Goal: Task Accomplishment & Management: Manage account settings

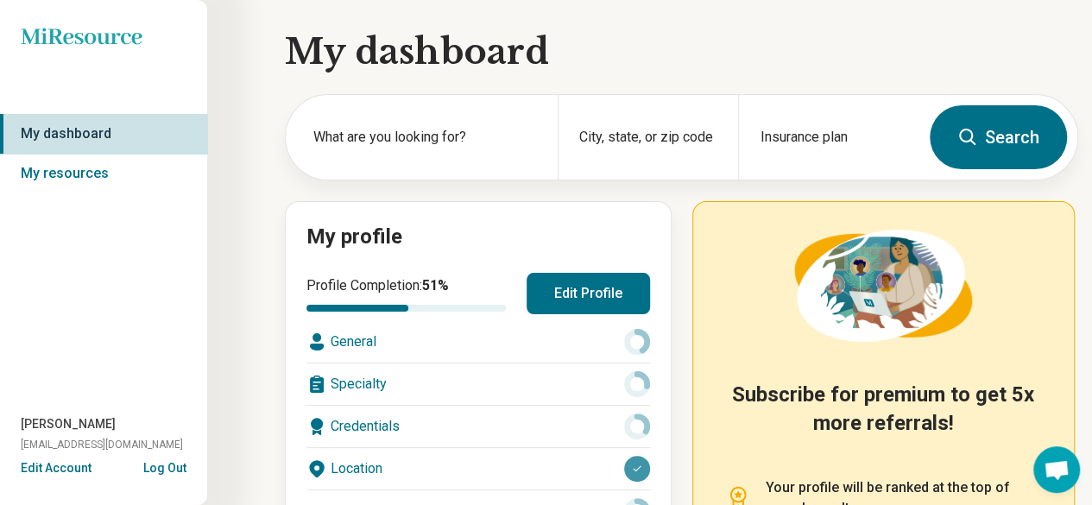
click at [614, 293] on button "Edit Profile" at bounding box center [588, 293] width 123 height 41
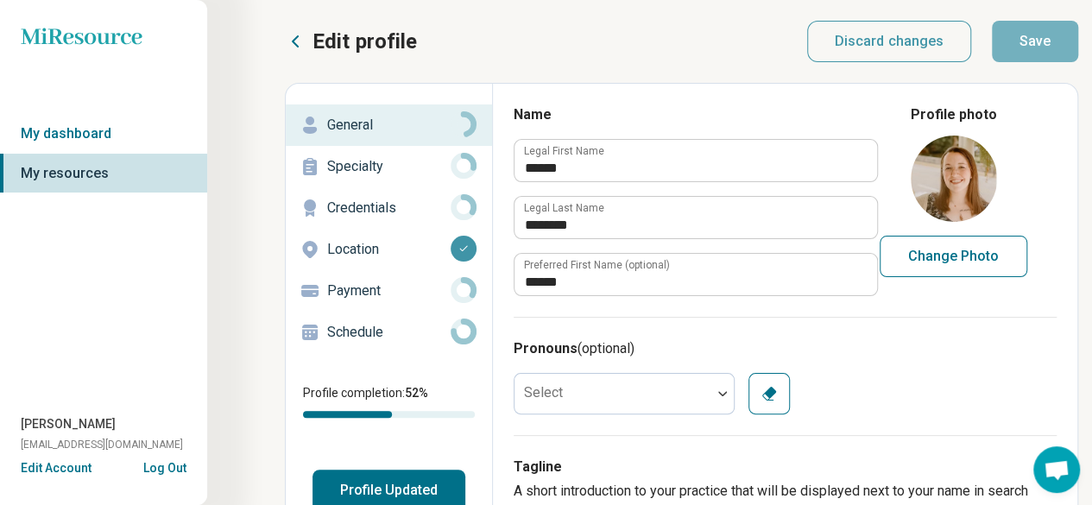
click at [972, 251] on button "Change Photo" at bounding box center [954, 256] width 148 height 41
click at [647, 381] on div at bounding box center [612, 393] width 197 height 35
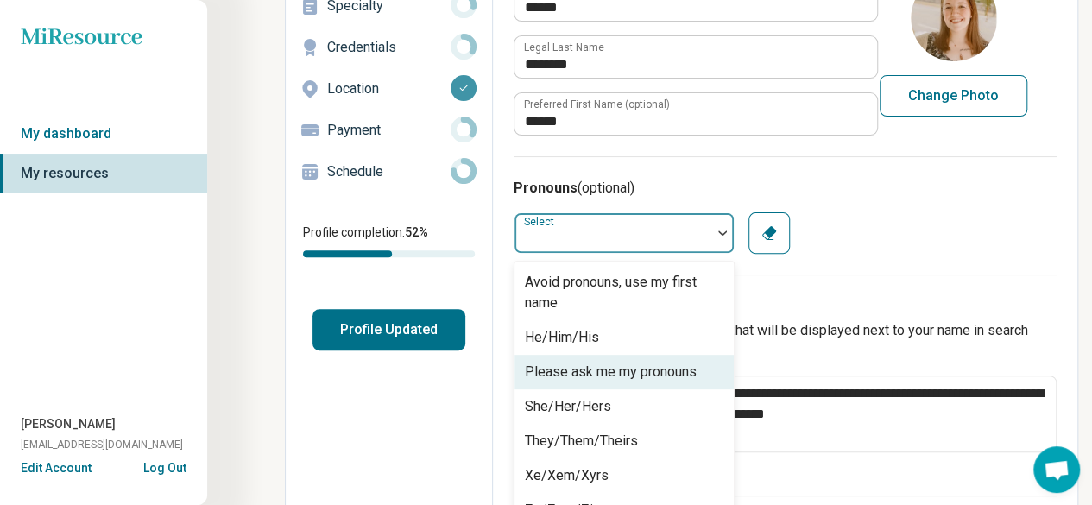
scroll to position [193, 0]
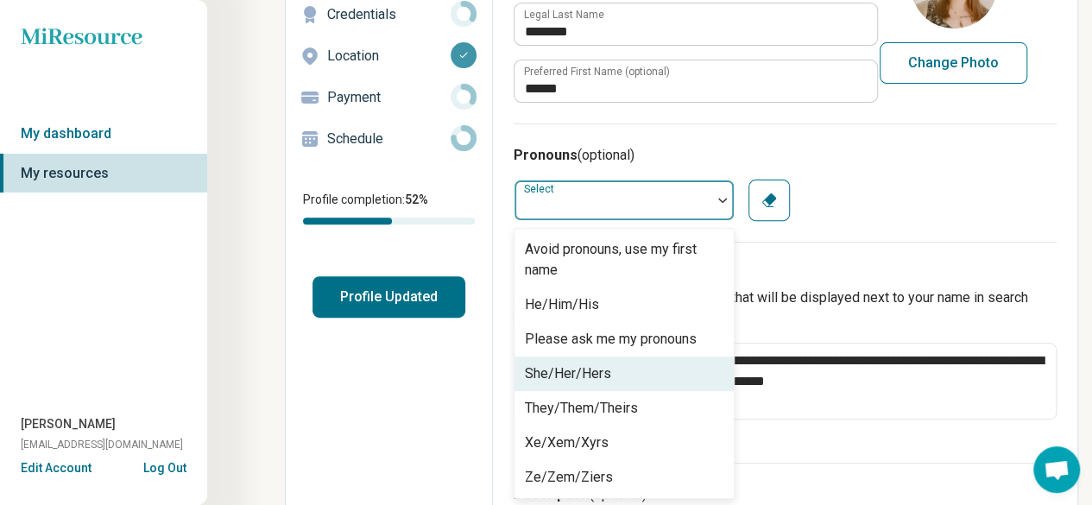
click at [590, 381] on div "She/Her/Hers" at bounding box center [568, 373] width 86 height 21
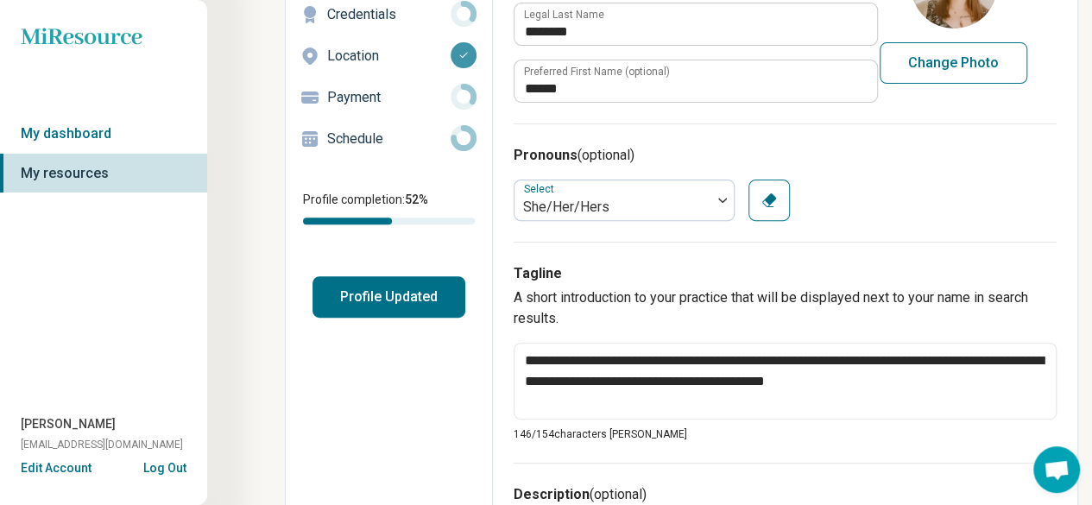
click at [889, 202] on div "Select She/Her/Hers Clear" at bounding box center [785, 200] width 543 height 41
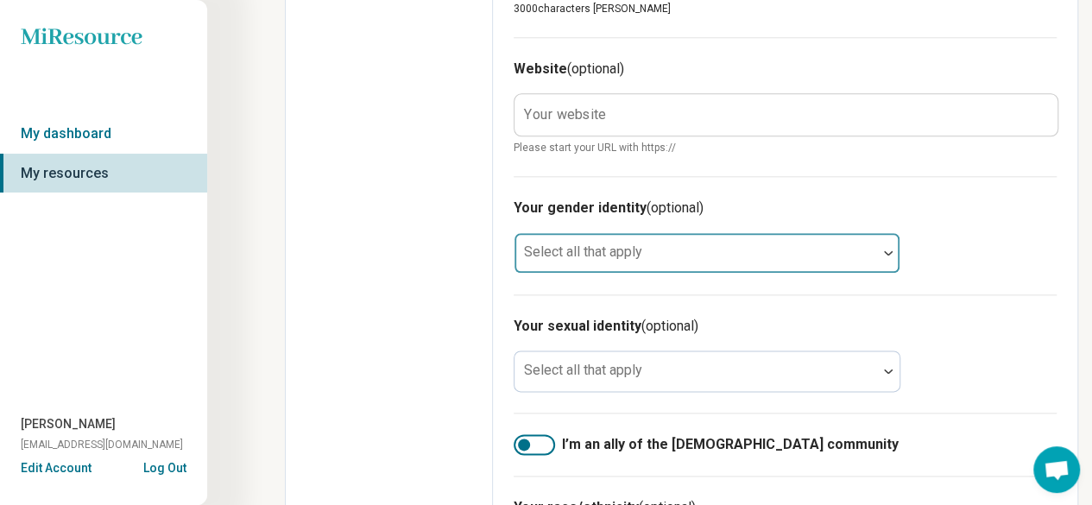
scroll to position [923, 0]
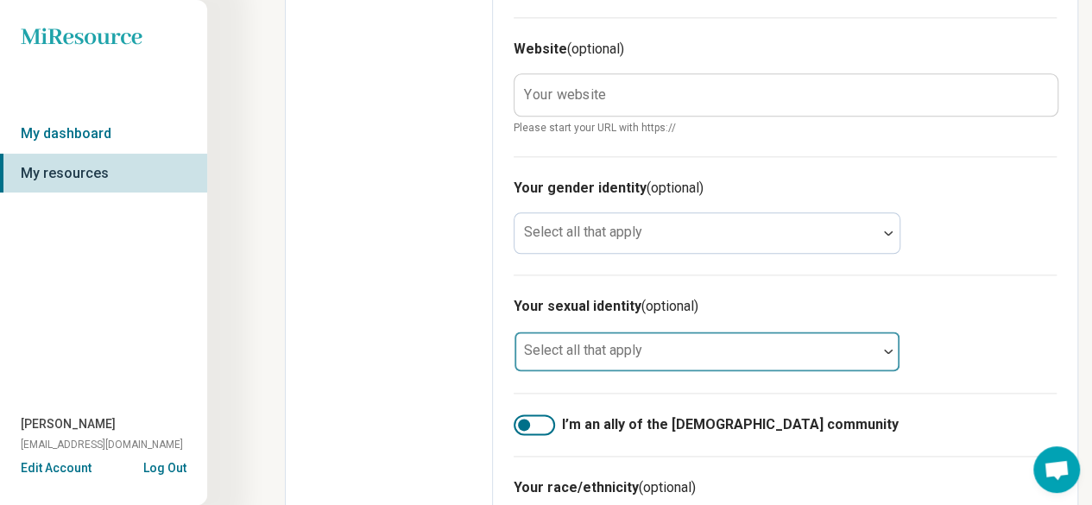
click at [741, 346] on div at bounding box center [695, 358] width 349 height 24
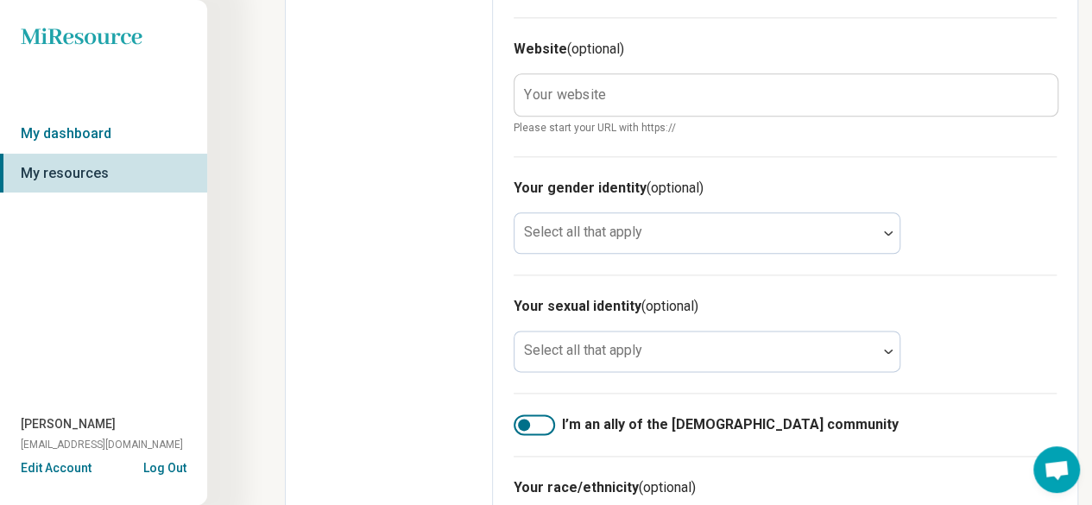
click at [946, 344] on div "Your sexual identity (optional) Select all that apply" at bounding box center [785, 333] width 543 height 118
click at [534, 426] on div at bounding box center [534, 424] width 41 height 21
click at [527, 424] on div at bounding box center [524, 425] width 12 height 12
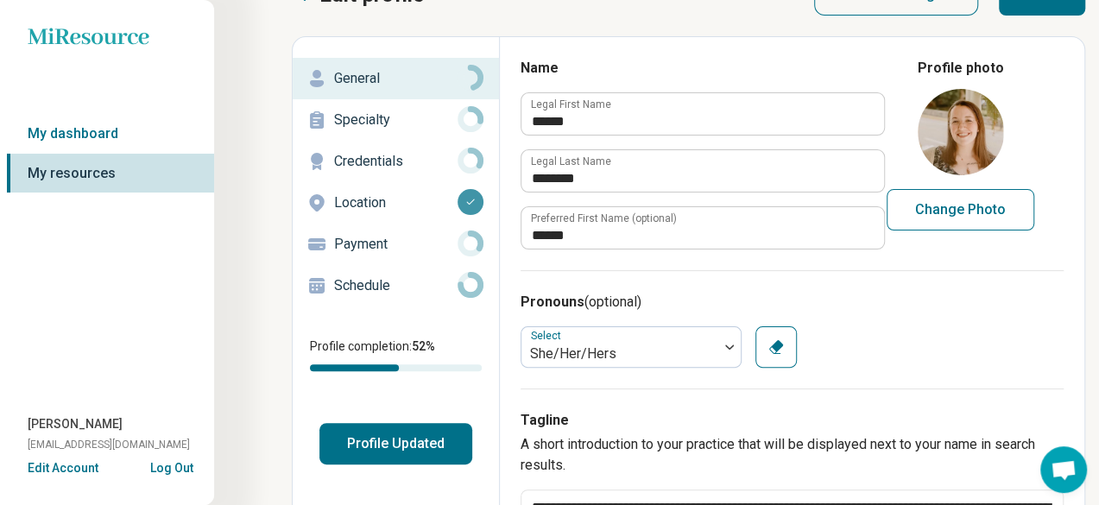
scroll to position [45, 0]
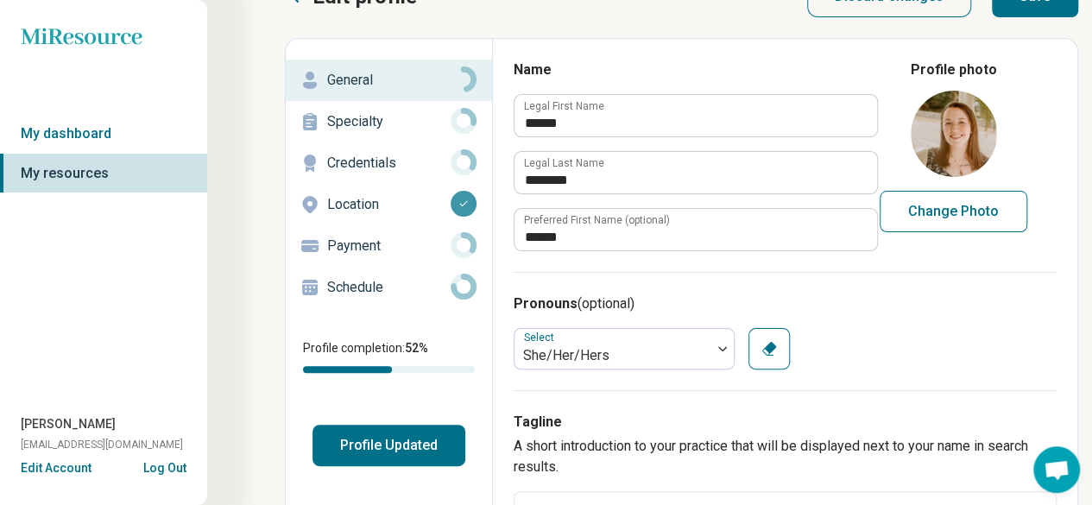
click at [432, 111] on p "Specialty" at bounding box center [388, 121] width 123 height 21
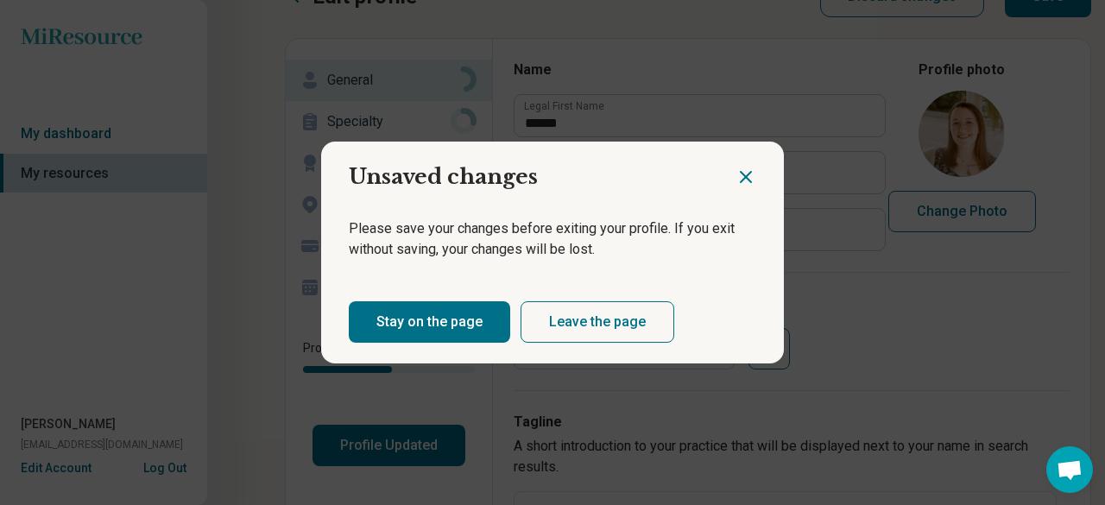
click at [569, 317] on button "Leave the page" at bounding box center [597, 321] width 154 height 41
click at [569, 317] on div "Pronouns (optional) Select She/Her/Hers Clear" at bounding box center [792, 331] width 556 height 118
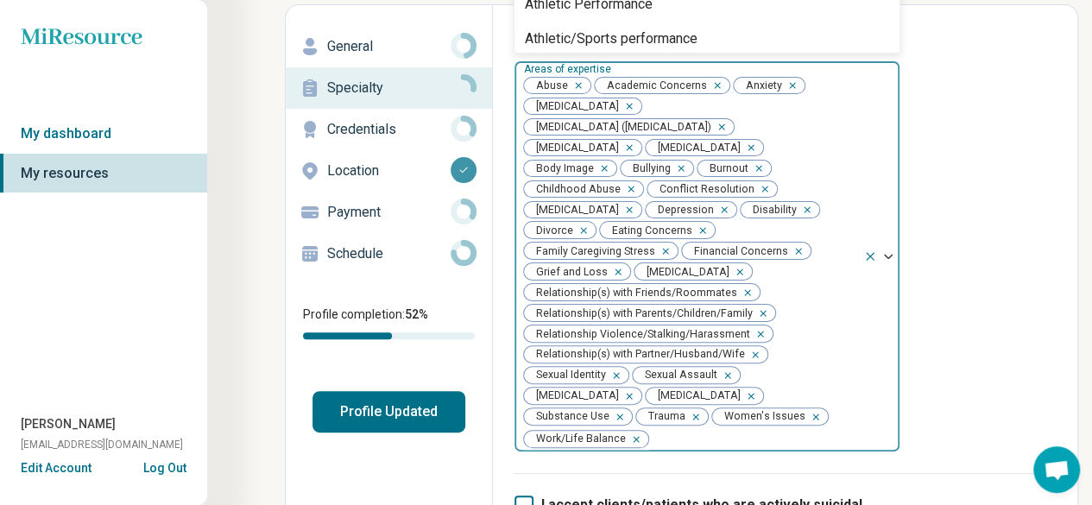
scroll to position [12, 0]
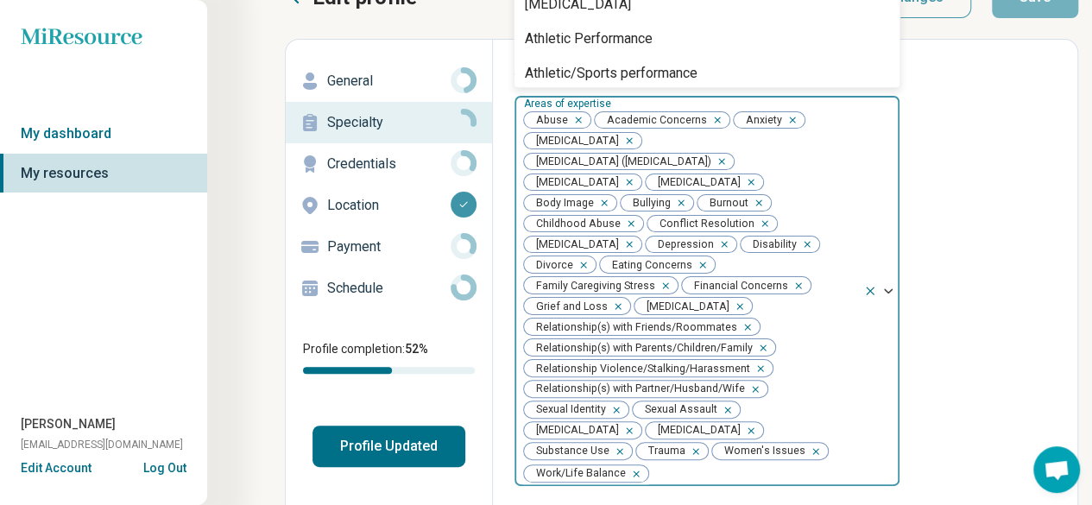
click at [711, 190] on div "Abuse Academic Concerns Anxiety [MEDICAL_DATA] [MEDICAL_DATA] ([MEDICAL_DATA]) …" at bounding box center [688, 291] width 349 height 390
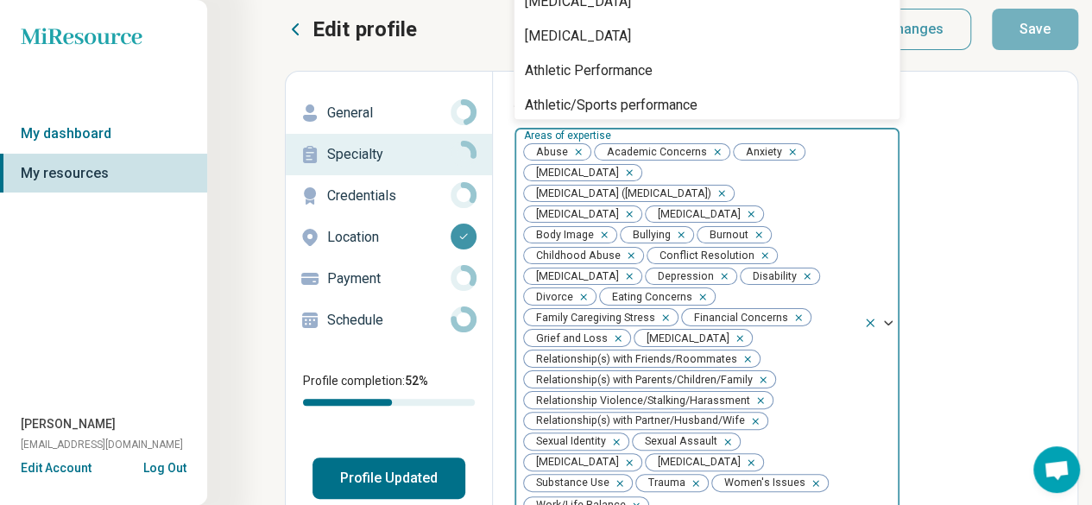
scroll to position [0, 0]
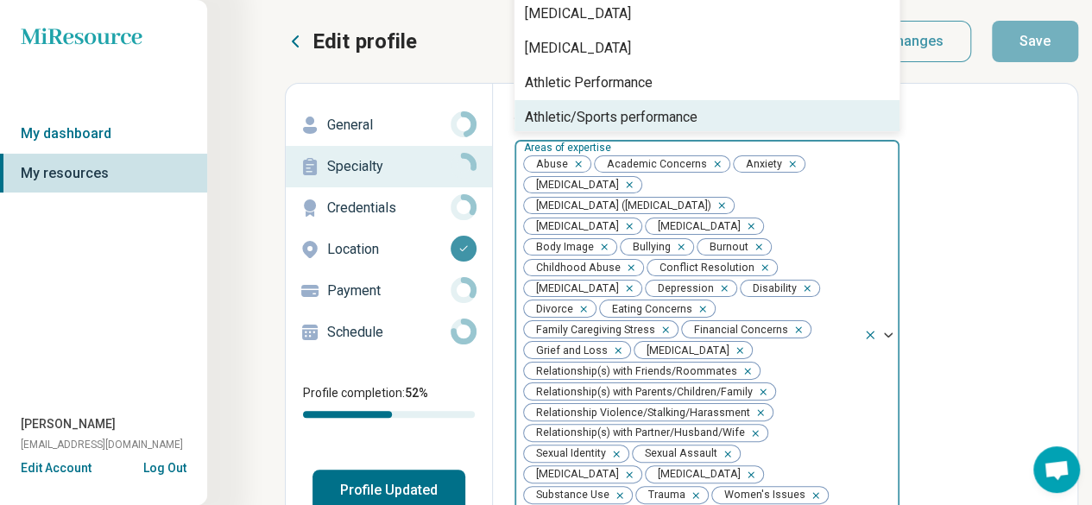
click at [758, 159] on span "Anxiety" at bounding box center [761, 164] width 54 height 16
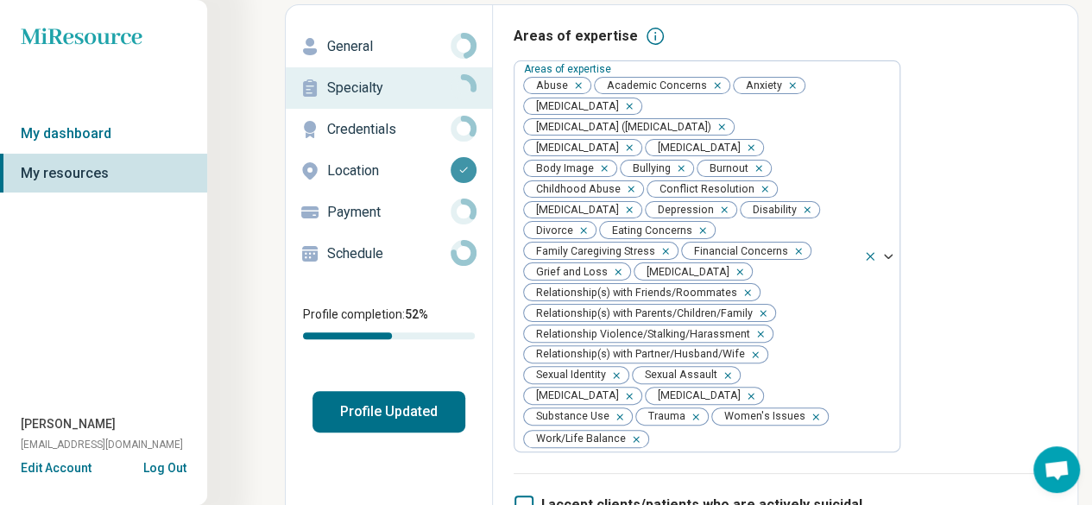
scroll to position [90, 0]
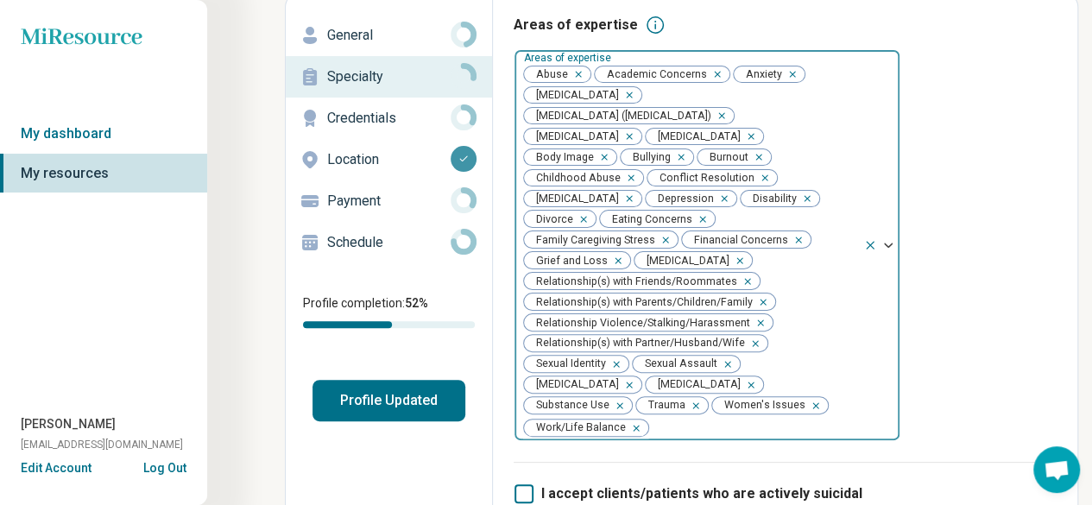
click at [710, 73] on icon "Remove [object Object]" at bounding box center [713, 74] width 12 height 12
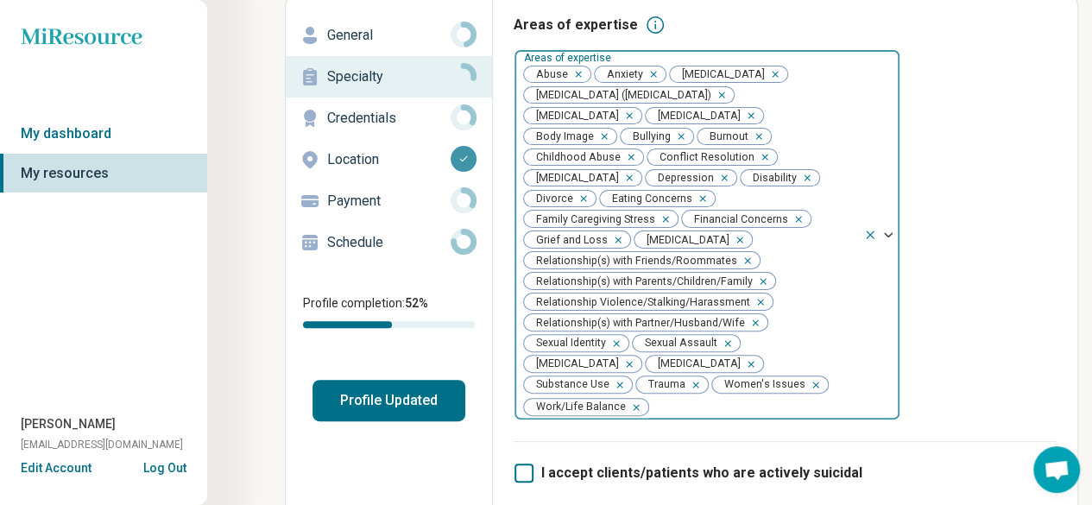
click at [768, 72] on icon "Remove [object Object]" at bounding box center [771, 74] width 6 height 6
click at [753, 113] on icon "Remove [object Object]" at bounding box center [747, 116] width 12 height 12
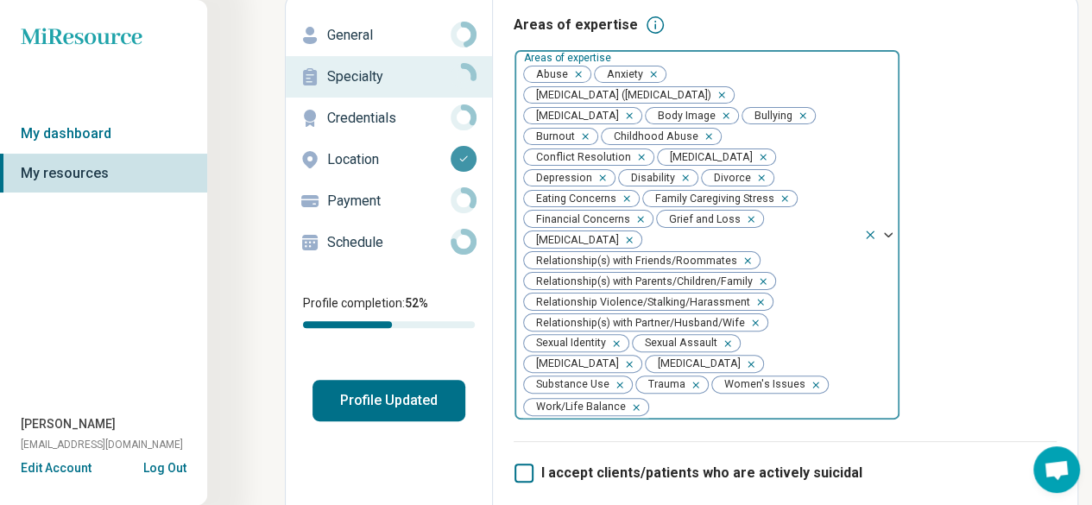
click at [756, 156] on icon "Remove [object Object]" at bounding box center [759, 157] width 6 height 6
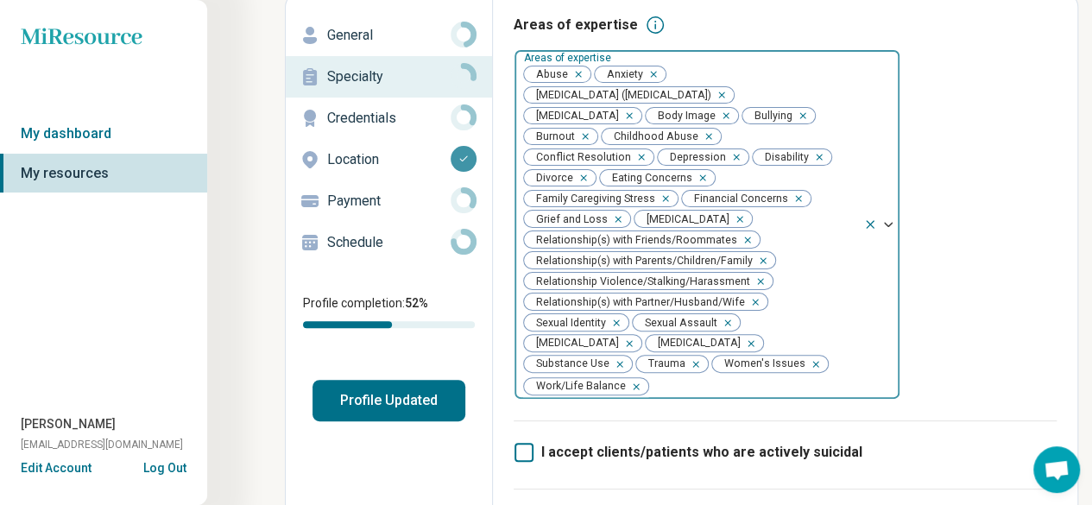
click at [667, 192] on icon "Remove [object Object]" at bounding box center [661, 198] width 12 height 12
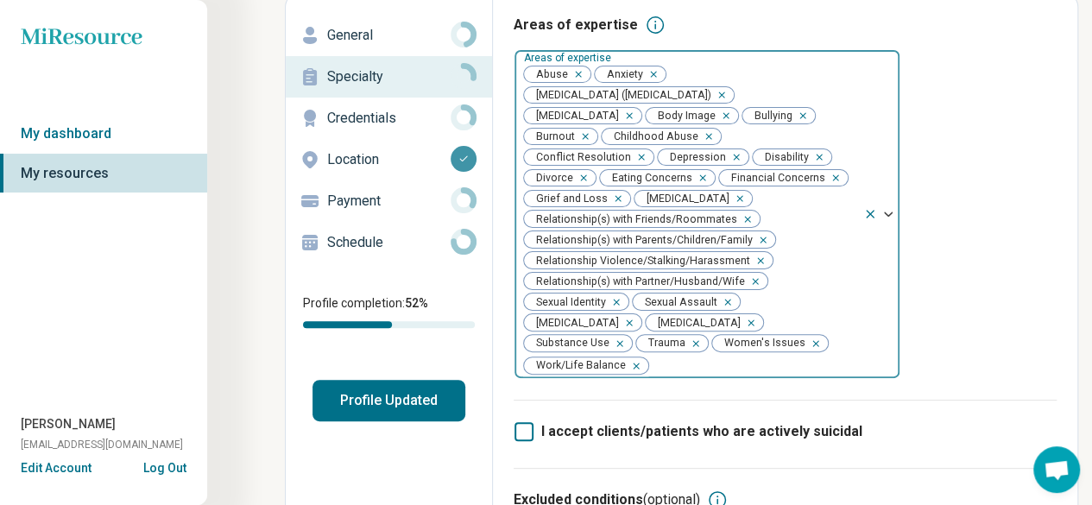
click at [741, 199] on icon "Remove [object Object]" at bounding box center [735, 198] width 12 height 12
click at [737, 219] on icon "Remove [object Object]" at bounding box center [743, 219] width 12 height 12
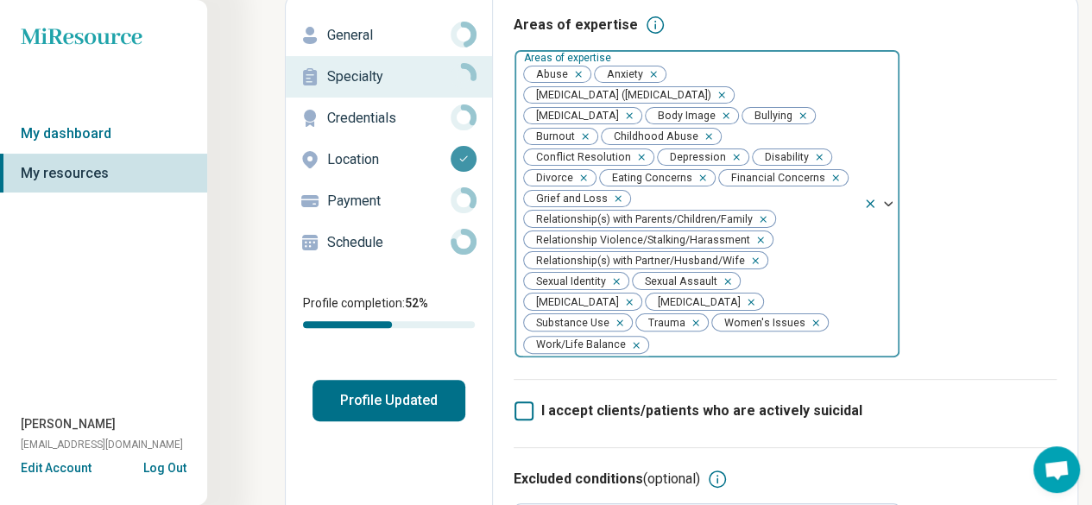
click at [615, 286] on icon "Remove [object Object]" at bounding box center [612, 281] width 12 height 12
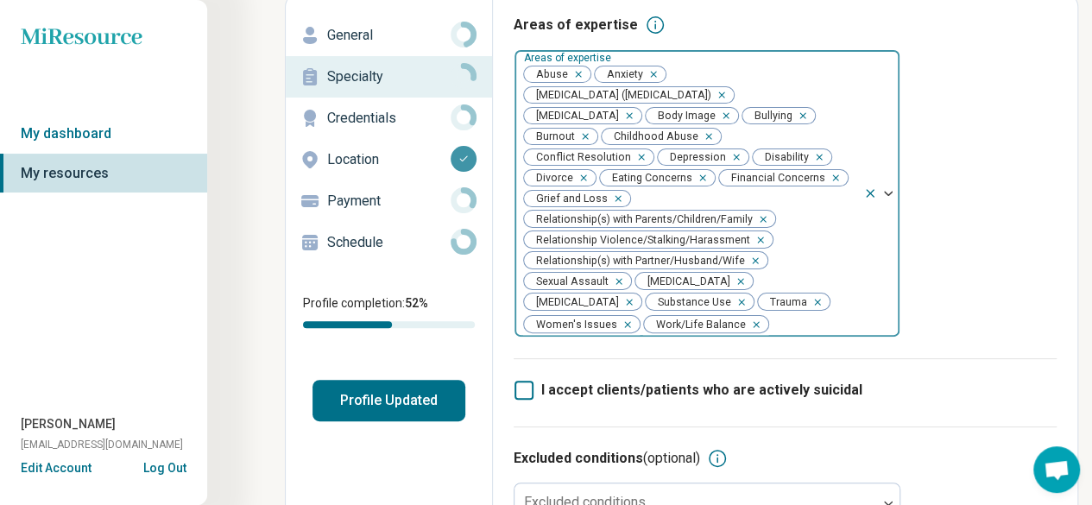
click at [615, 286] on icon "Remove [object Object]" at bounding box center [615, 281] width 12 height 12
click at [737, 286] on div "Remove [object Object]" at bounding box center [747, 281] width 21 height 21
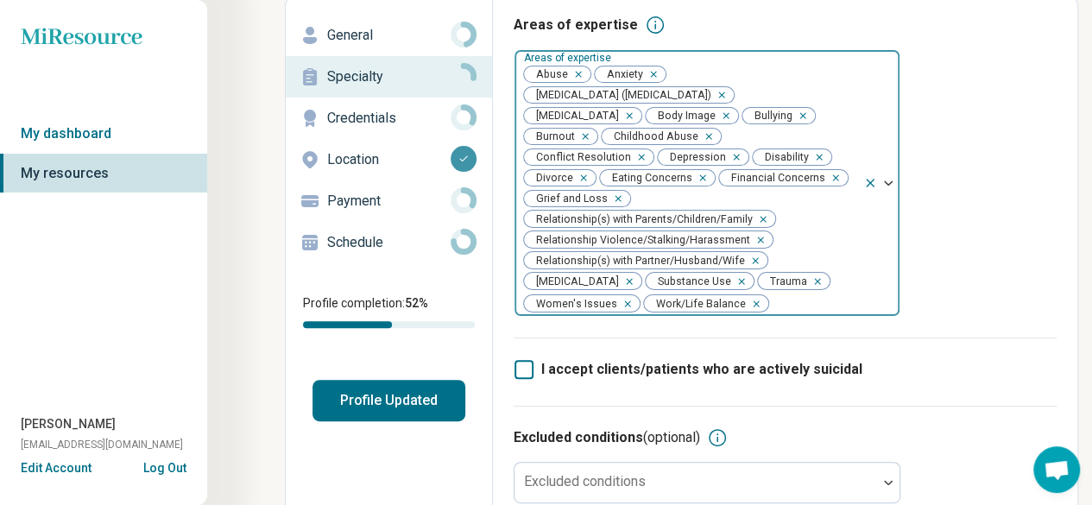
click at [581, 136] on icon "Remove [object Object]" at bounding box center [581, 136] width 6 height 6
click at [602, 136] on span "Childhood Abuse" at bounding box center [653, 137] width 102 height 16
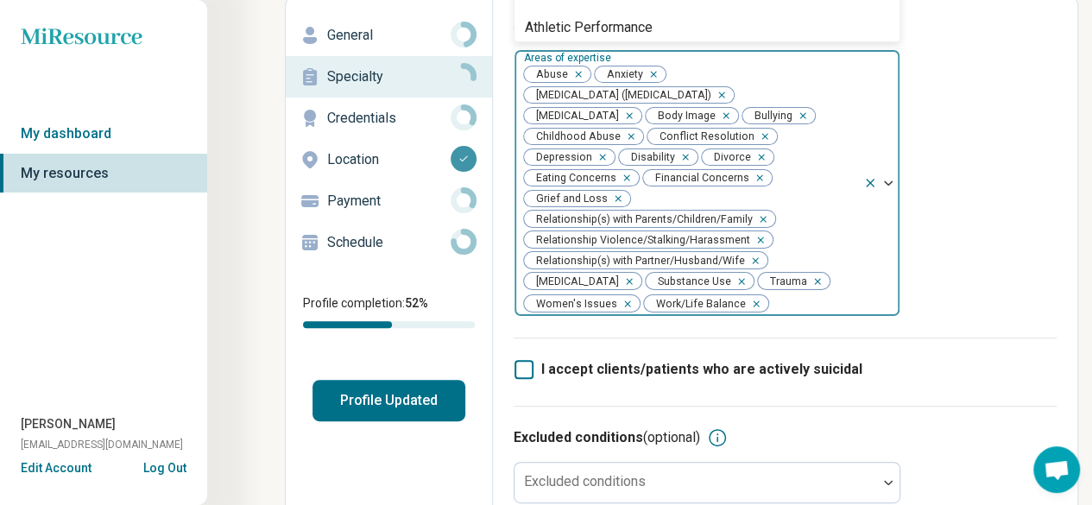
scroll to position [0, 0]
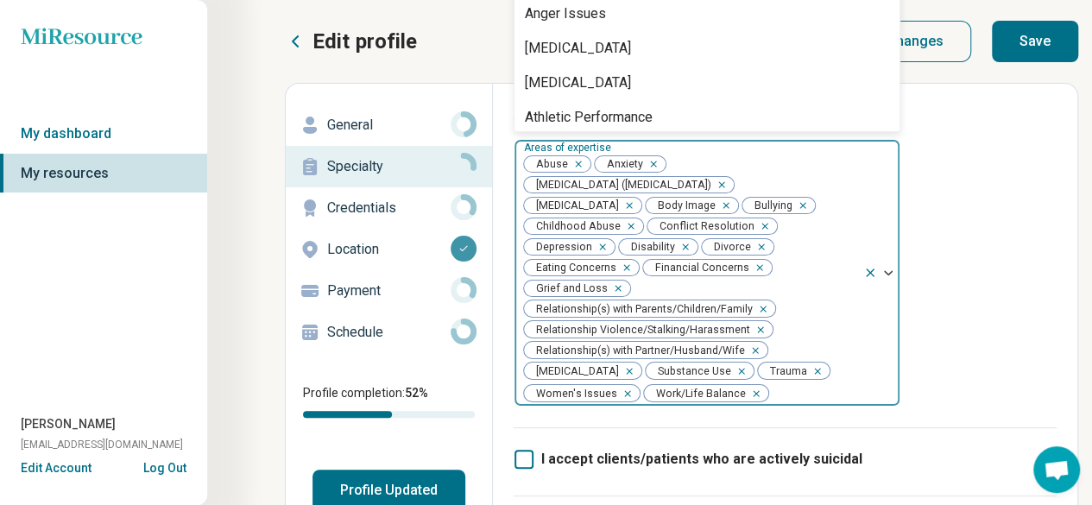
click at [756, 222] on icon "Remove [object Object]" at bounding box center [760, 226] width 12 height 12
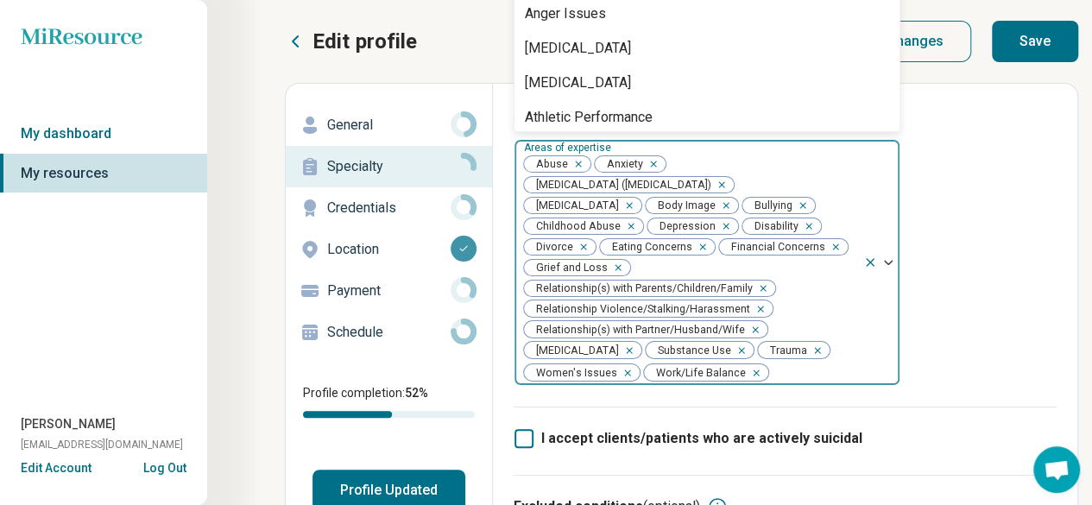
click at [802, 225] on icon "Remove [object Object]" at bounding box center [805, 226] width 12 height 12
click at [802, 206] on icon "Remove [object Object]" at bounding box center [799, 205] width 6 height 6
click at [794, 228] on icon "Remove [object Object]" at bounding box center [798, 226] width 12 height 12
click at [746, 248] on div "Remove [object Object]" at bounding box center [756, 247] width 21 height 21
click at [644, 248] on div "Abuse Anxiety [MEDICAL_DATA] ([MEDICAL_DATA]) [MEDICAL_DATA] Body Image Childho…" at bounding box center [688, 262] width 349 height 245
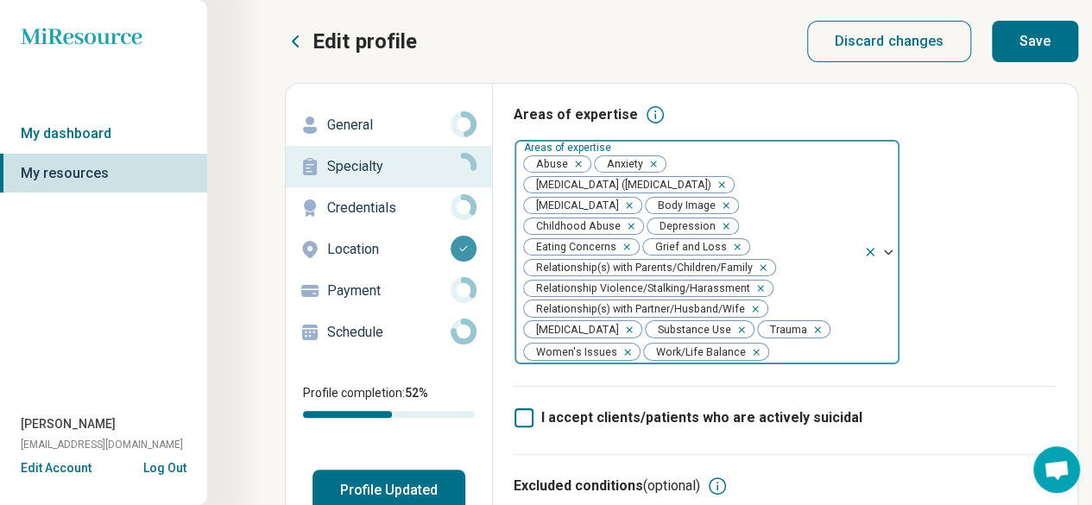
click at [755, 288] on icon "Remove [object Object]" at bounding box center [756, 288] width 12 height 12
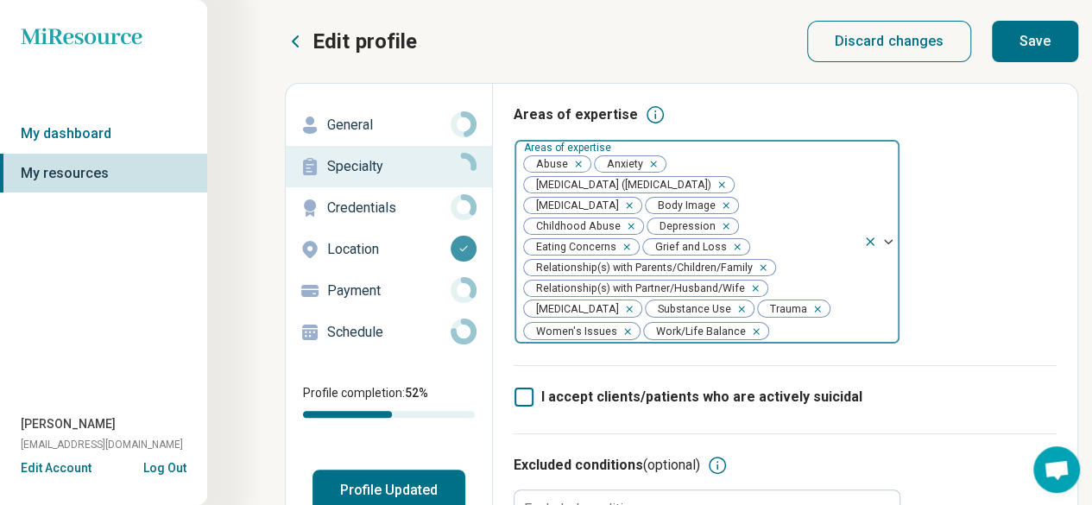
click at [746, 333] on icon "Remove [object Object]" at bounding box center [752, 331] width 12 height 12
click at [731, 308] on icon "Remove [object Object]" at bounding box center [737, 309] width 12 height 12
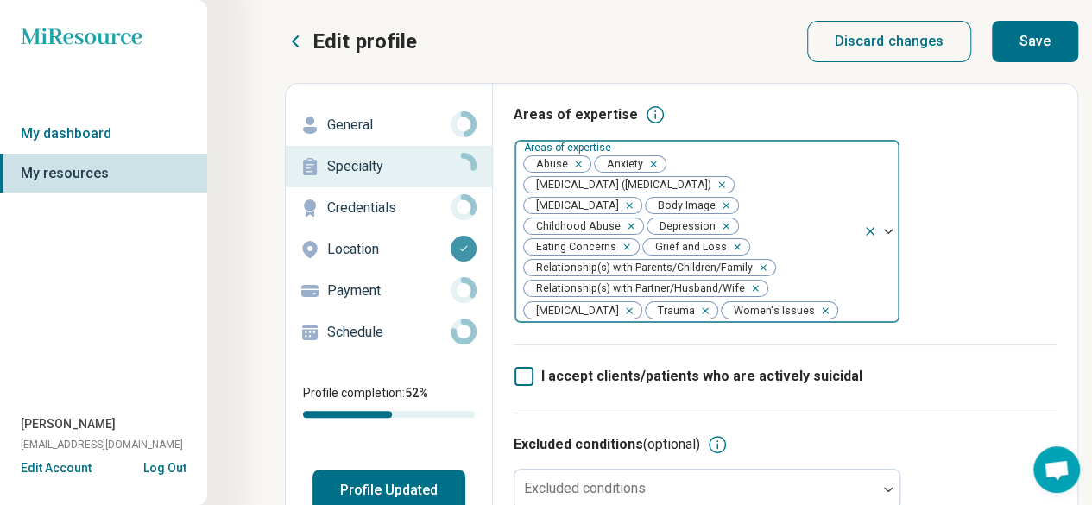
click at [631, 206] on icon "Remove [object Object]" at bounding box center [625, 205] width 12 height 12
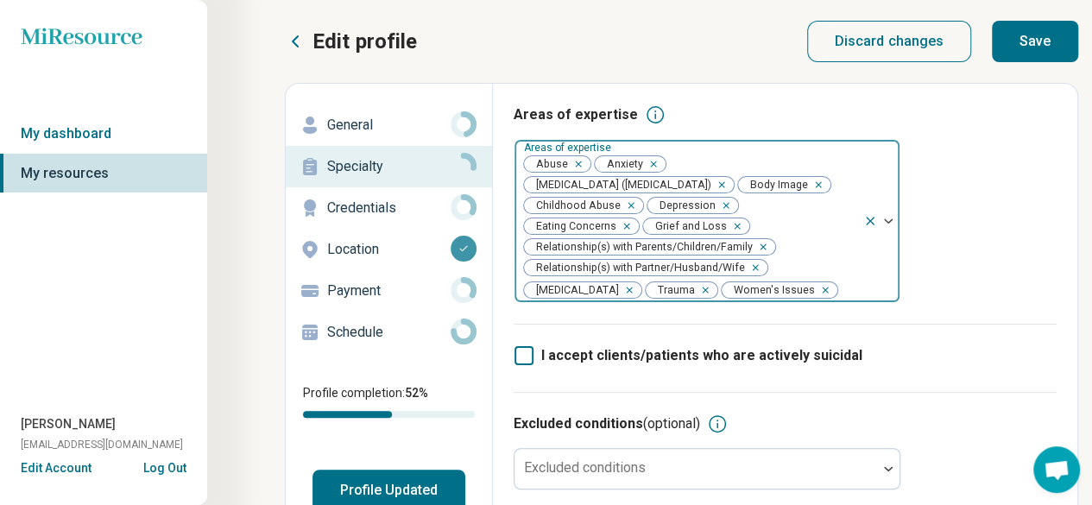
click at [633, 208] on icon "Remove [object Object]" at bounding box center [627, 205] width 12 height 12
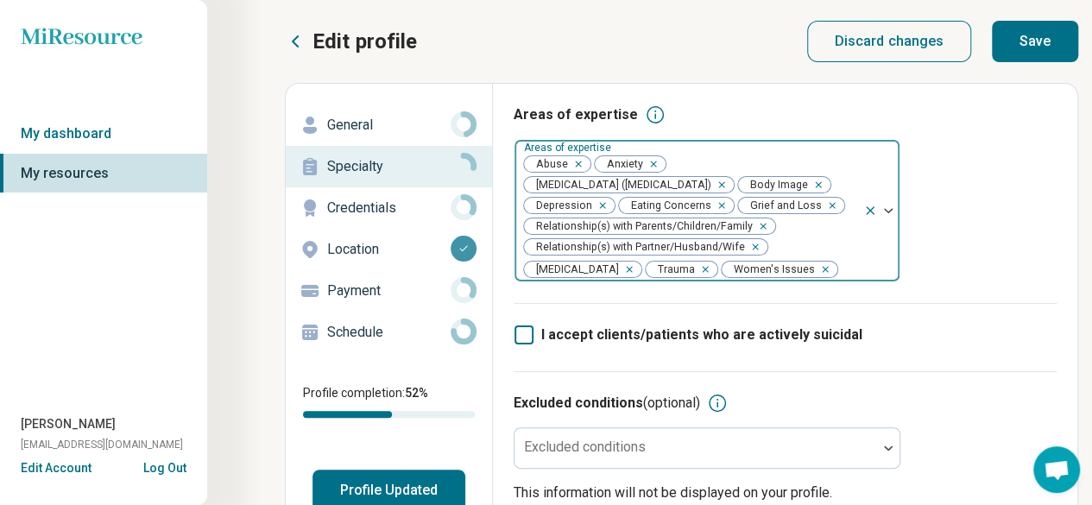
click at [752, 253] on icon "Remove [object Object]" at bounding box center [751, 247] width 12 height 12
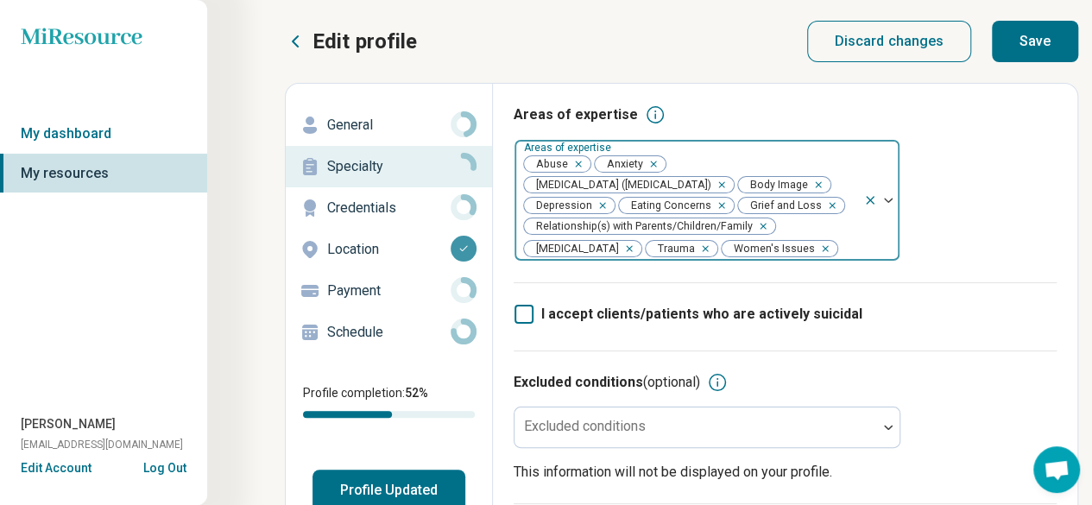
click at [723, 205] on icon "Remove [object Object]" at bounding box center [717, 205] width 12 height 12
click at [827, 205] on button "button" at bounding box center [835, 206] width 17 height 16
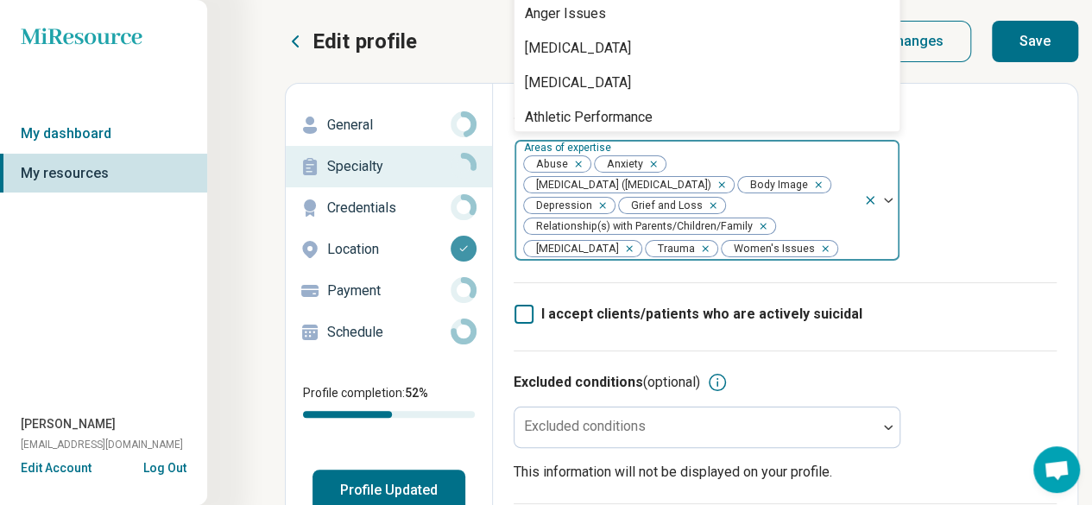
click at [816, 244] on icon "Remove [object Object]" at bounding box center [822, 249] width 12 height 12
click at [840, 244] on div at bounding box center [848, 249] width 16 height 24
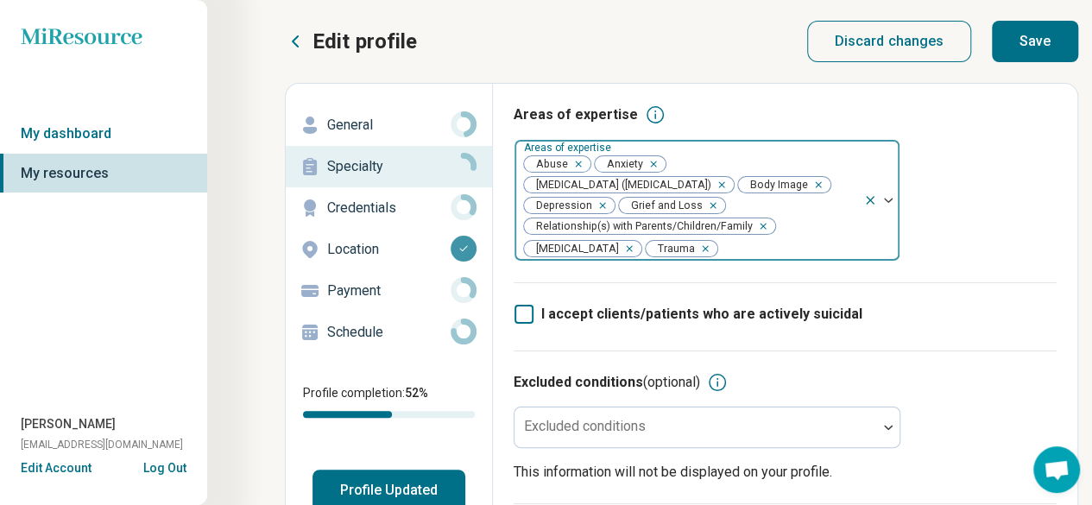
click at [720, 206] on div "Remove [object Object]" at bounding box center [709, 205] width 21 height 21
click at [806, 206] on div "Abuse Anxiety [MEDICAL_DATA] ([MEDICAL_DATA]) Body Image [MEDICAL_DATA] Grief a…" at bounding box center [688, 200] width 349 height 121
click at [1014, 290] on div "I accept clients/patients who are actively suicidal" at bounding box center [785, 316] width 543 height 68
click at [723, 180] on icon "Remove [object Object]" at bounding box center [717, 184] width 12 height 12
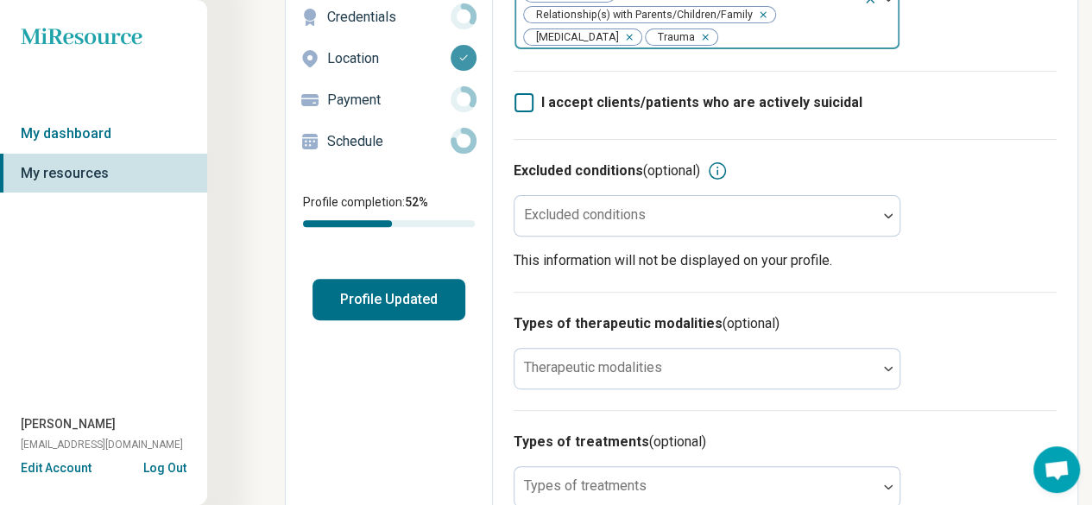
scroll to position [211, 0]
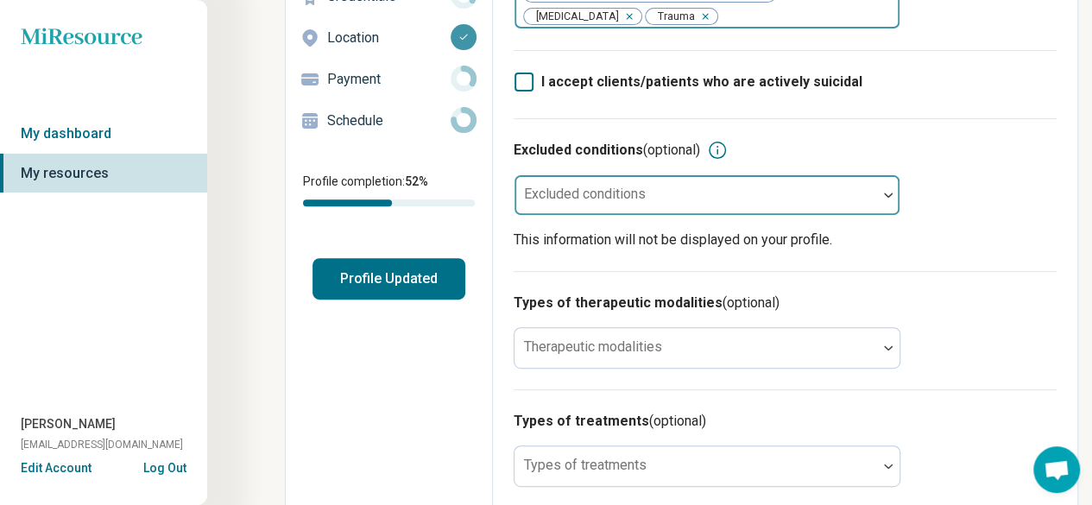
click at [802, 190] on div at bounding box center [695, 202] width 349 height 24
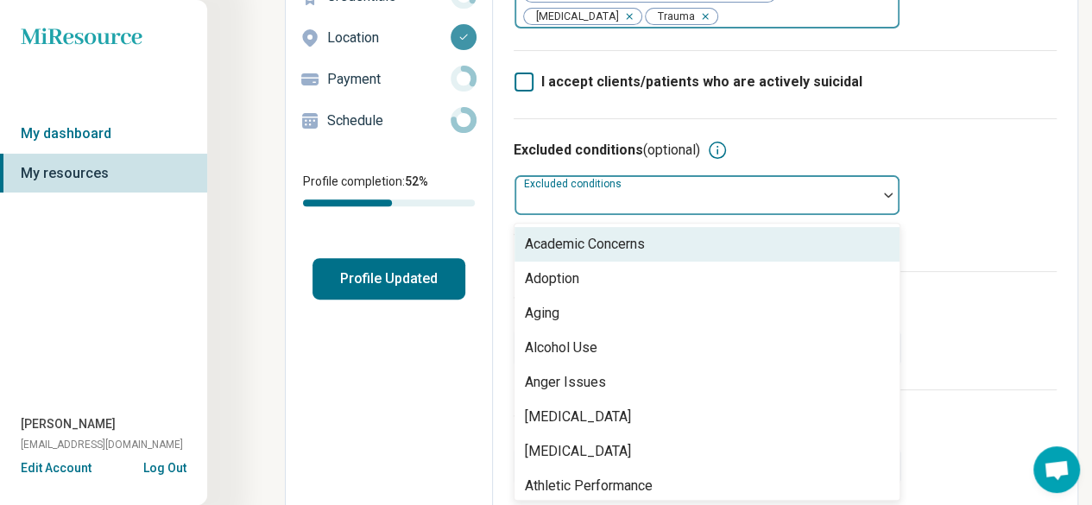
click at [802, 190] on div at bounding box center [695, 202] width 349 height 24
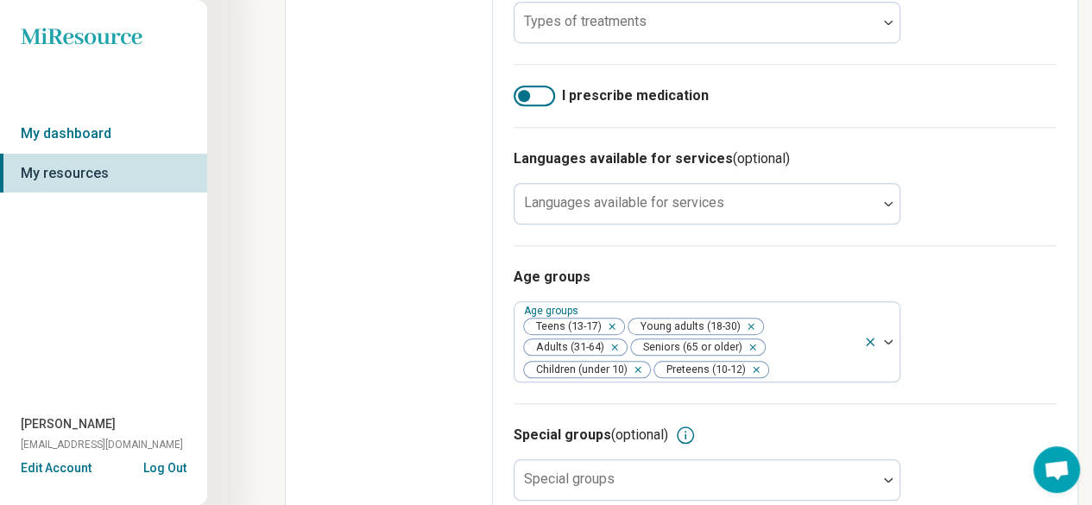
scroll to position [669, 0]
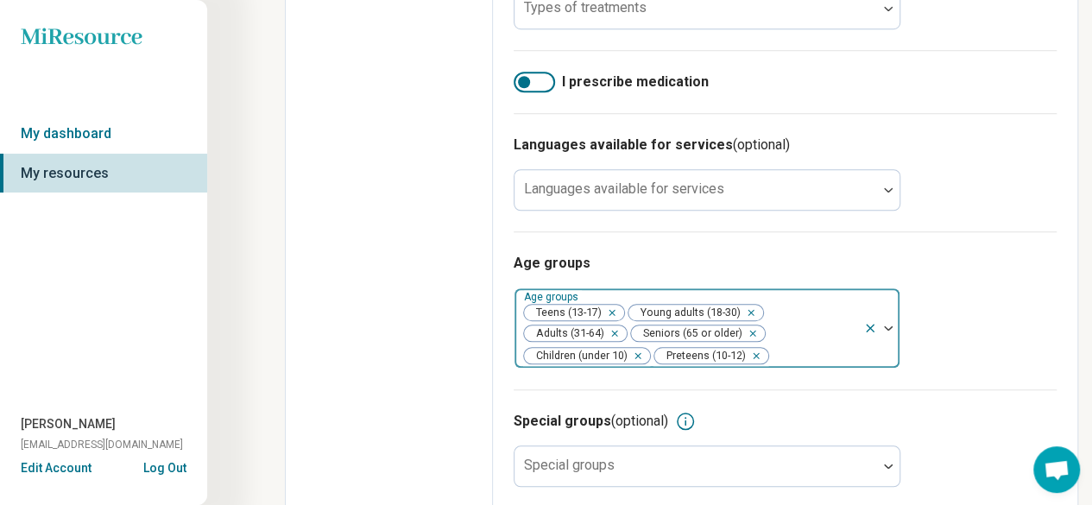
click at [611, 330] on icon "Remove [object Object]" at bounding box center [611, 333] width 6 height 6
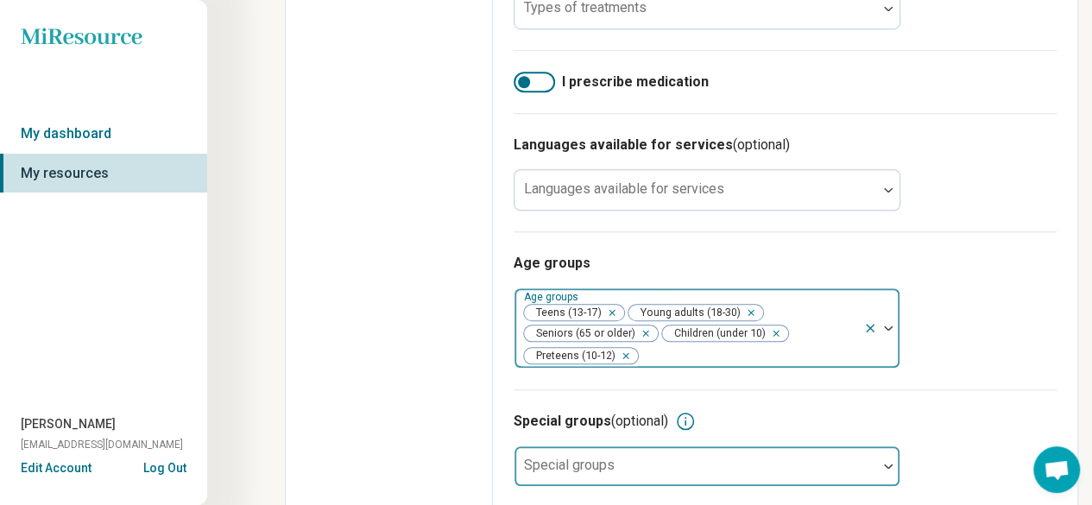
click at [786, 461] on div at bounding box center [695, 473] width 349 height 24
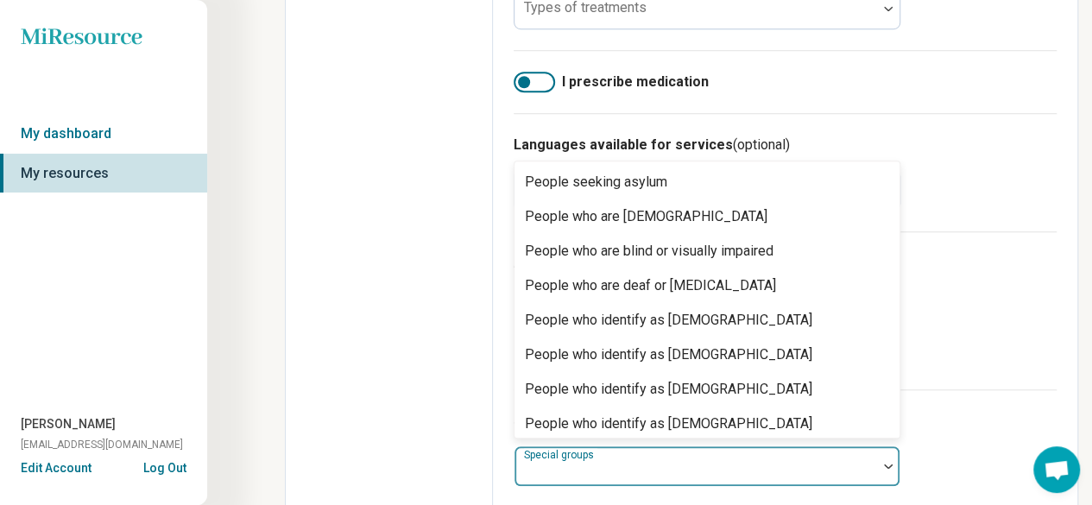
scroll to position [344, 0]
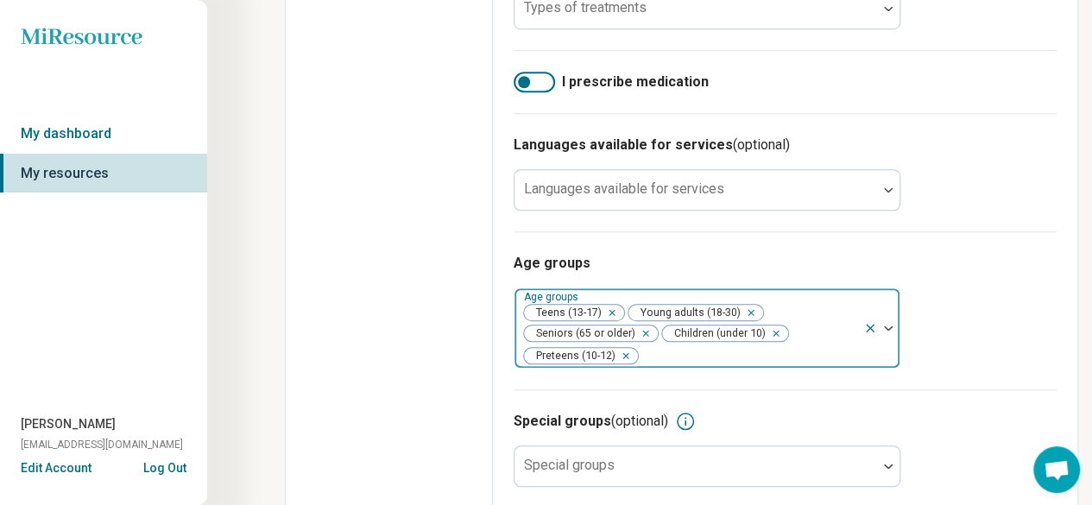
click at [971, 344] on div "Age groups Age groups Teens (13-17) Young adults (18-30) Seniors (65 or older) …" at bounding box center [785, 310] width 543 height 158
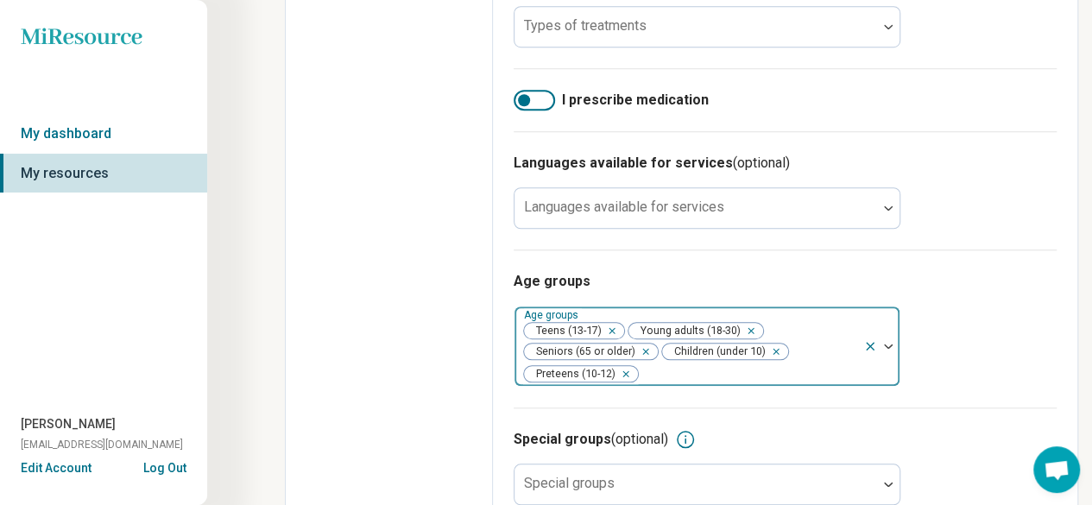
scroll to position [648, 0]
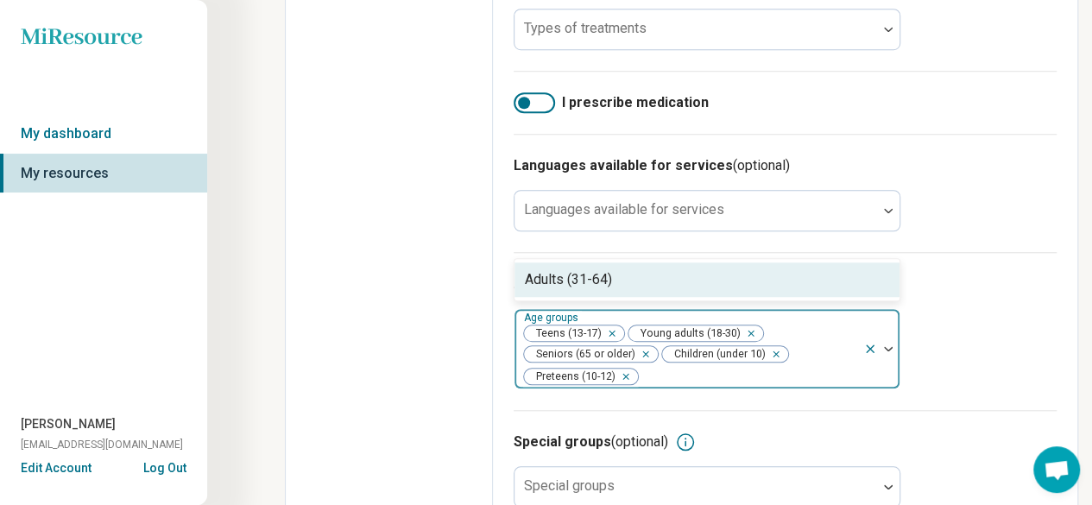
click at [889, 346] on img at bounding box center [888, 348] width 9 height 5
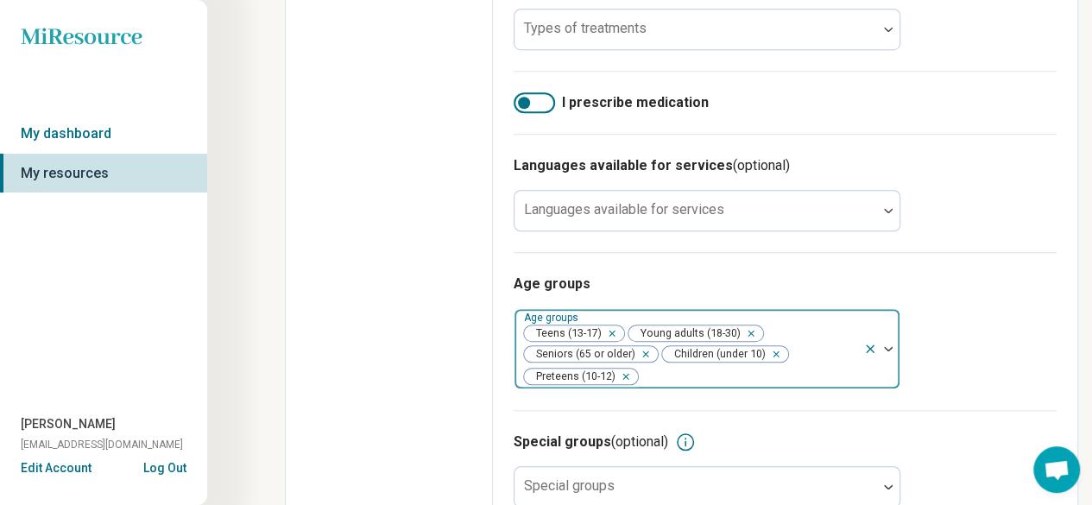
click at [889, 346] on img at bounding box center [888, 348] width 9 height 5
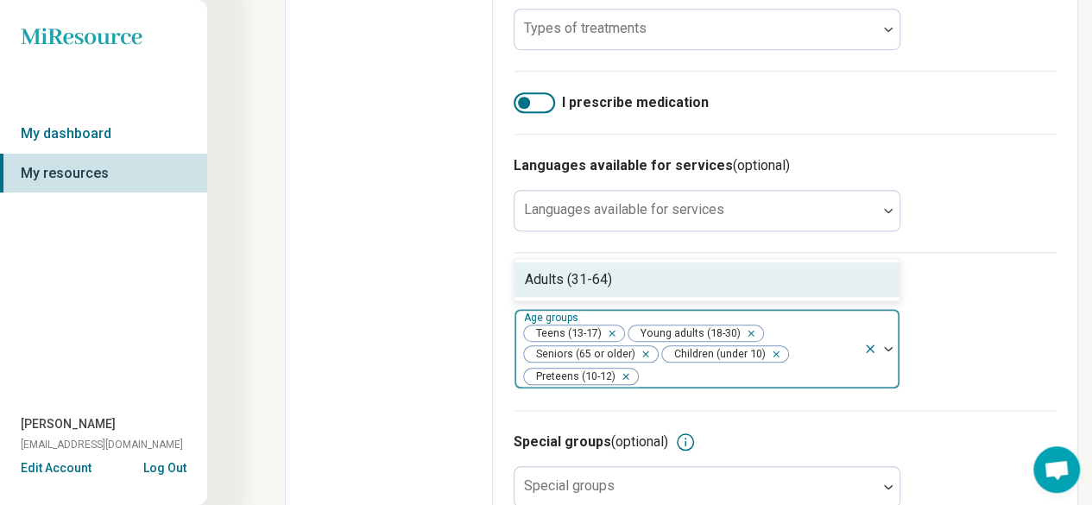
click at [889, 346] on img at bounding box center [888, 348] width 9 height 5
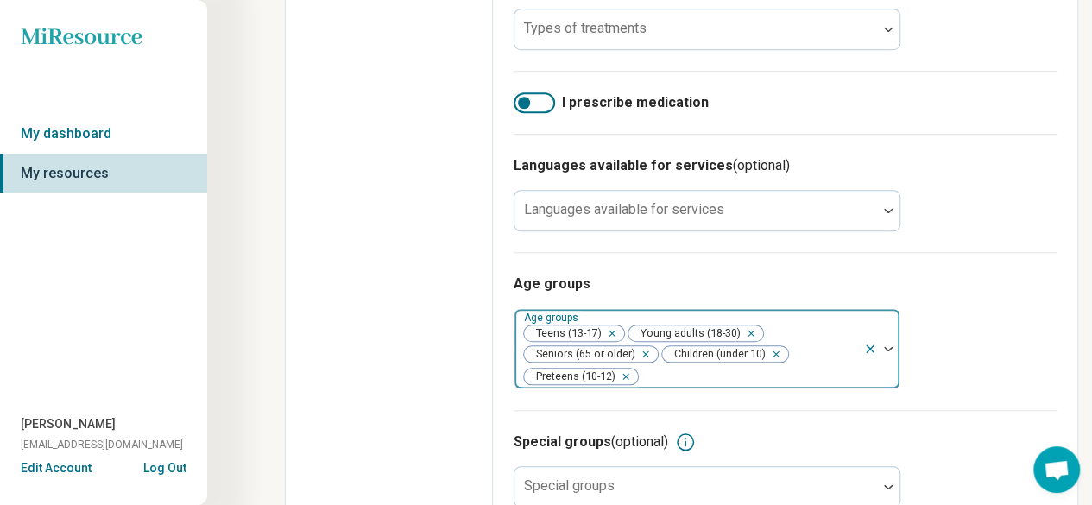
click at [889, 346] on img at bounding box center [888, 348] width 9 height 5
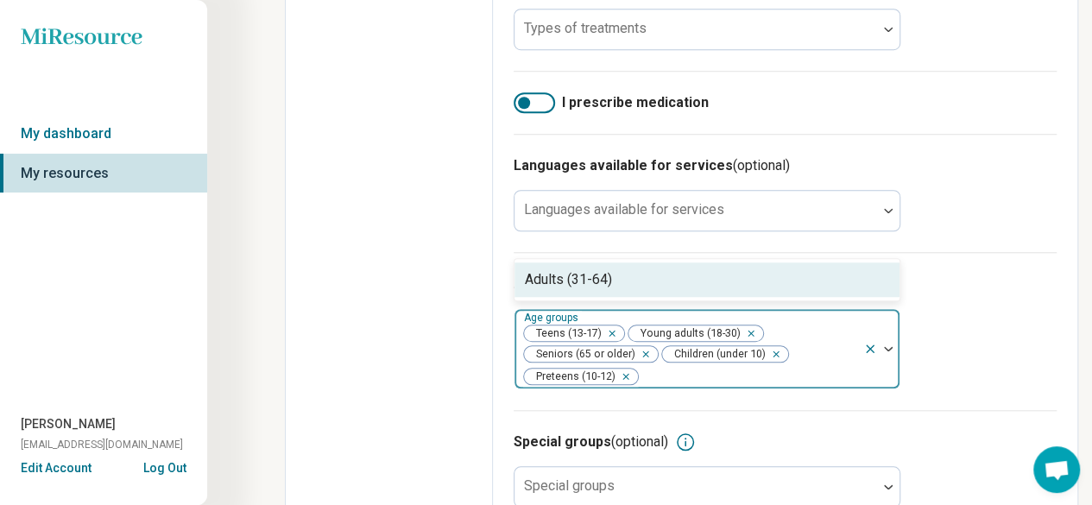
click at [651, 262] on div "Adults (31-64)" at bounding box center [706, 279] width 385 height 35
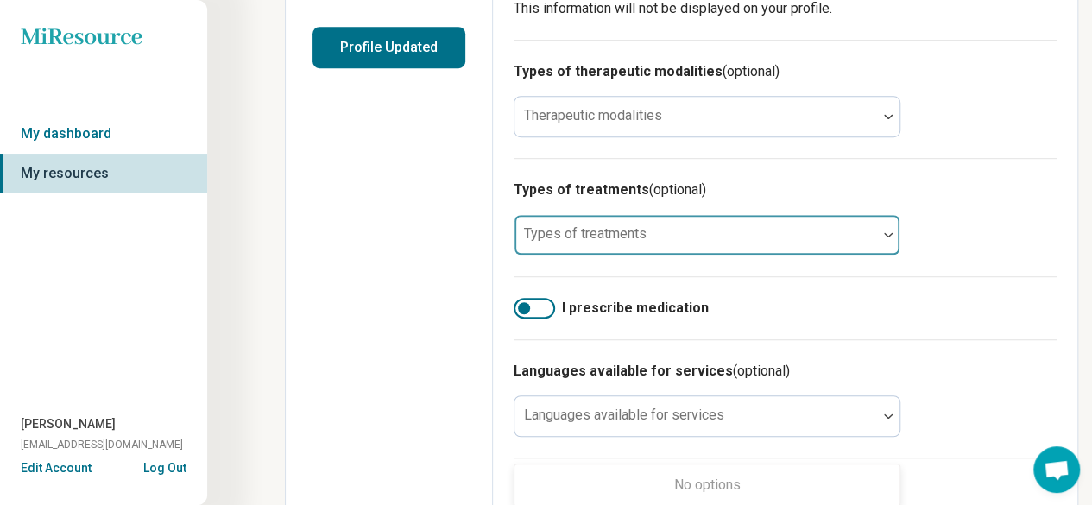
click at [811, 230] on div at bounding box center [695, 242] width 349 height 24
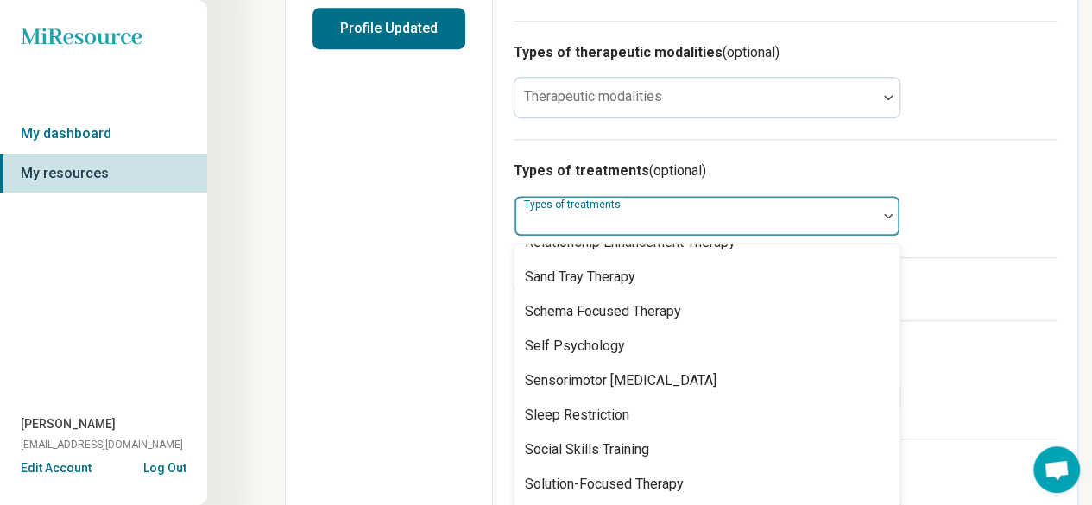
scroll to position [3321, 0]
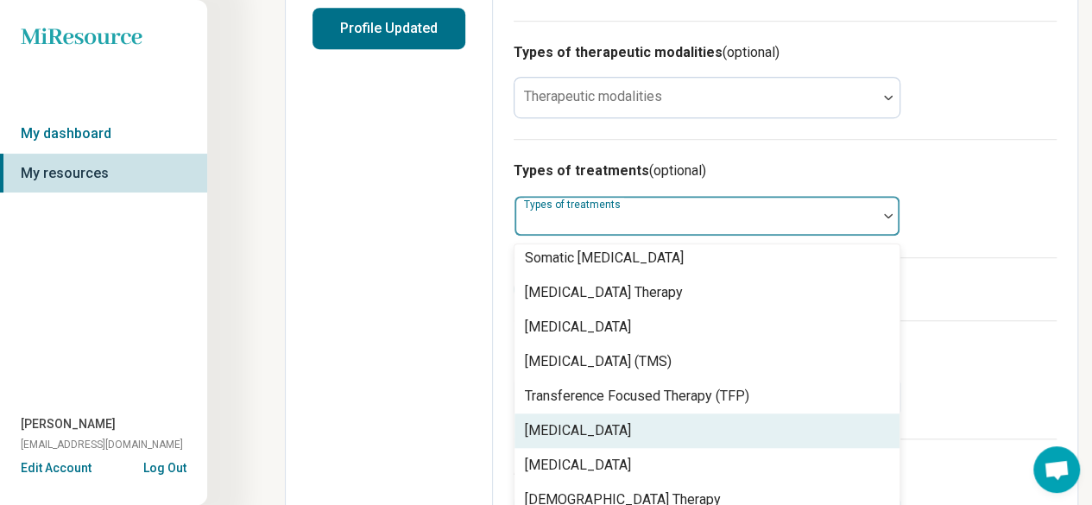
click at [631, 420] on div "[MEDICAL_DATA]" at bounding box center [578, 430] width 106 height 21
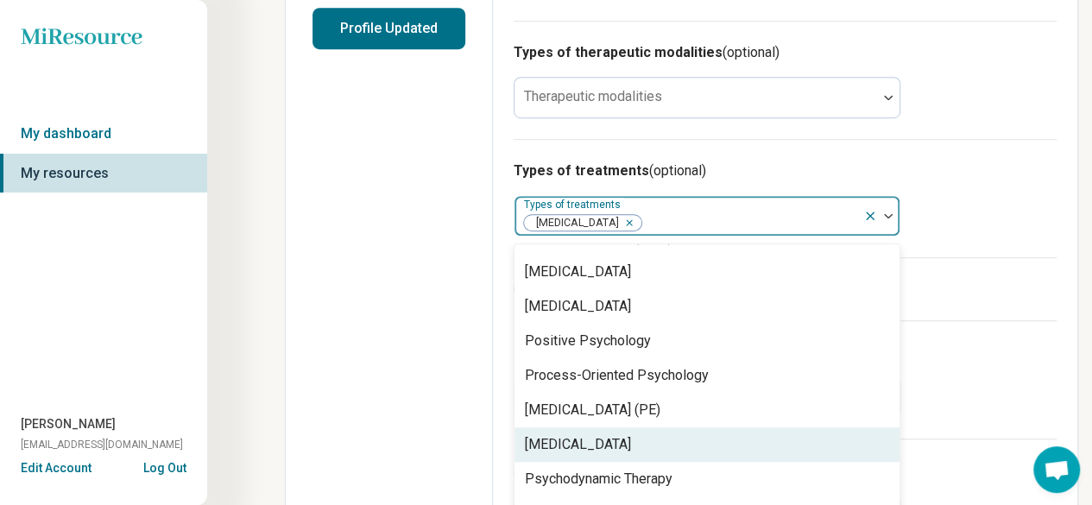
scroll to position [2671, 0]
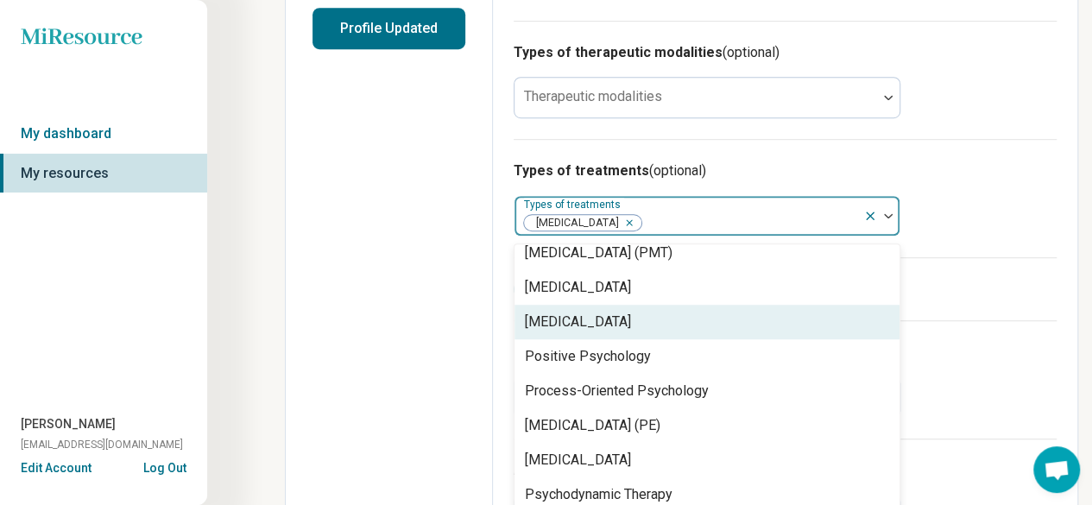
click at [623, 305] on div "[MEDICAL_DATA]" at bounding box center [706, 322] width 385 height 35
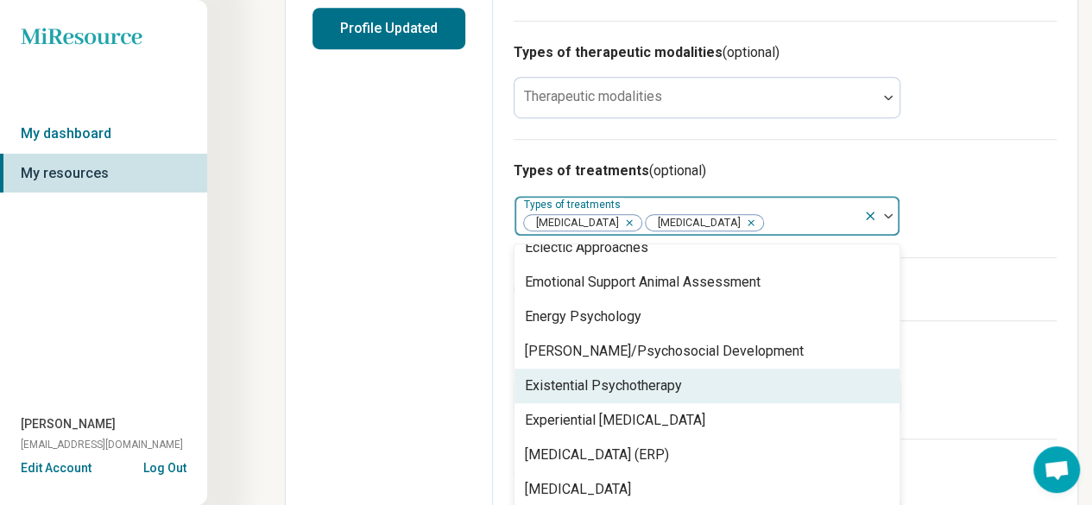
scroll to position [1188, 0]
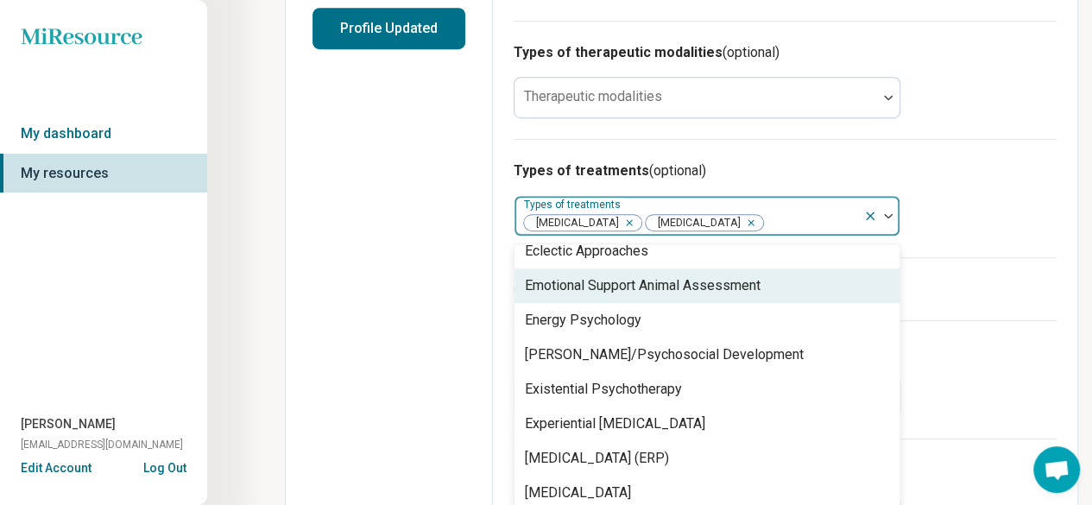
click at [988, 299] on div "I prescribe medication" at bounding box center [785, 288] width 543 height 63
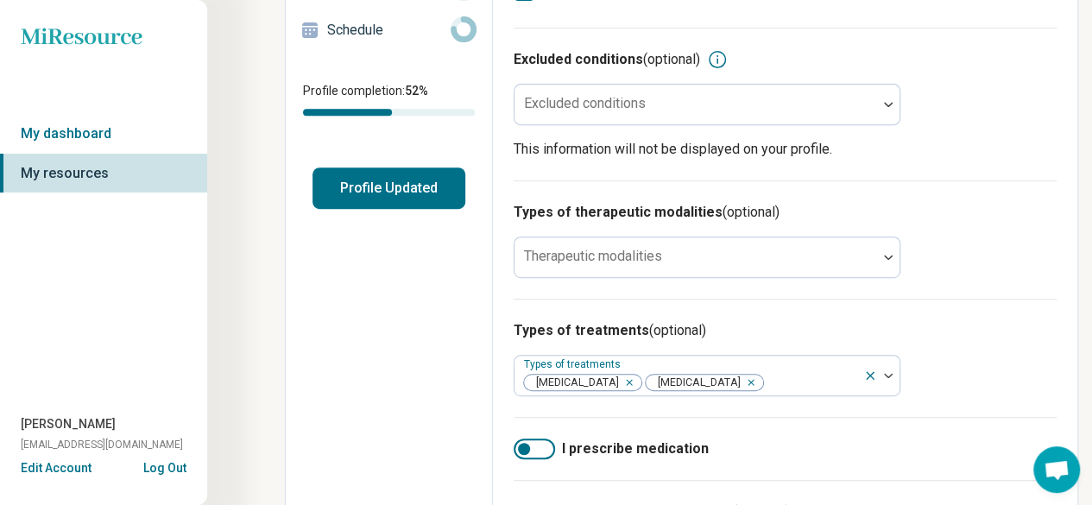
scroll to position [299, 0]
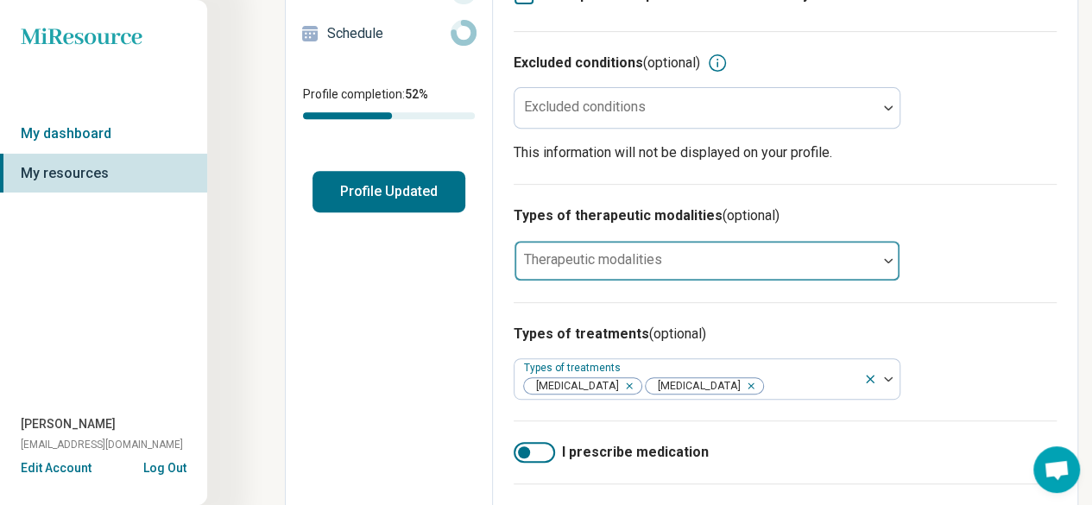
click at [818, 242] on div at bounding box center [695, 261] width 363 height 38
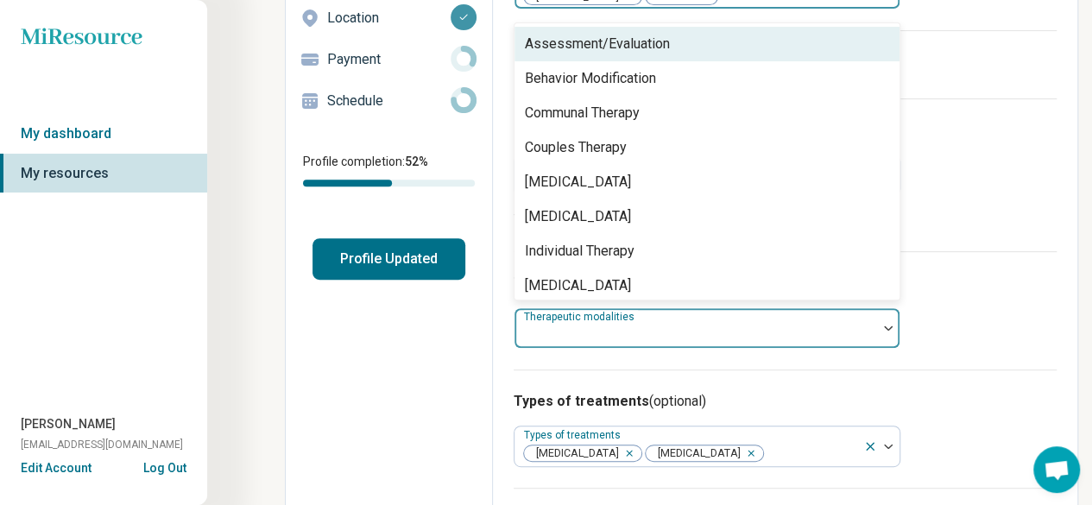
scroll to position [225, 0]
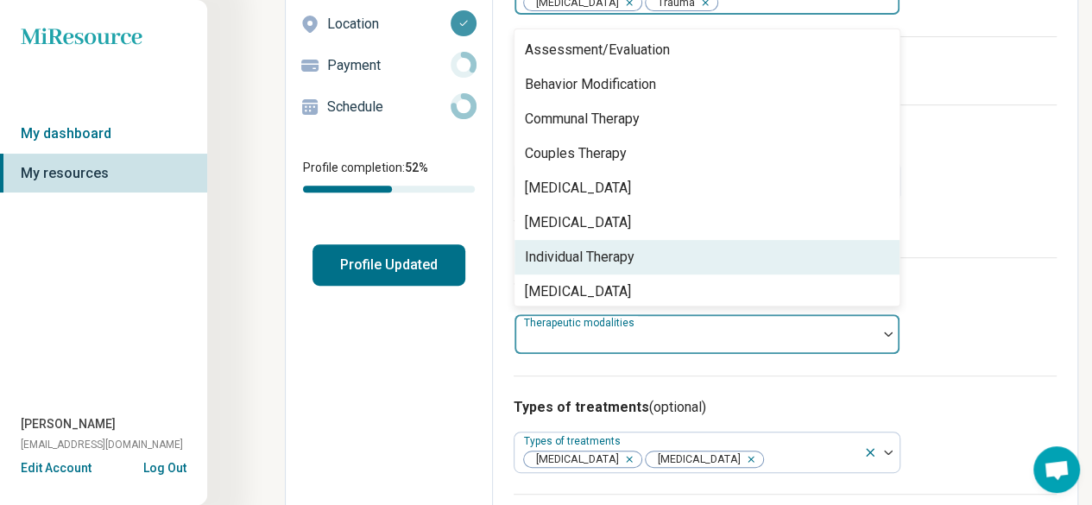
click at [646, 240] on div "Individual Therapy" at bounding box center [706, 257] width 385 height 35
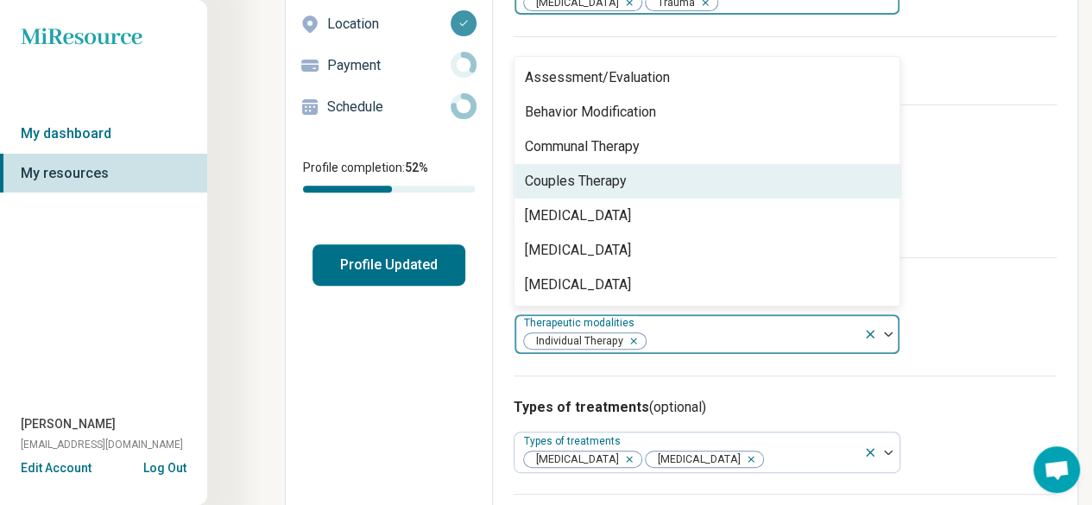
click at [606, 170] on div "Couples Therapy" at bounding box center [706, 181] width 385 height 35
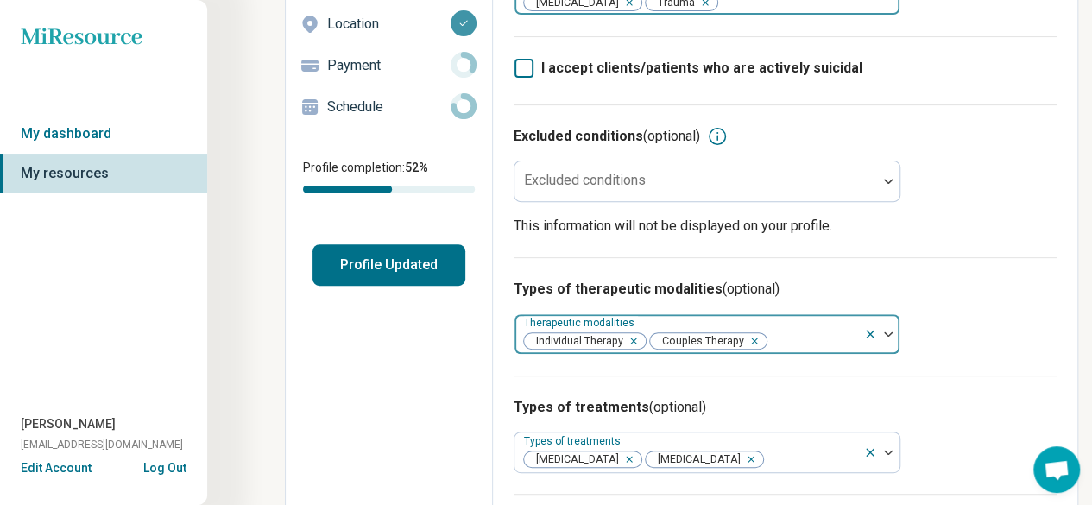
click at [825, 329] on div at bounding box center [812, 341] width 88 height 24
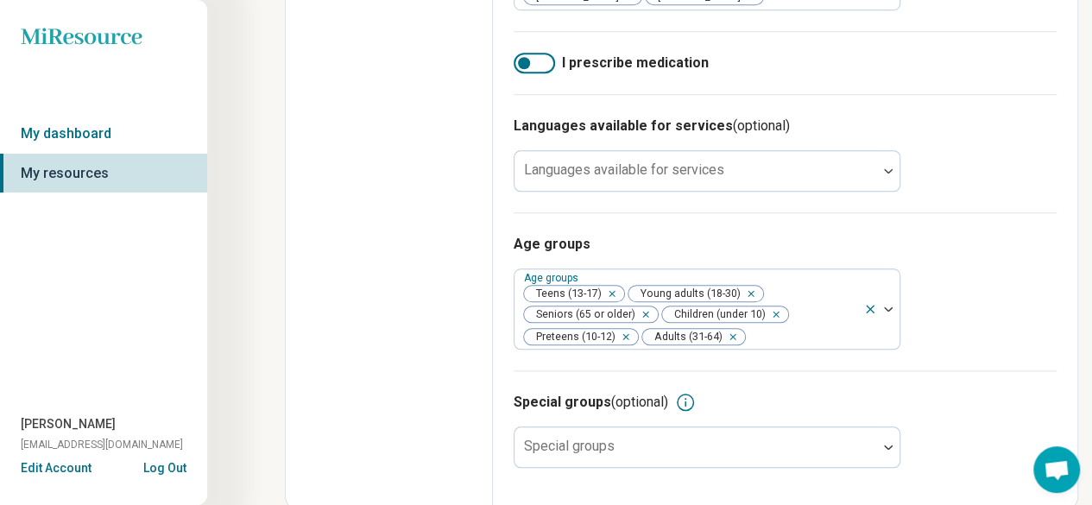
scroll to position [0, 0]
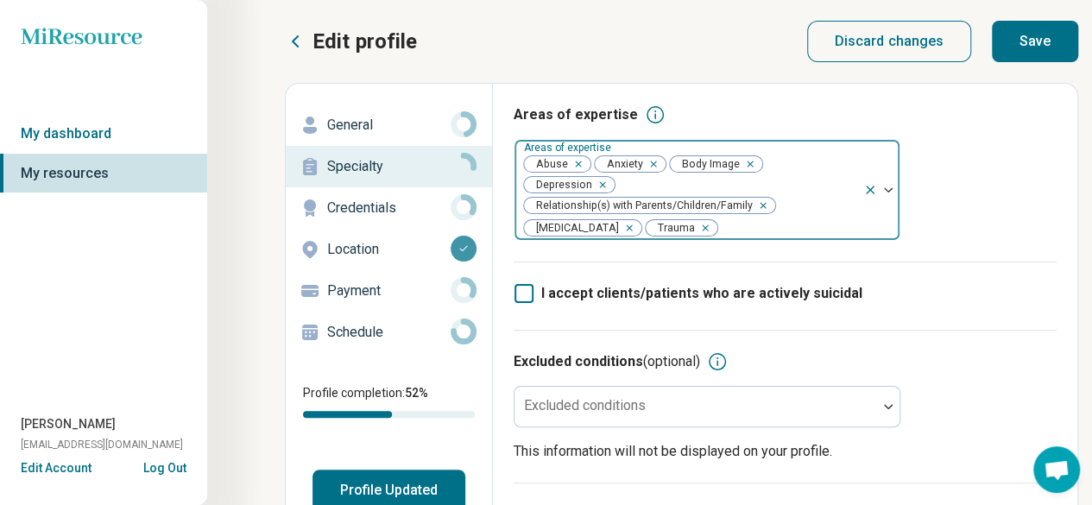
click at [1038, 32] on button "Save" at bounding box center [1035, 41] width 86 height 41
click at [399, 199] on p "Credentials" at bounding box center [388, 208] width 123 height 21
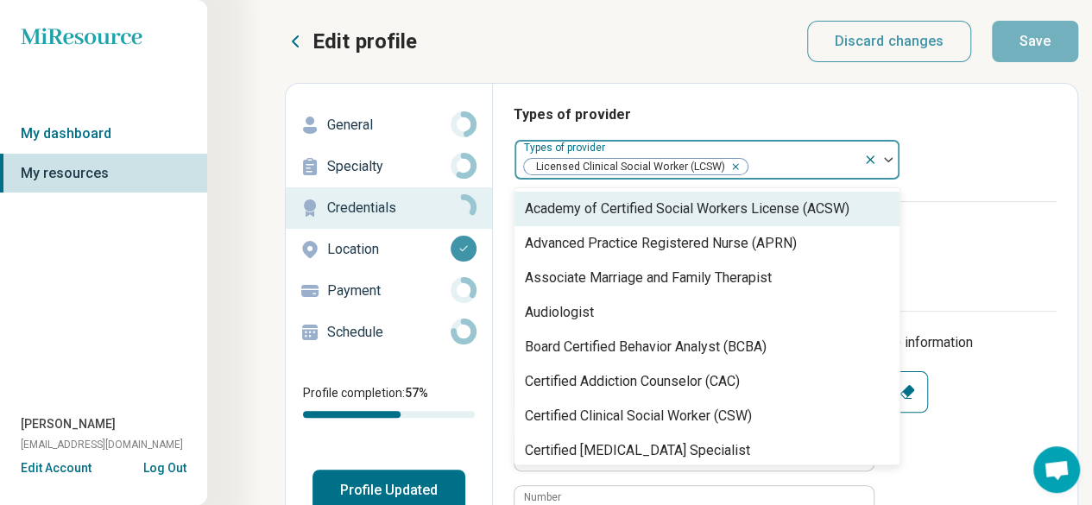
click at [804, 155] on div at bounding box center [802, 167] width 107 height 24
click at [735, 168] on div "Remove [object Object]" at bounding box center [732, 166] width 21 height 21
click at [749, 168] on div at bounding box center [802, 167] width 107 height 24
type textarea "*"
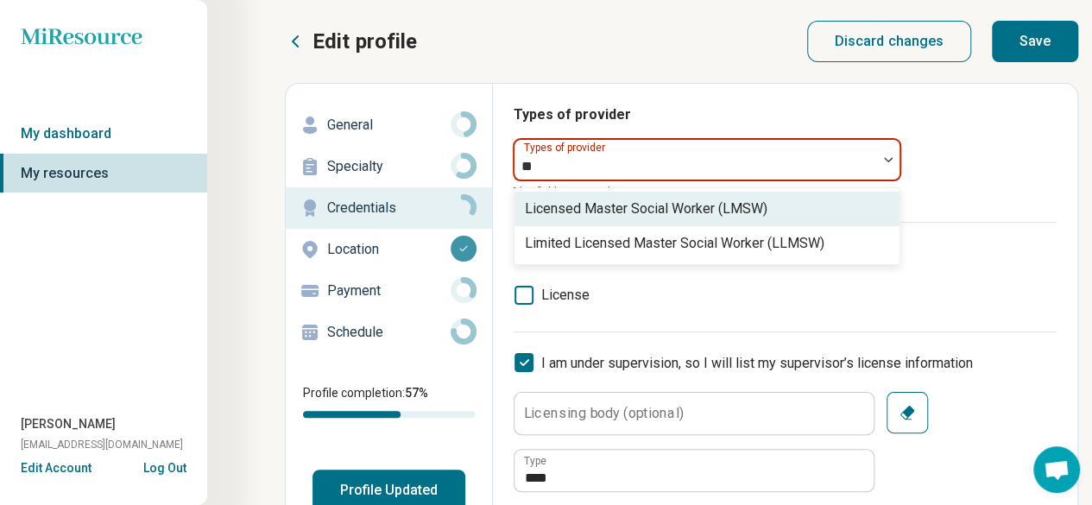
type input "*"
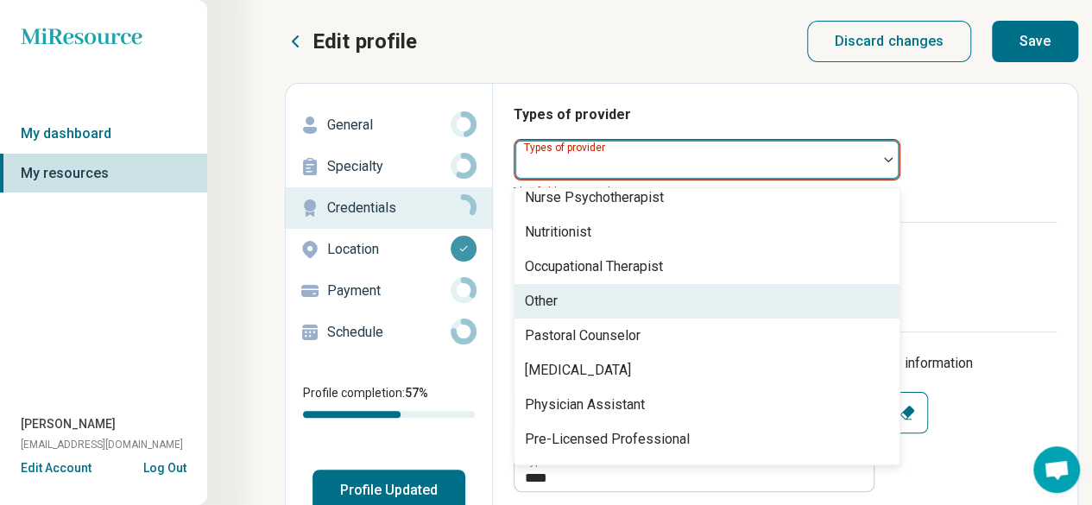
scroll to position [1782, 0]
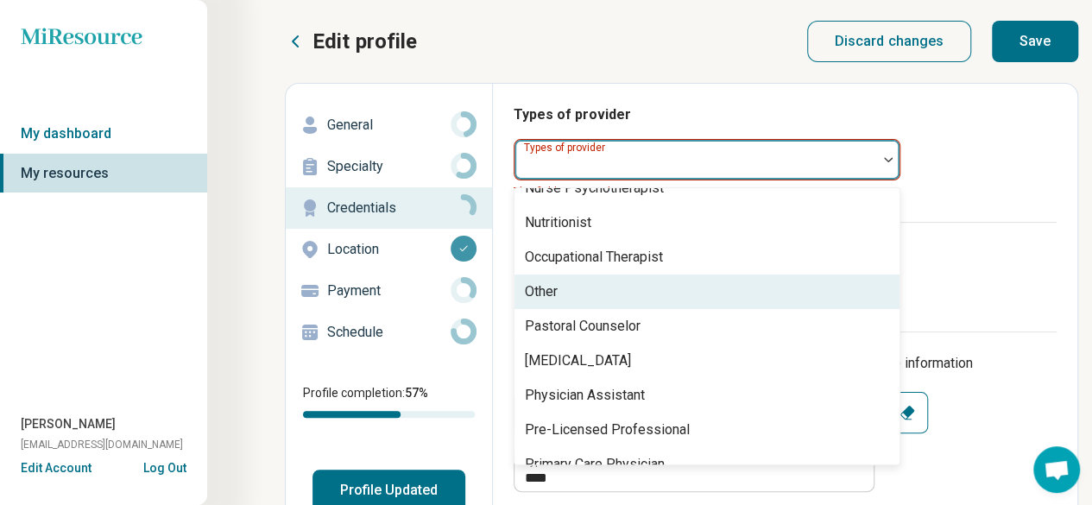
click at [712, 281] on div "Other" at bounding box center [706, 291] width 385 height 35
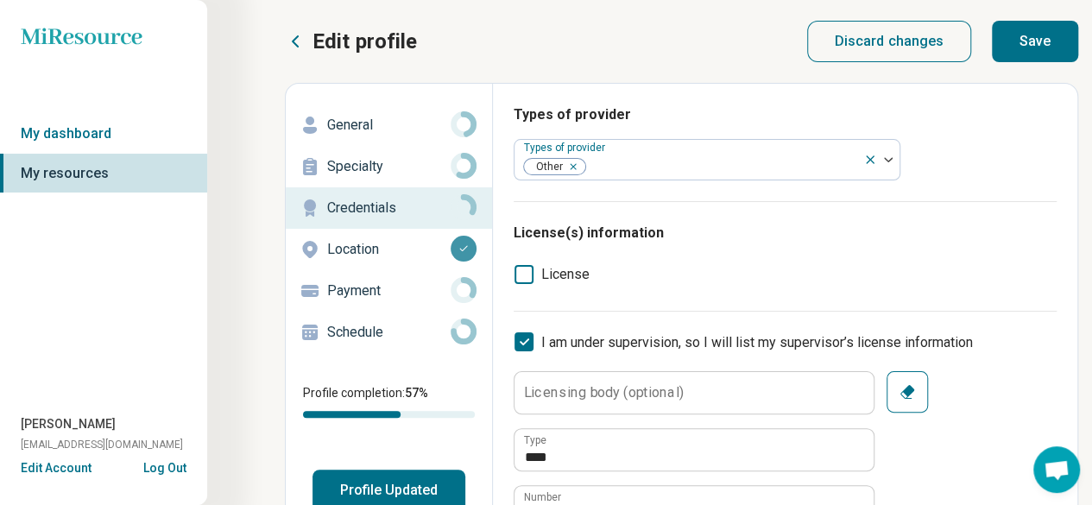
click at [997, 190] on div "Types of provider Types of provider Other" at bounding box center [785, 152] width 543 height 97
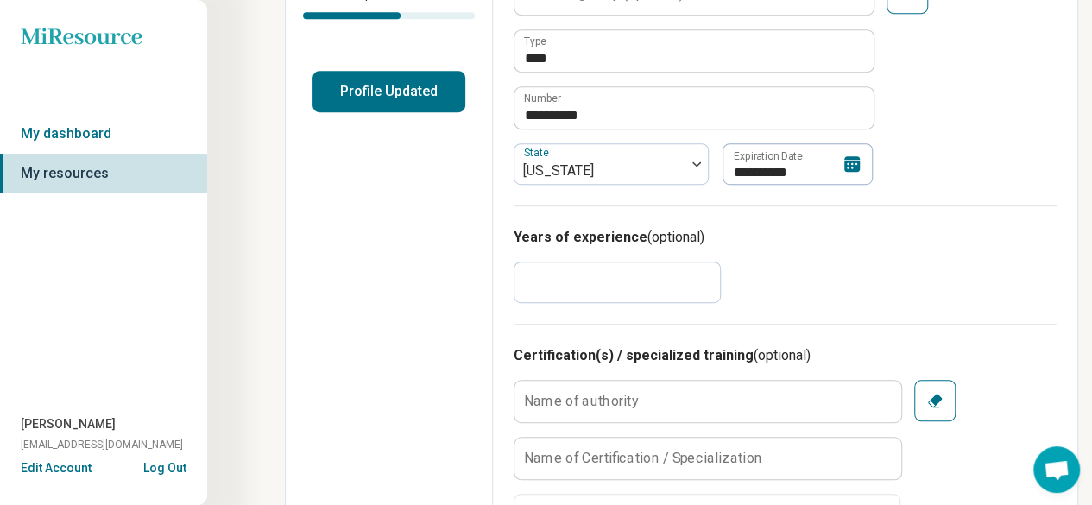
scroll to position [400, 0]
click at [576, 262] on input "*" at bounding box center [617, 281] width 207 height 41
type input "*"
click at [808, 274] on div "Years of experience (optional) *" at bounding box center [785, 264] width 543 height 118
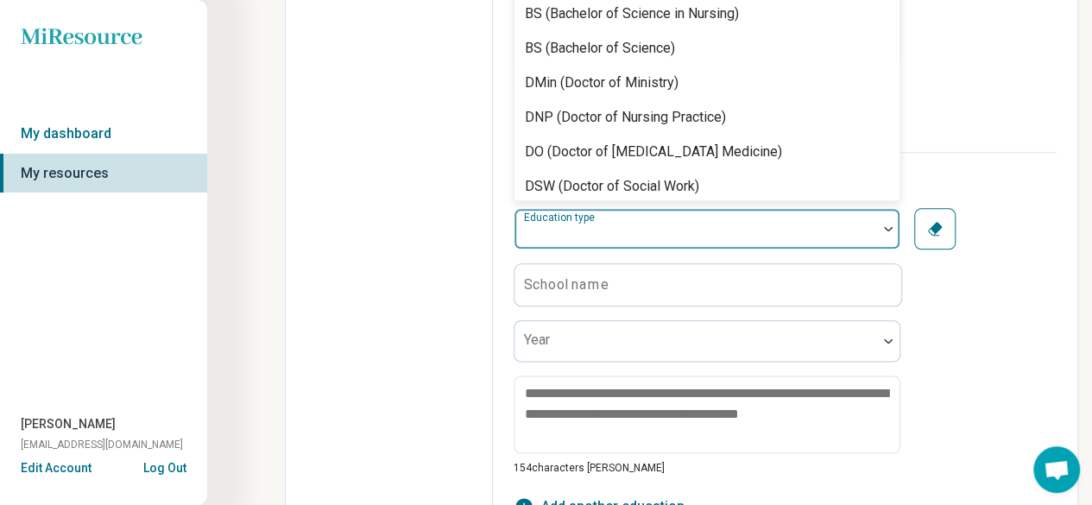
click at [804, 224] on div at bounding box center [695, 236] width 349 height 24
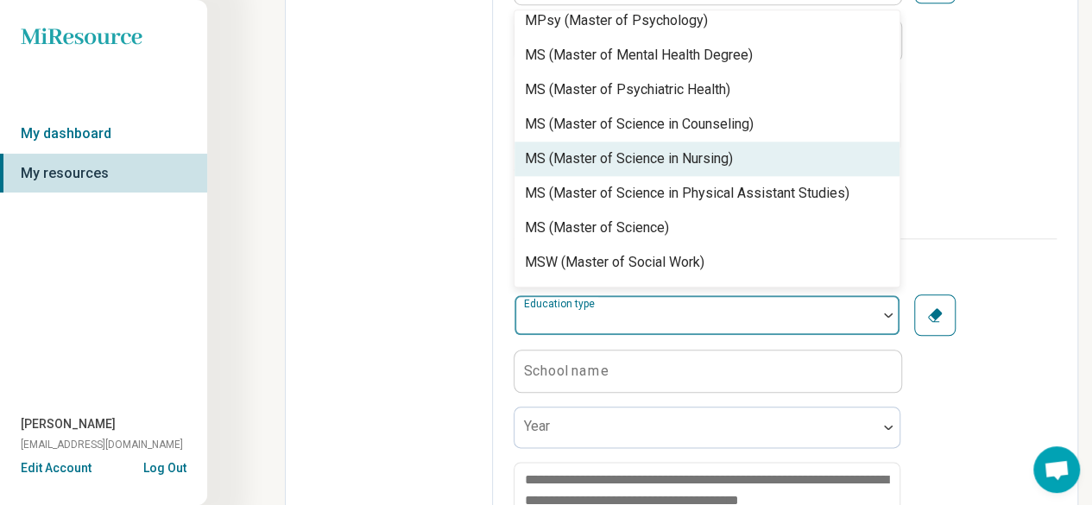
scroll to position [822, 0]
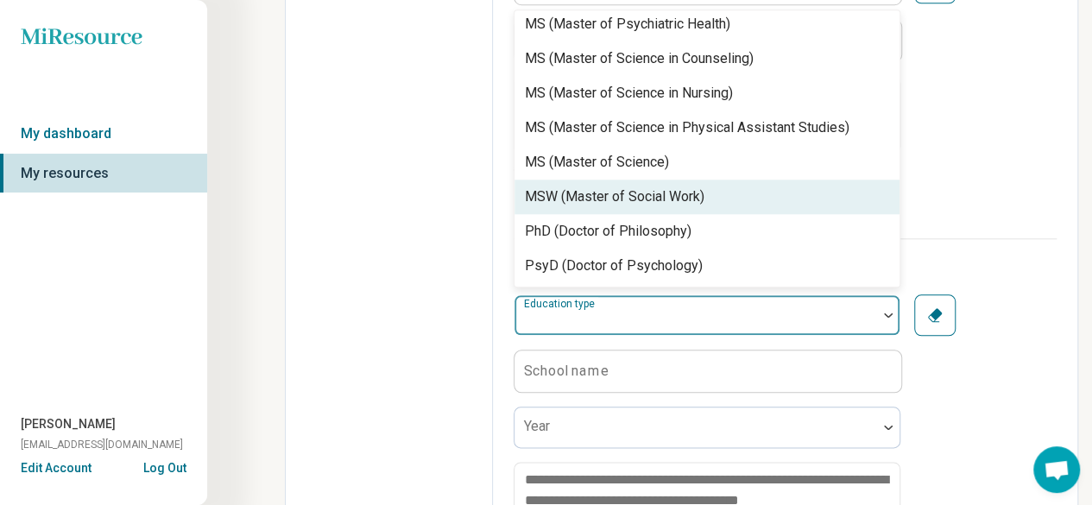
click at [675, 182] on div "MSW (Master of Social Work)" at bounding box center [706, 197] width 385 height 35
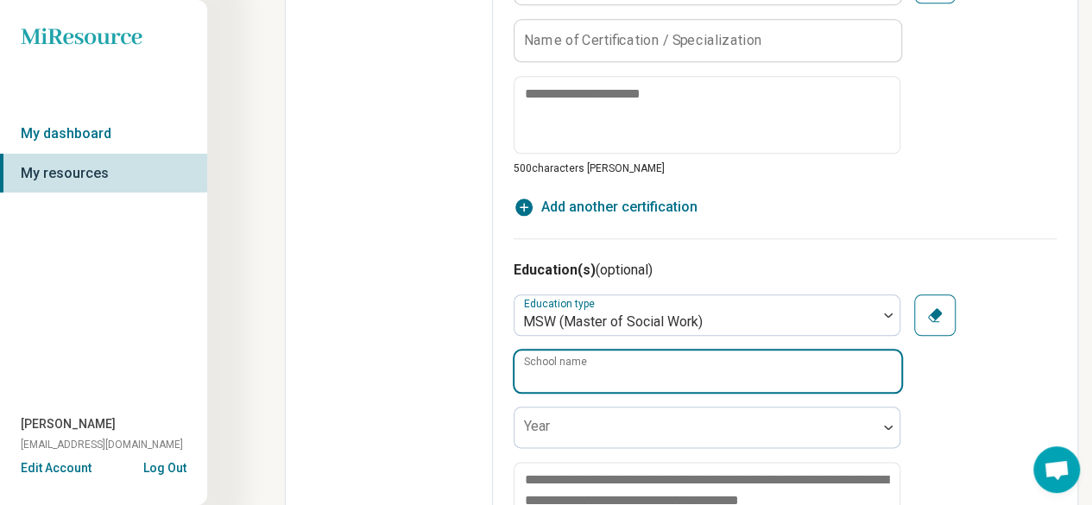
click at [782, 363] on input "School name" at bounding box center [707, 370] width 387 height 41
type input "*"
type input "**********"
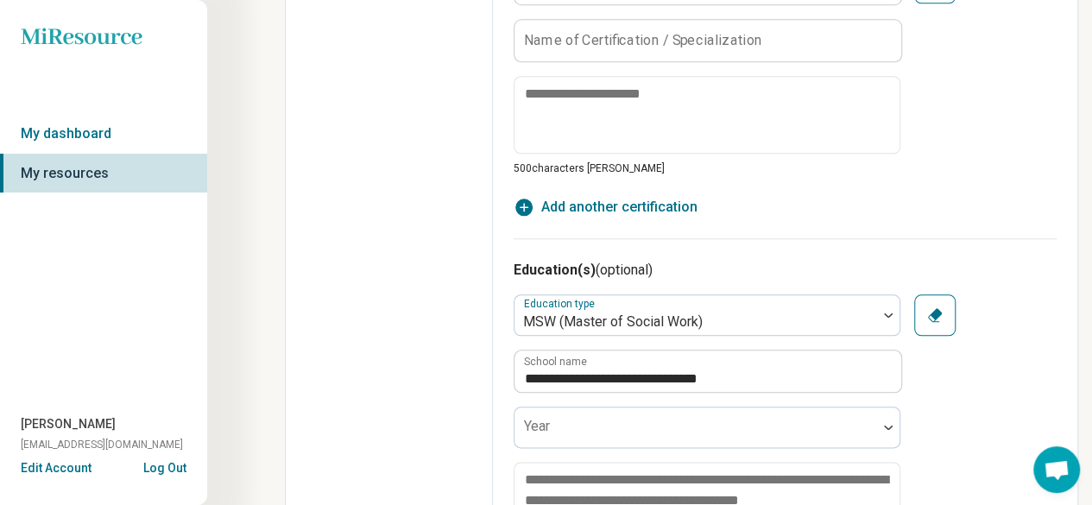
click at [922, 391] on div "**********" at bounding box center [785, 428] width 543 height 268
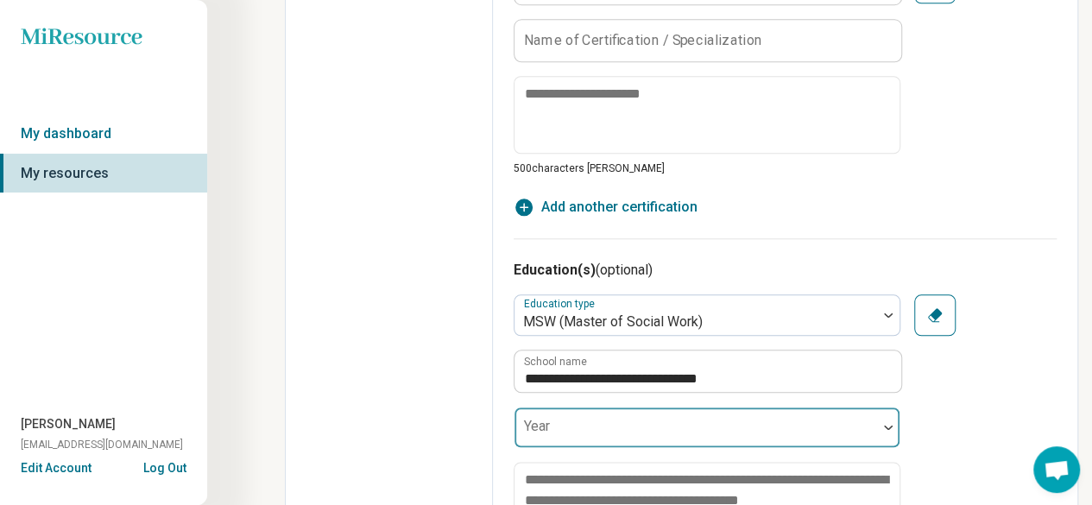
click at [791, 427] on div at bounding box center [695, 434] width 349 height 24
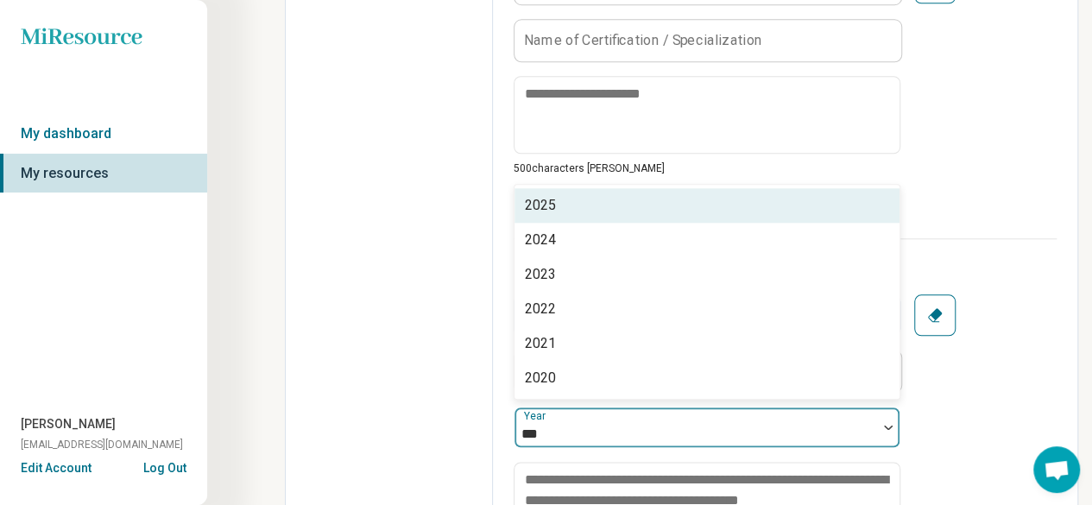
type input "****"
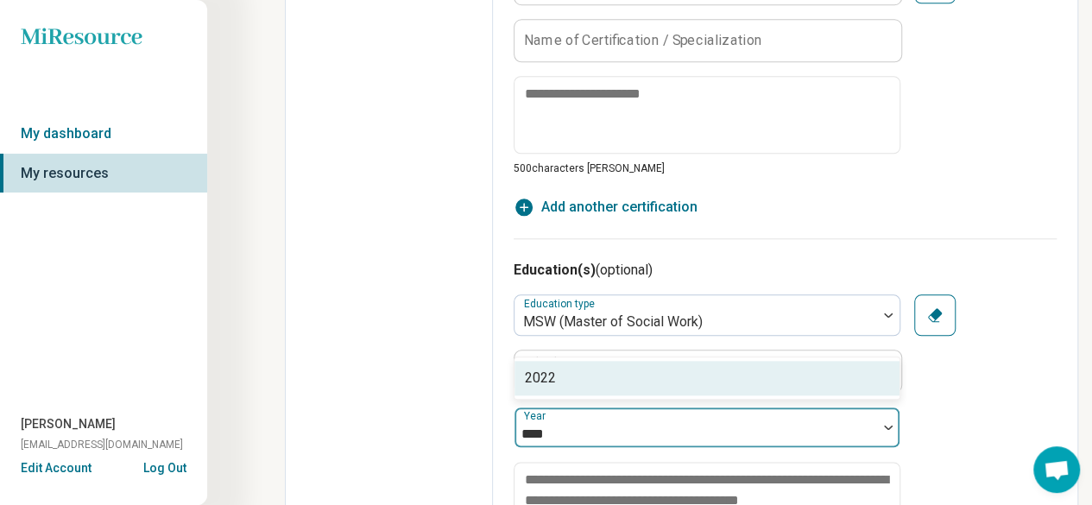
click at [762, 382] on div "2022" at bounding box center [706, 378] width 385 height 35
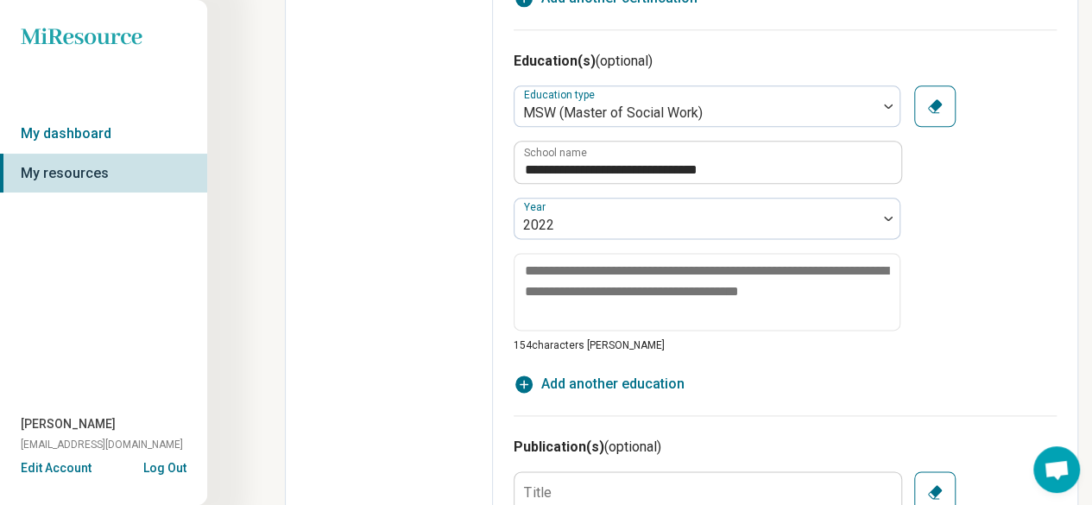
scroll to position [1160, 0]
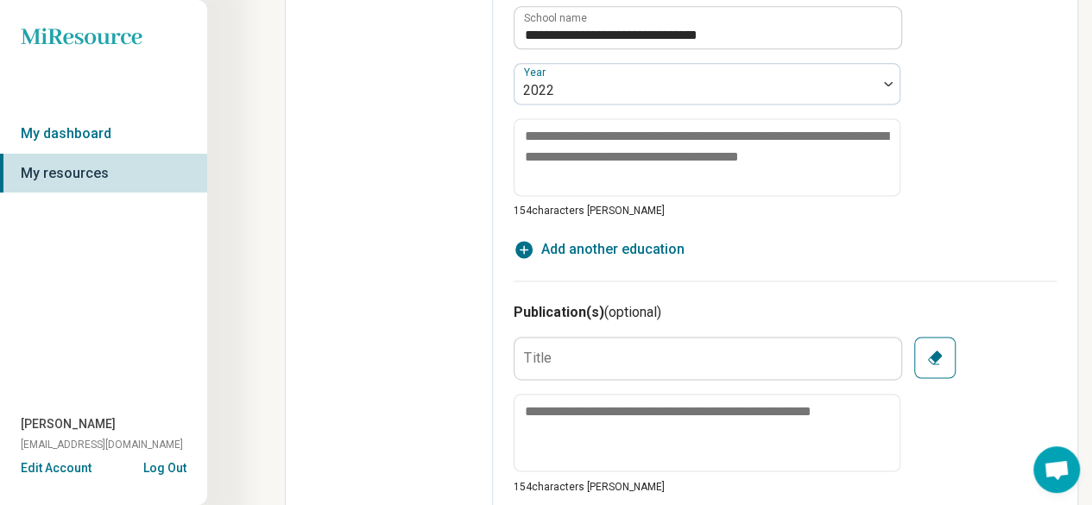
click at [575, 251] on span "Add another education" at bounding box center [612, 249] width 143 height 21
type textarea "*"
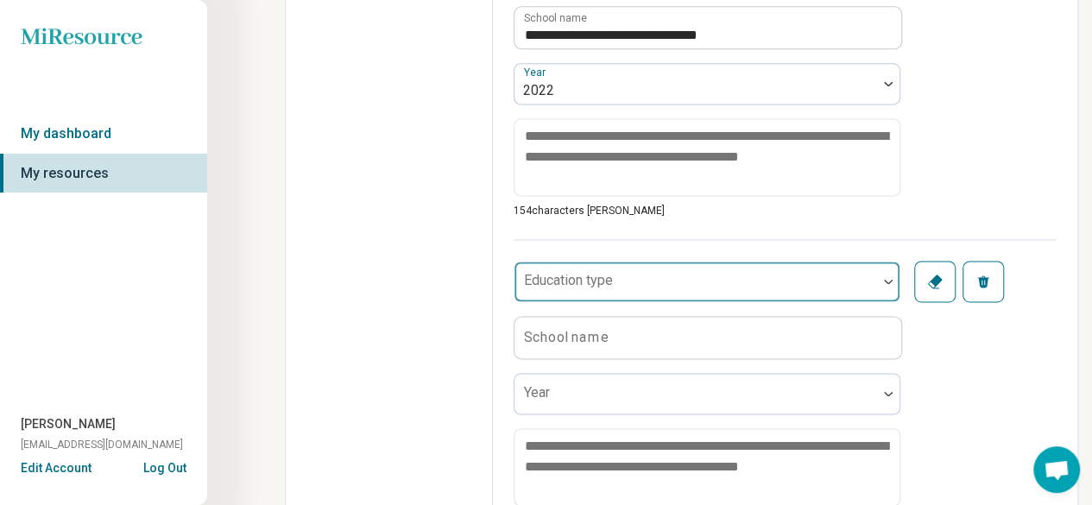
click at [606, 275] on div "Education type" at bounding box center [707, 281] width 387 height 41
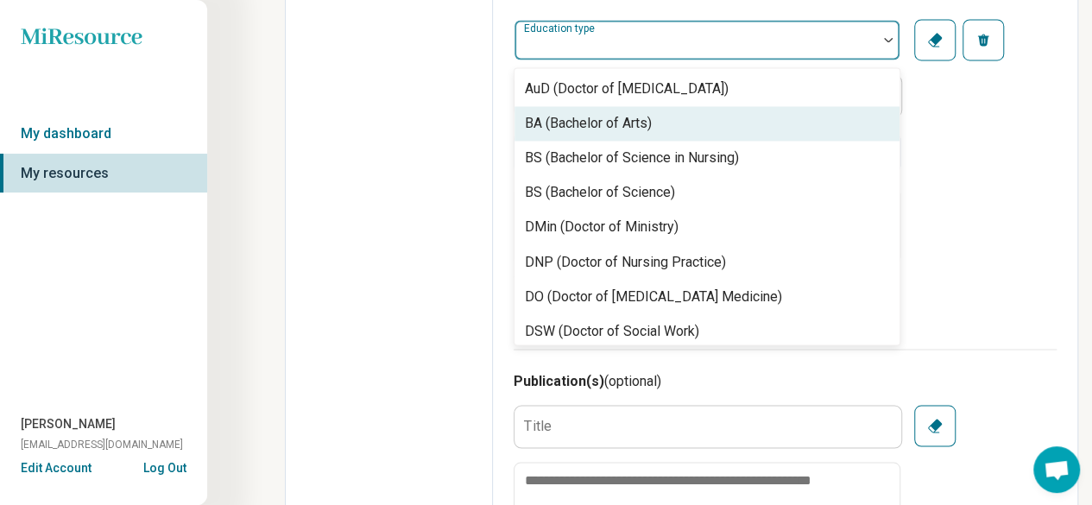
scroll to position [1459, 0]
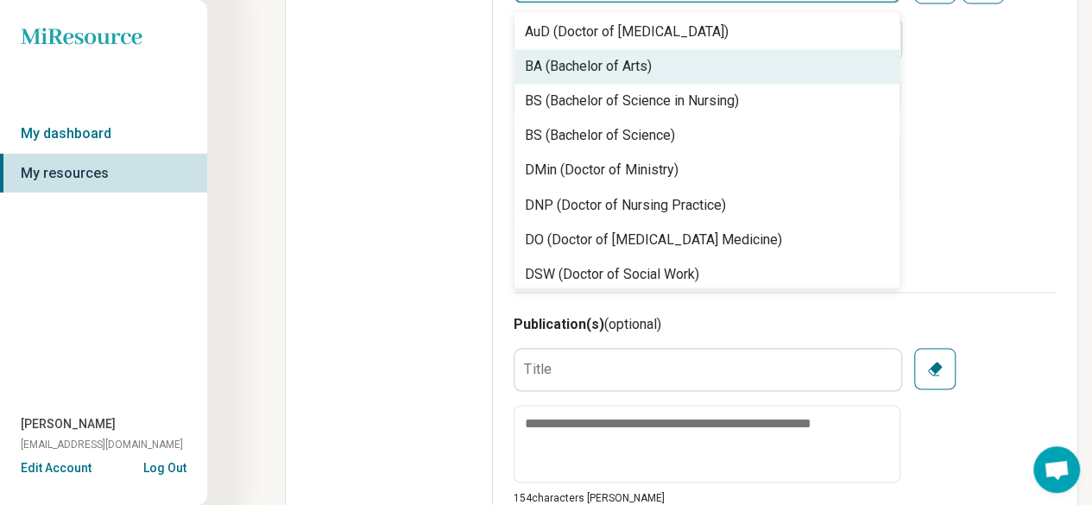
click at [585, 69] on div "BA (Bachelor of Arts)" at bounding box center [588, 66] width 127 height 21
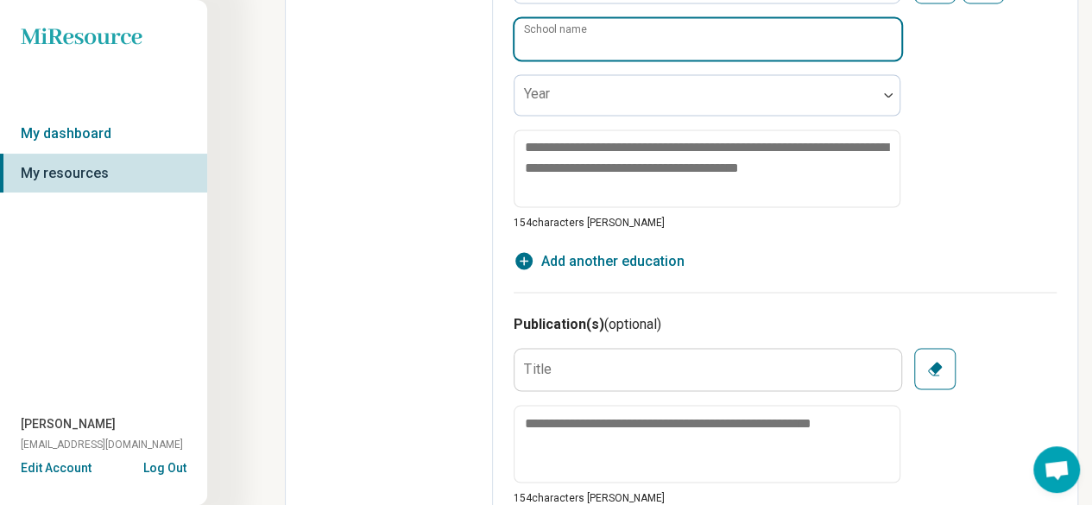
click at [635, 38] on input "School name" at bounding box center [707, 38] width 387 height 41
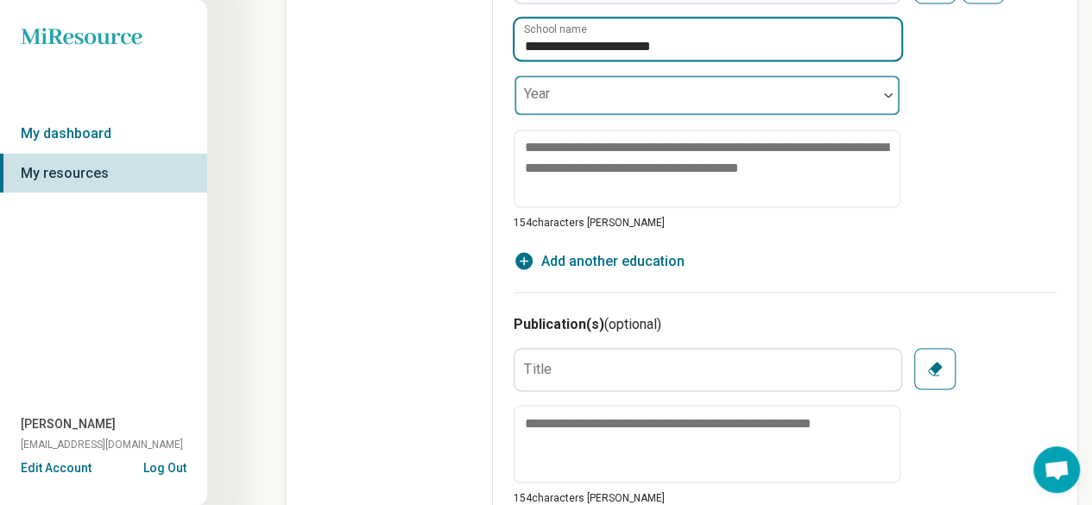
type input "**********"
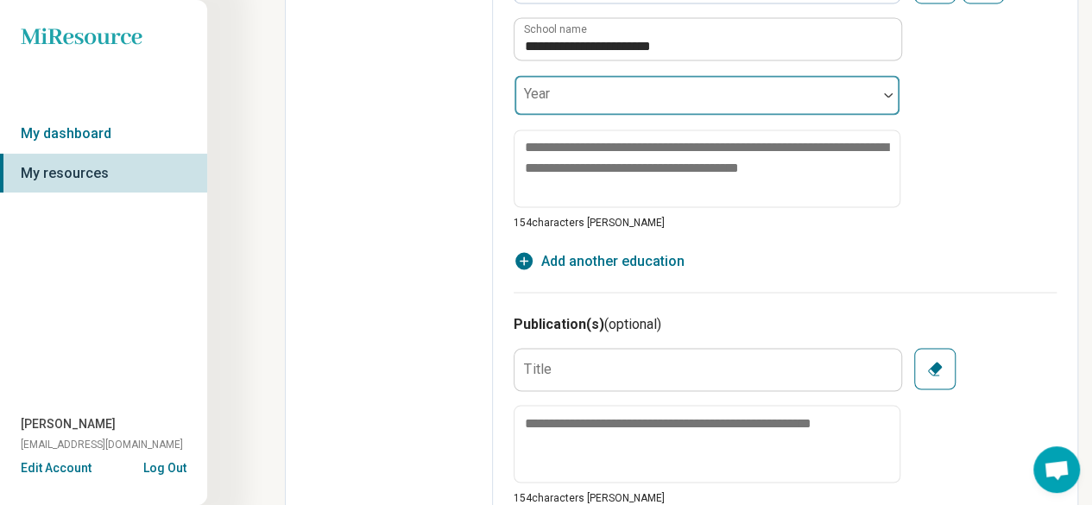
click at [673, 100] on div at bounding box center [695, 102] width 349 height 24
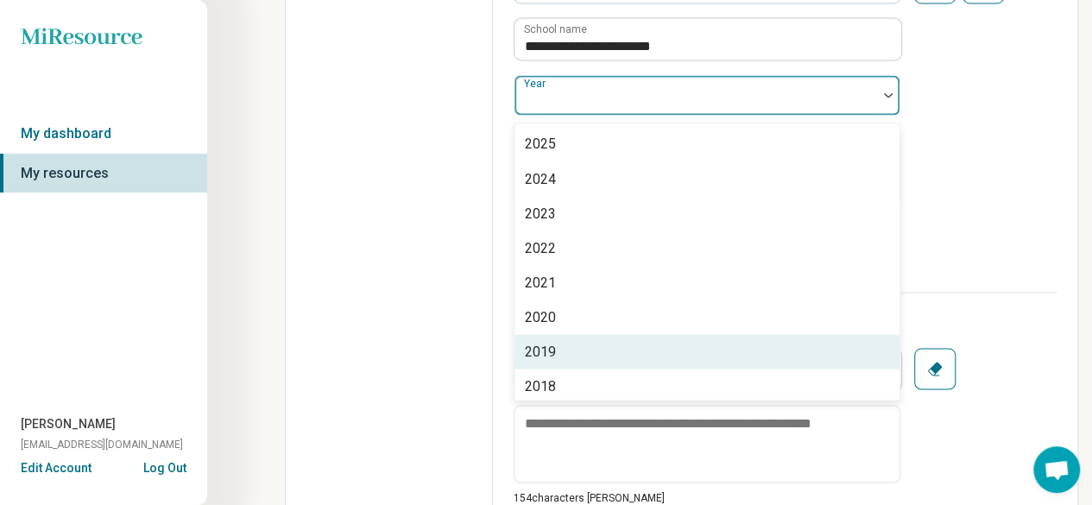
click at [610, 337] on div "2019" at bounding box center [706, 351] width 385 height 35
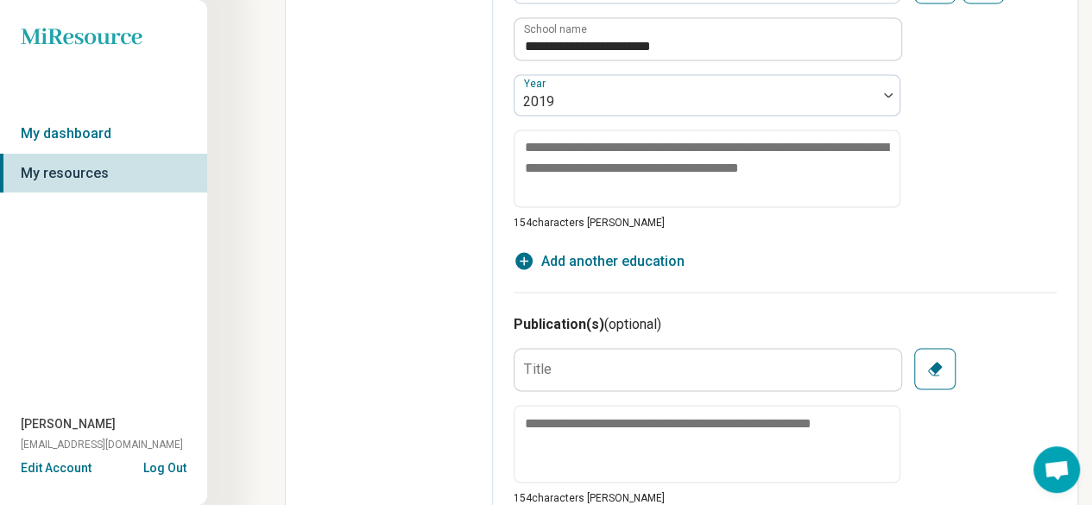
drag, startPoint x: 994, startPoint y: 227, endPoint x: 1044, endPoint y: 130, distance: 108.5
click at [1044, 130] on div "**********" at bounding box center [785, 84] width 543 height 289
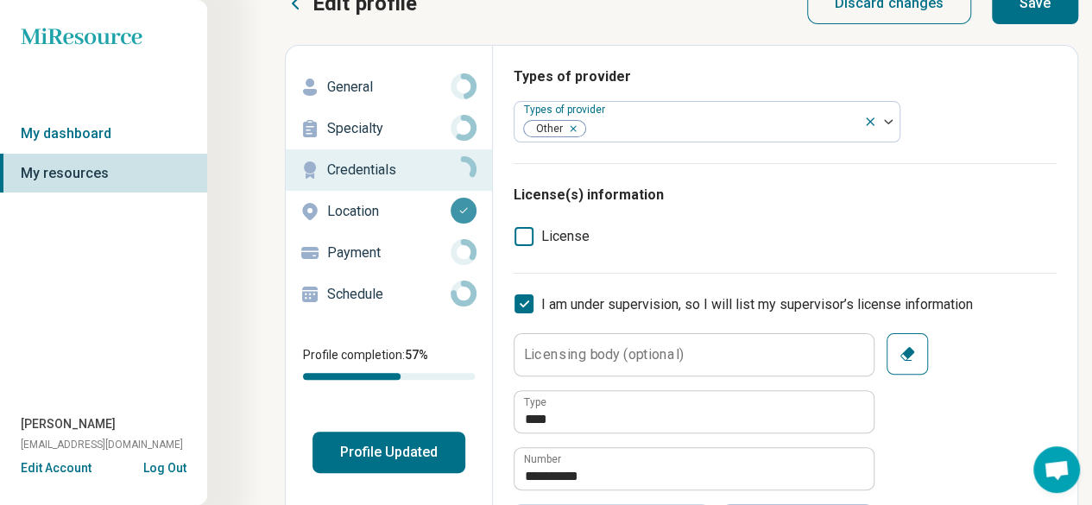
scroll to position [0, 0]
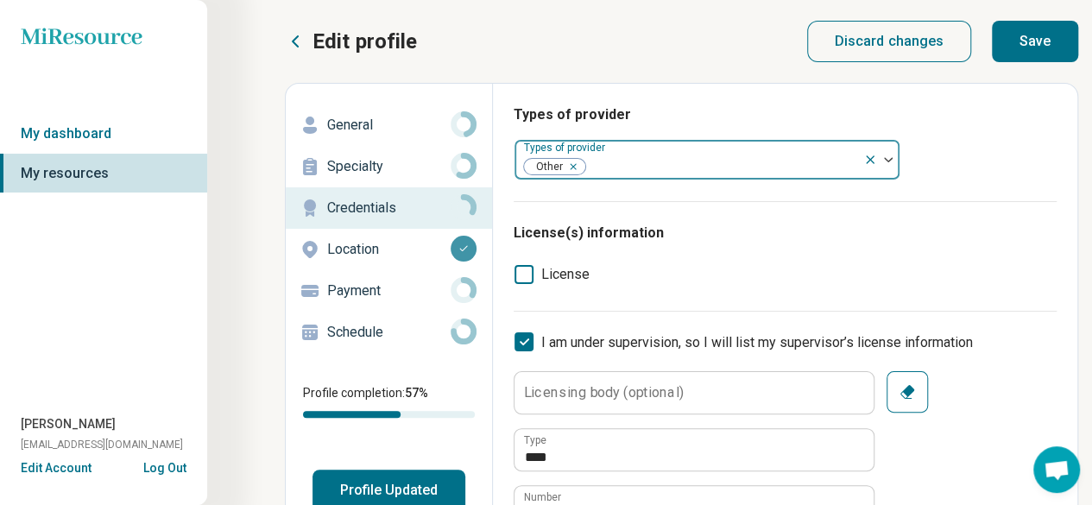
click at [869, 160] on icon at bounding box center [870, 159] width 7 height 7
click at [856, 160] on div at bounding box center [721, 167] width 269 height 24
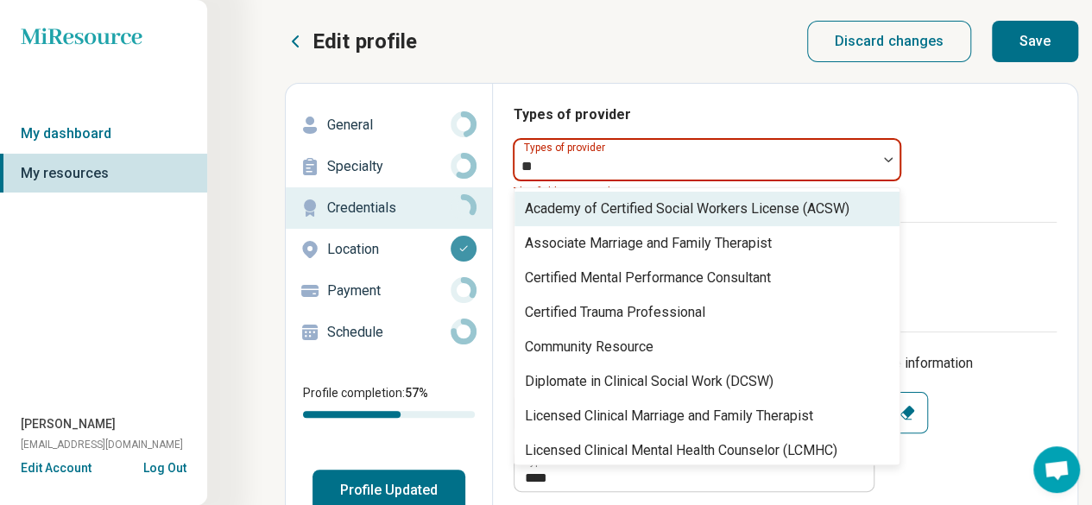
type input "***"
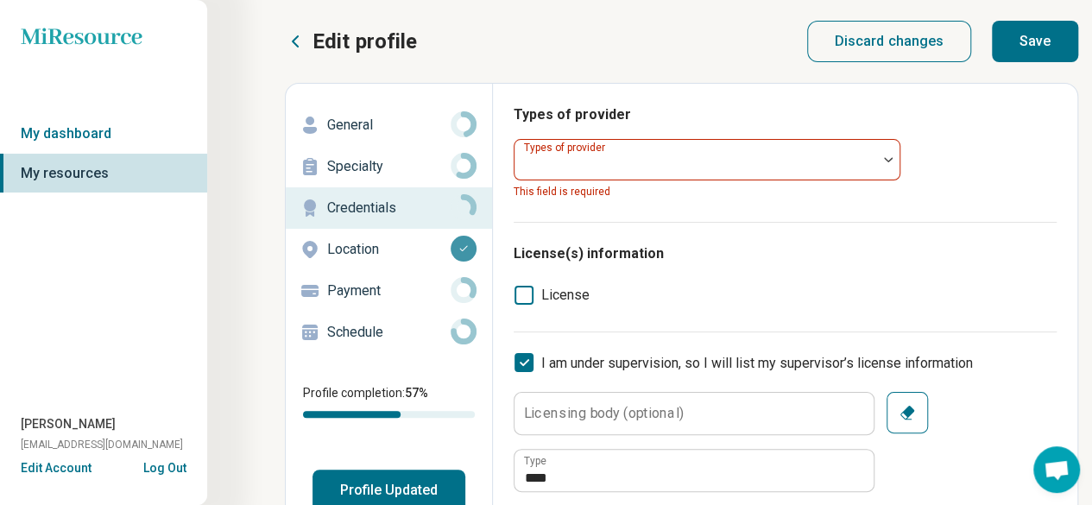
click at [885, 153] on div at bounding box center [888, 160] width 22 height 40
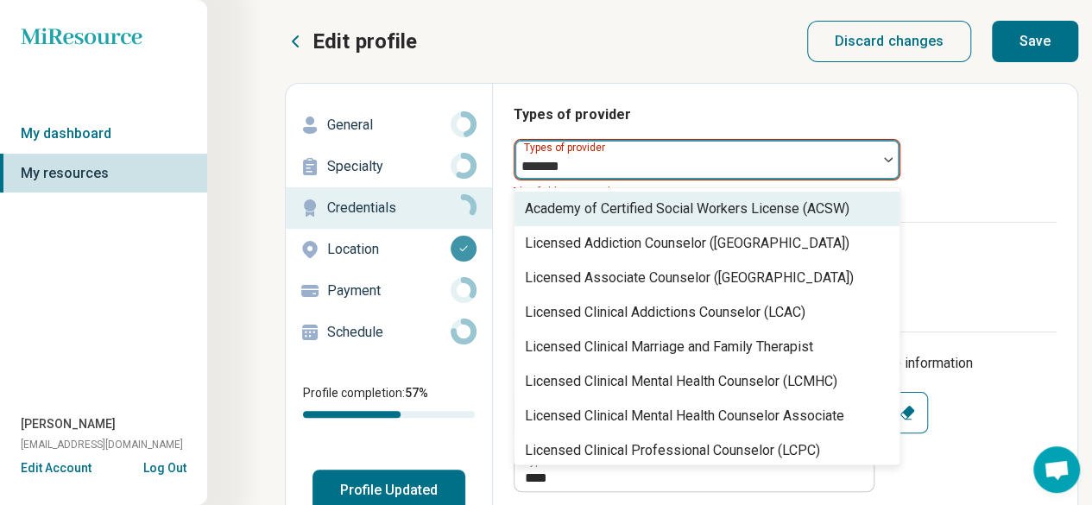
type input "********"
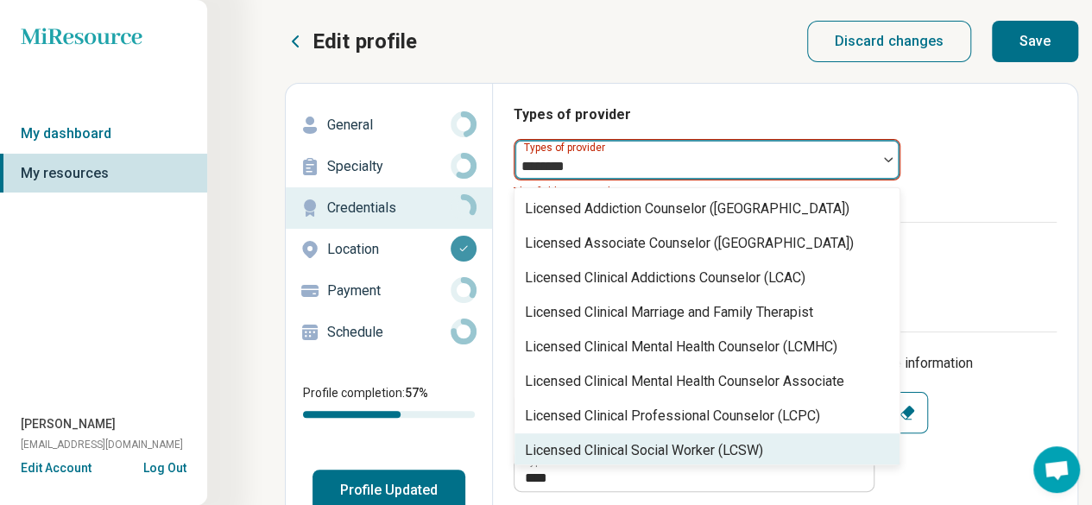
click at [752, 450] on div "Licensed Clinical Social Worker (LCSW)" at bounding box center [644, 450] width 238 height 21
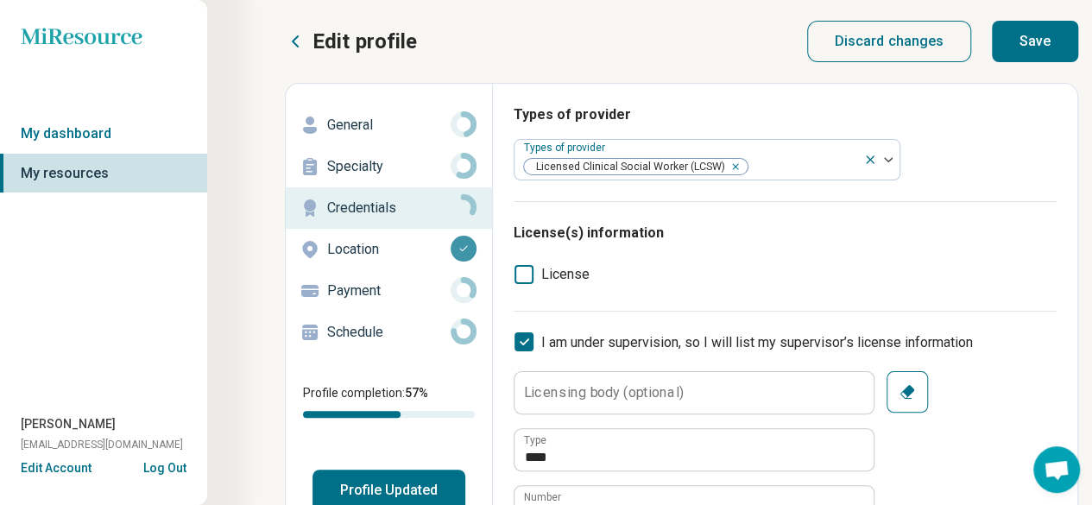
click at [1010, 161] on div "Types of provider Types of provider Licensed Clinical Social Worker (LCSW)" at bounding box center [785, 152] width 543 height 97
click at [413, 486] on button "Profile Updated" at bounding box center [388, 490] width 153 height 41
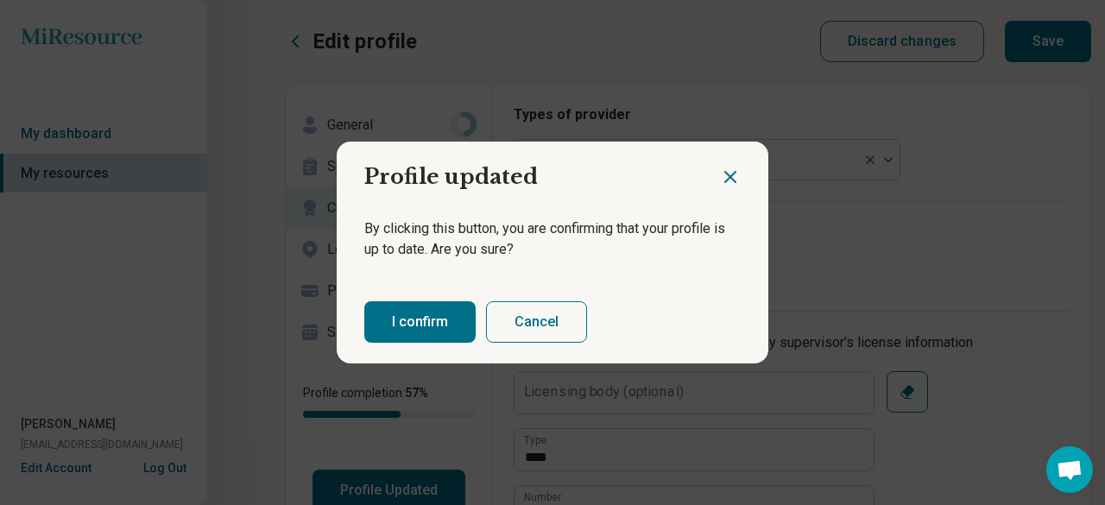
click at [552, 306] on button "Cancel" at bounding box center [536, 321] width 101 height 41
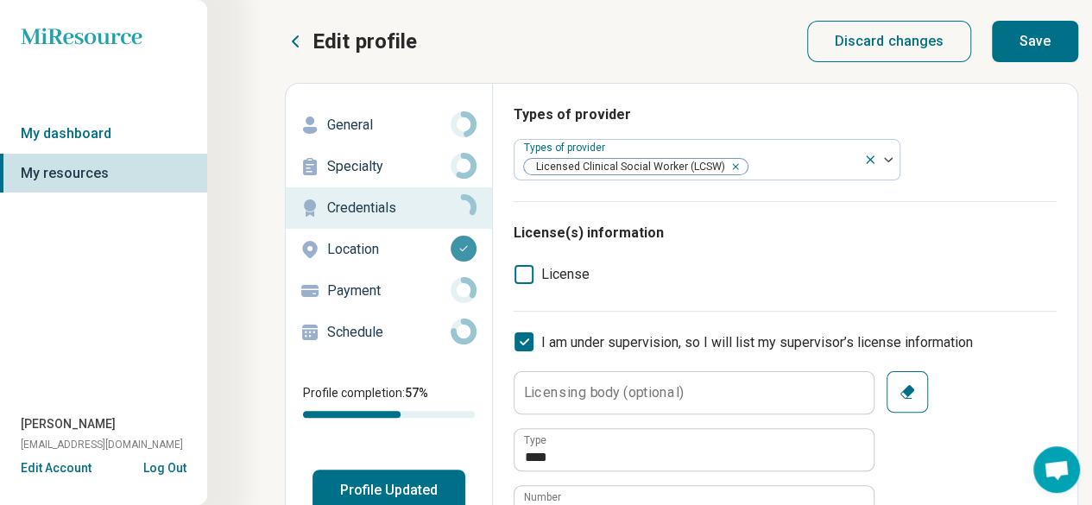
click at [1048, 34] on button "Save" at bounding box center [1035, 41] width 86 height 41
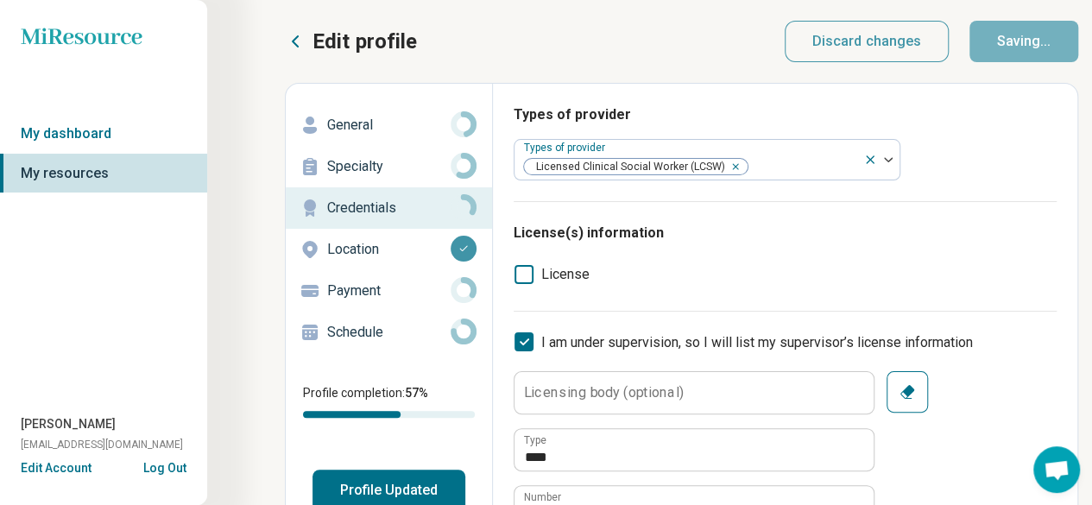
type textarea "*"
click at [414, 300] on p "Payment" at bounding box center [388, 291] width 123 height 21
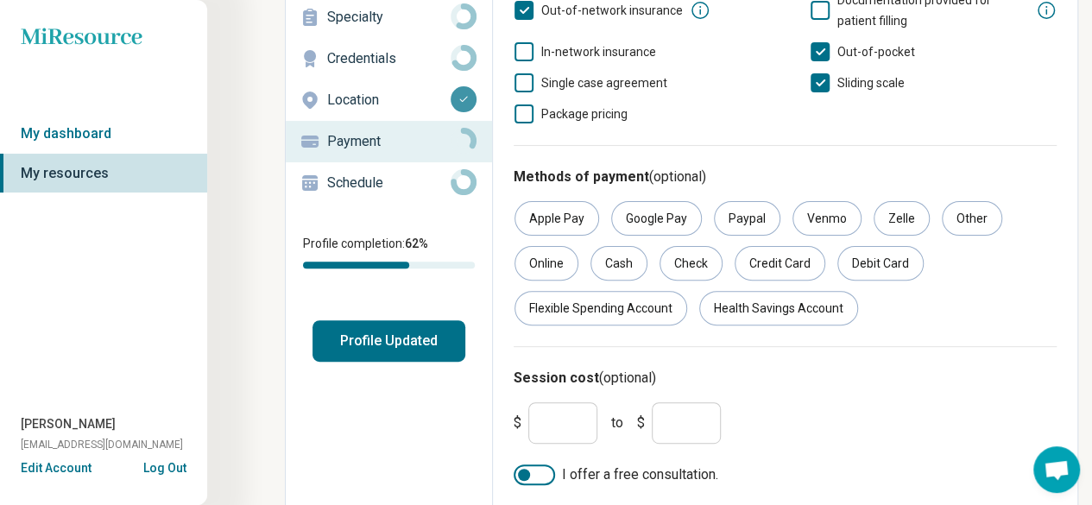
scroll to position [199, 0]
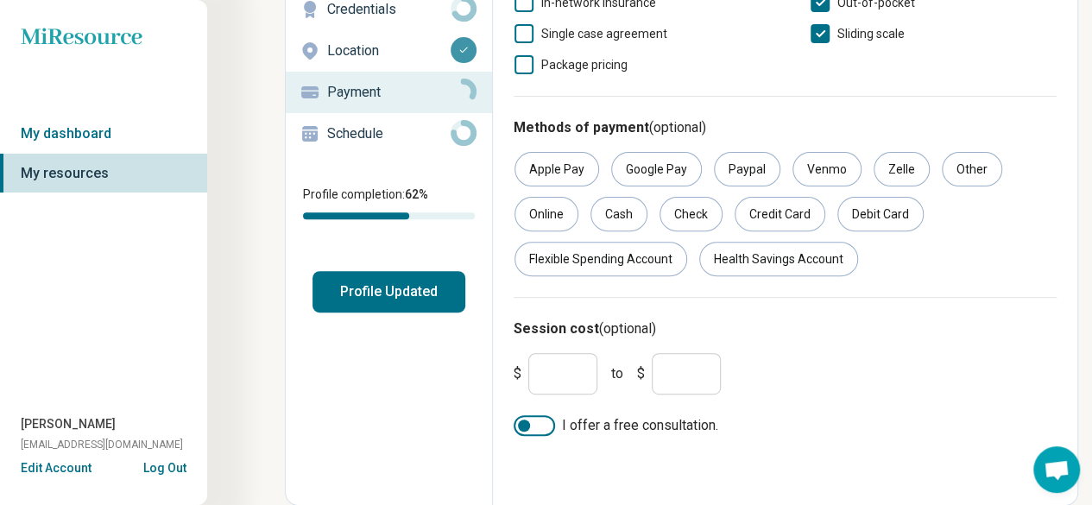
click at [549, 375] on input "*" at bounding box center [562, 373] width 69 height 41
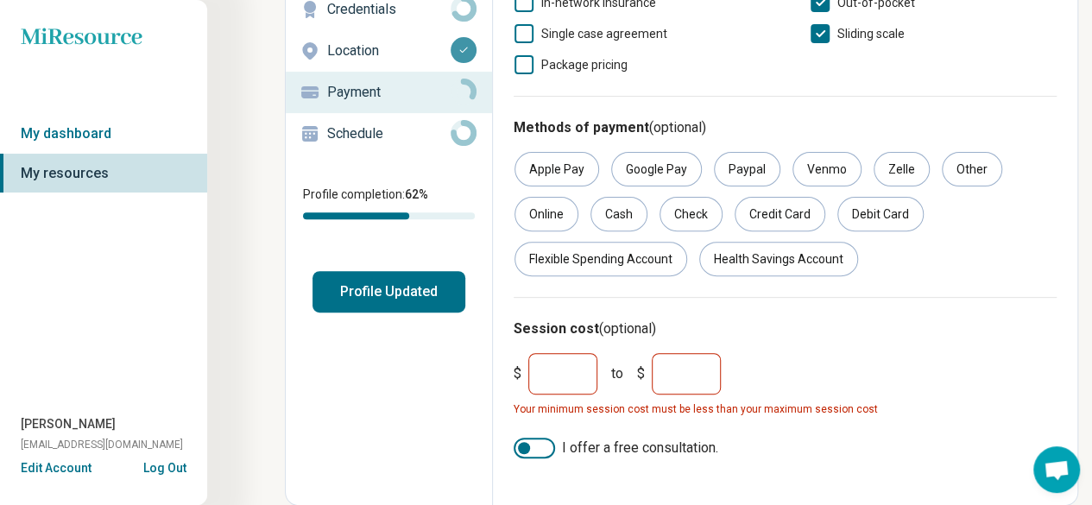
type input "***"
click at [702, 372] on input "*" at bounding box center [686, 373] width 69 height 41
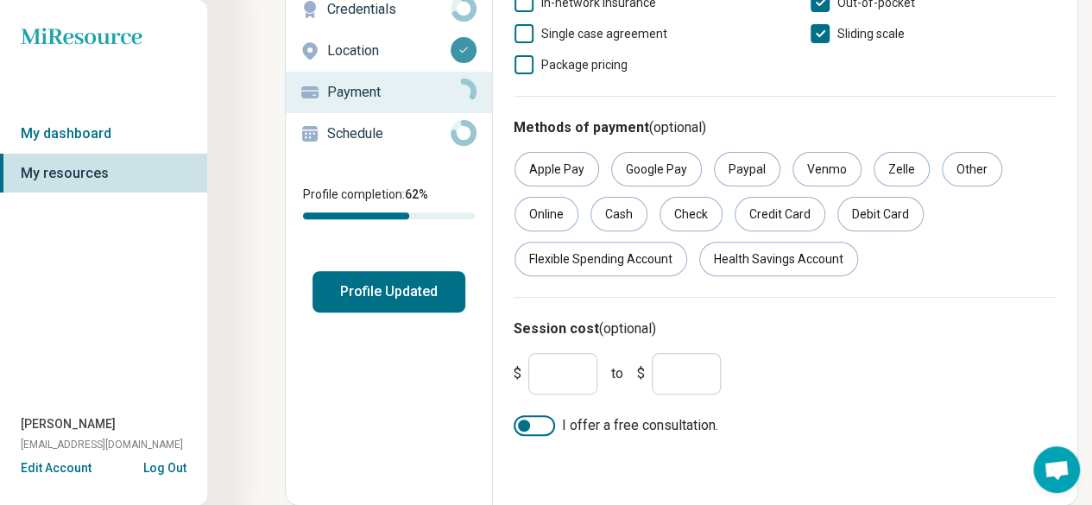
type input "***"
click at [808, 364] on div "$ *** to $ ***" at bounding box center [785, 373] width 557 height 55
click at [531, 425] on div at bounding box center [534, 425] width 41 height 21
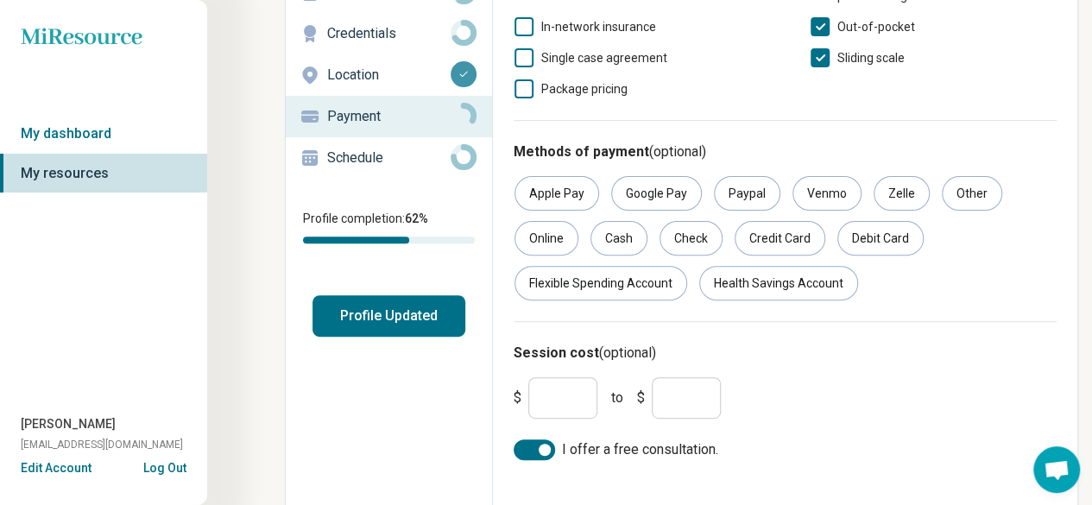
scroll to position [173, 0]
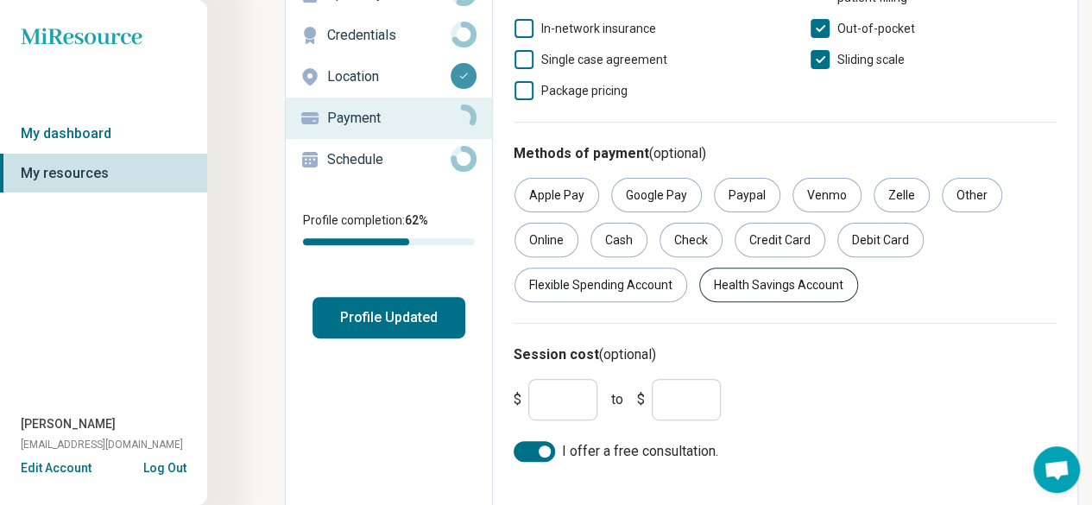
click at [779, 279] on div "Health Savings Account" at bounding box center [778, 285] width 159 height 35
click at [739, 293] on div "Health Savings Account" at bounding box center [778, 285] width 159 height 35
click at [867, 240] on div "Debit Card" at bounding box center [880, 240] width 86 height 35
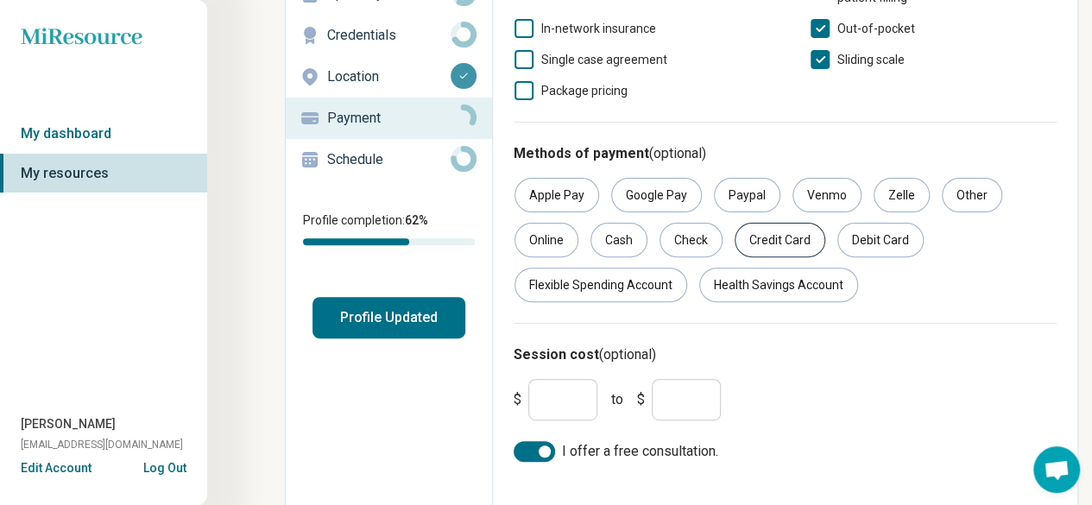
click at [792, 233] on div "Credit Card" at bounding box center [780, 240] width 91 height 35
click at [866, 227] on div "Debit Card" at bounding box center [880, 240] width 86 height 35
click at [760, 287] on div "Health Savings Account" at bounding box center [778, 285] width 159 height 35
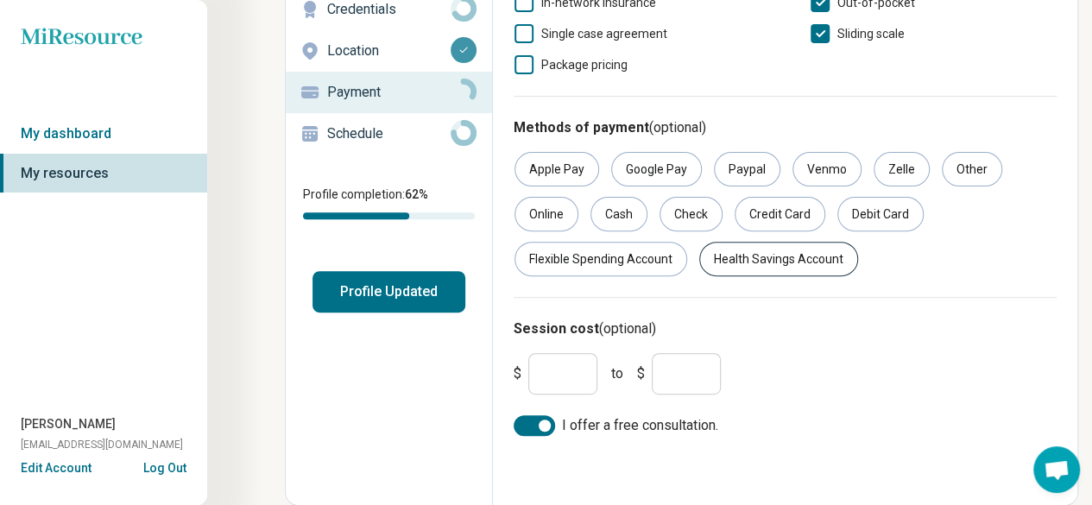
scroll to position [0, 0]
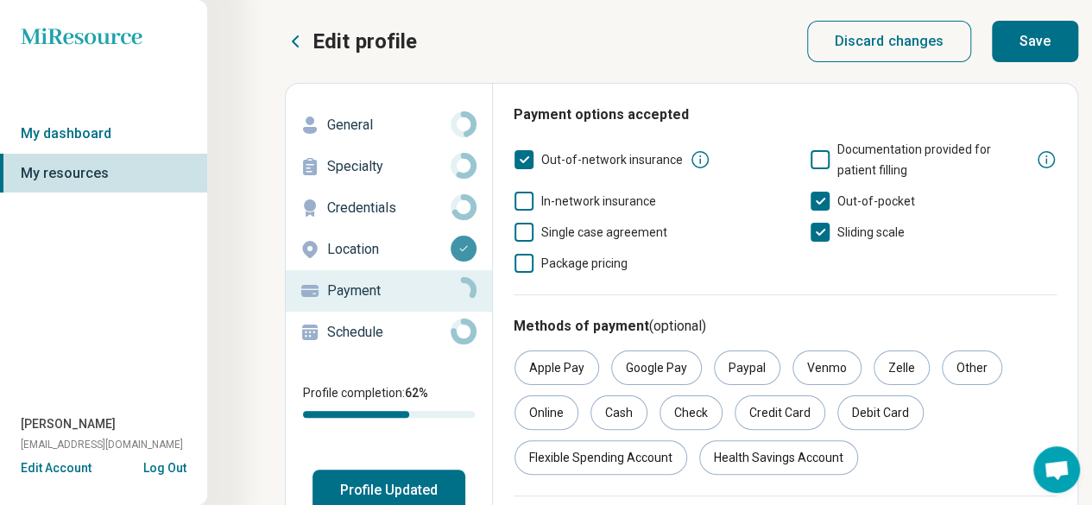
click at [1020, 60] on button "Save" at bounding box center [1035, 41] width 86 height 41
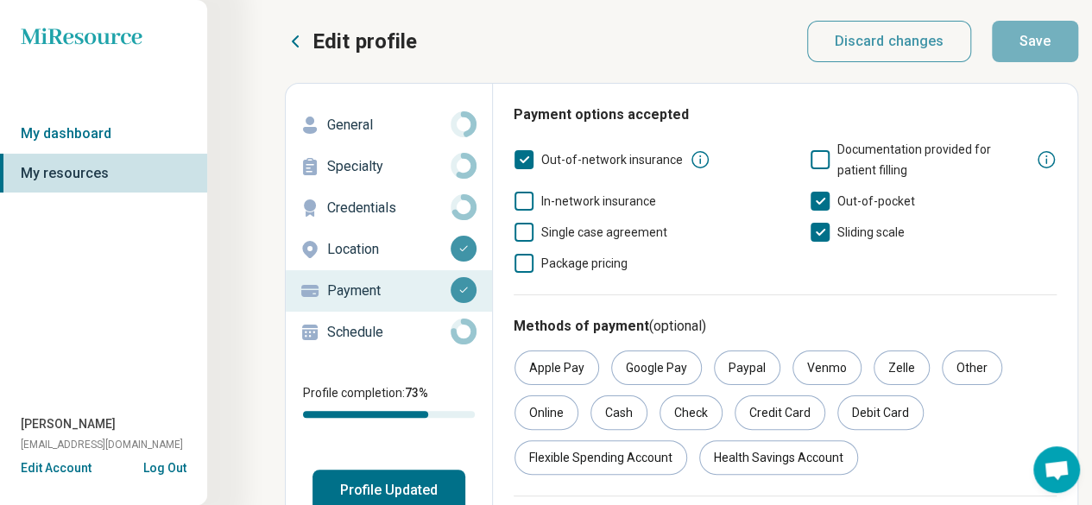
click at [424, 206] on p "Credentials" at bounding box center [388, 208] width 123 height 21
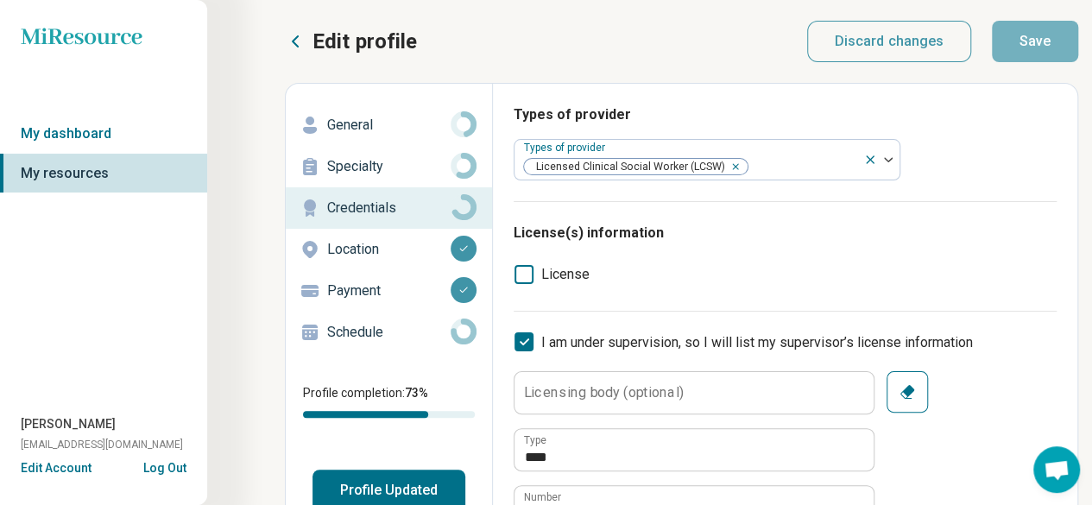
click at [440, 335] on p "Schedule" at bounding box center [388, 332] width 123 height 21
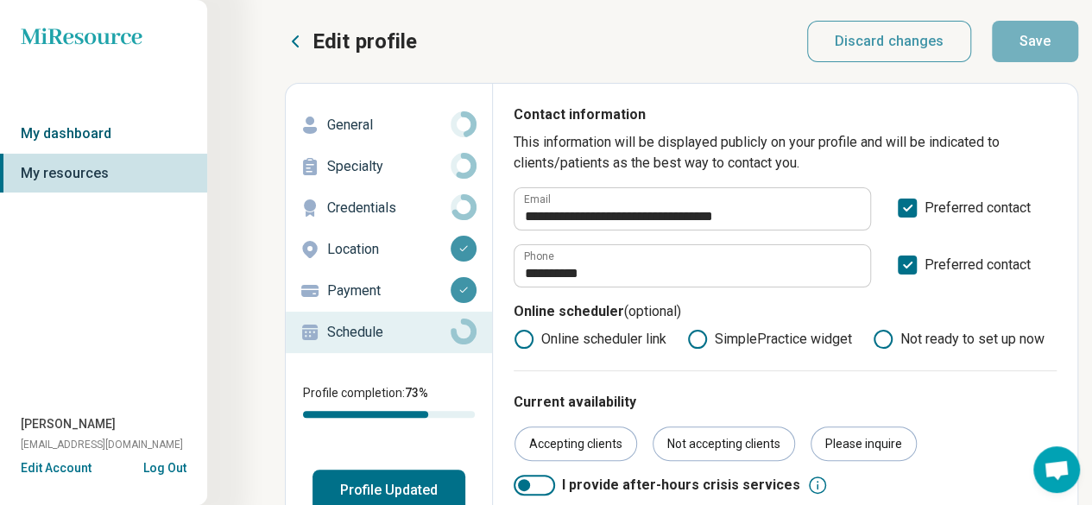
click at [47, 132] on link "My dashboard" at bounding box center [103, 134] width 207 height 40
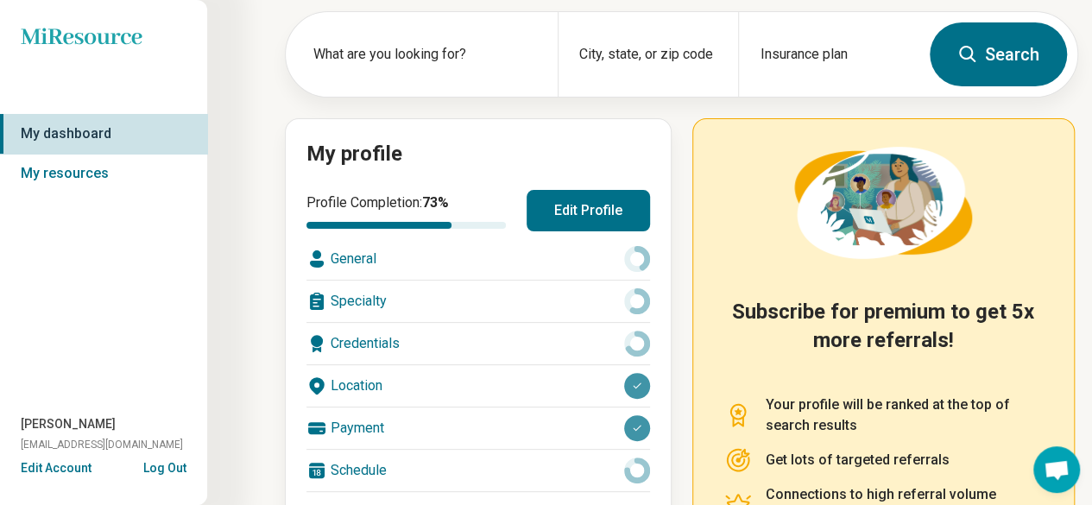
scroll to position [121, 0]
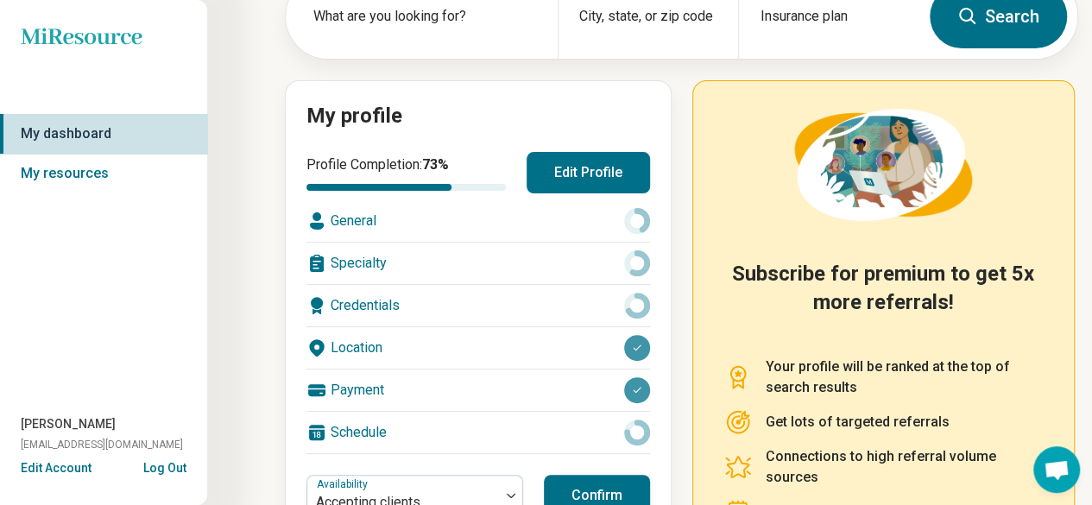
click at [621, 218] on div "General" at bounding box center [478, 220] width 344 height 41
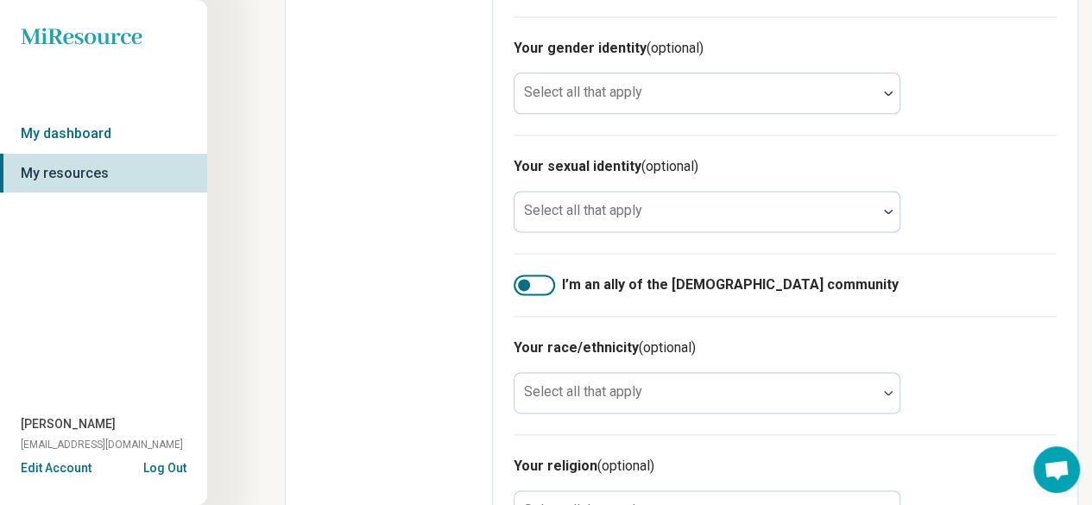
scroll to position [1127, 0]
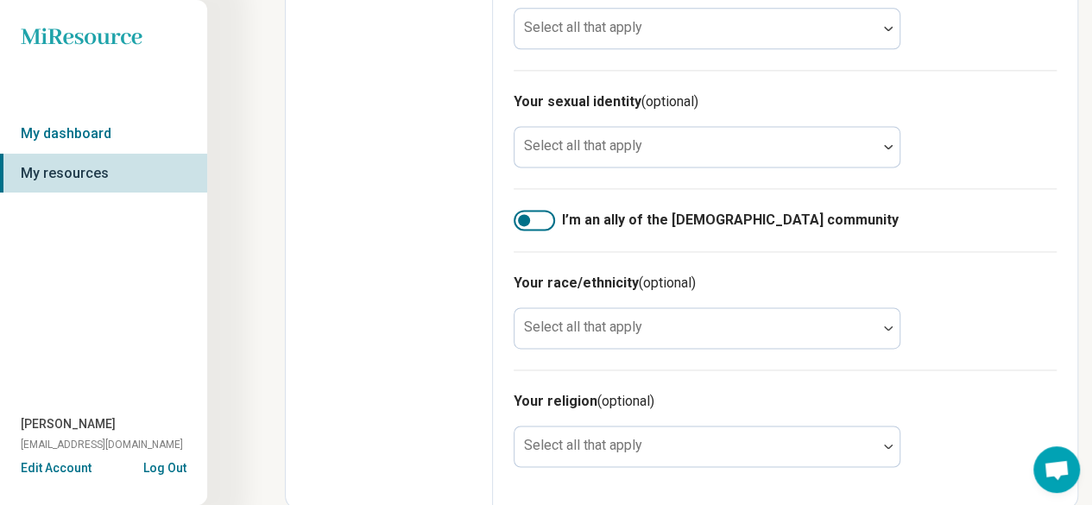
click at [532, 211] on div at bounding box center [534, 220] width 41 height 21
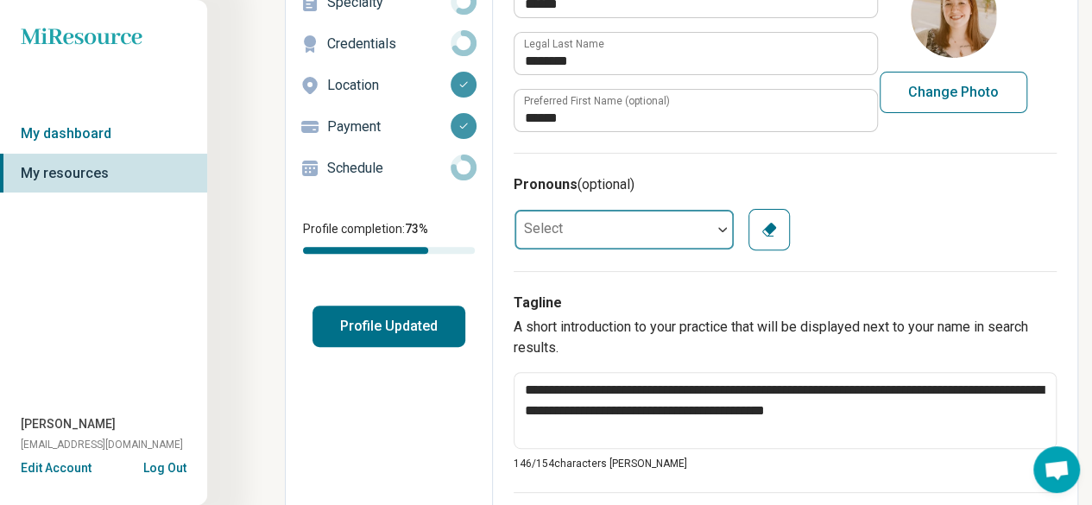
click at [697, 234] on div at bounding box center [612, 229] width 197 height 35
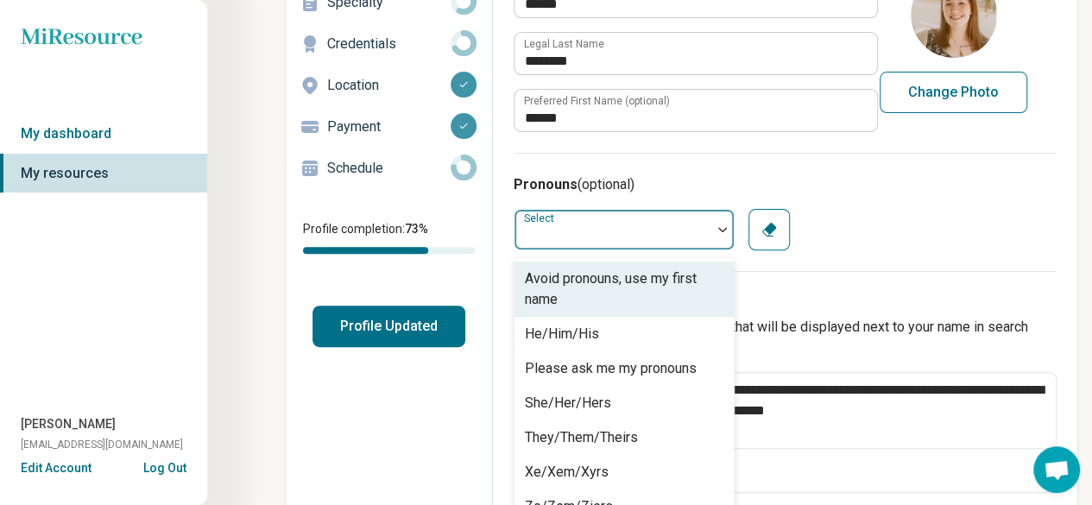
scroll to position [193, 0]
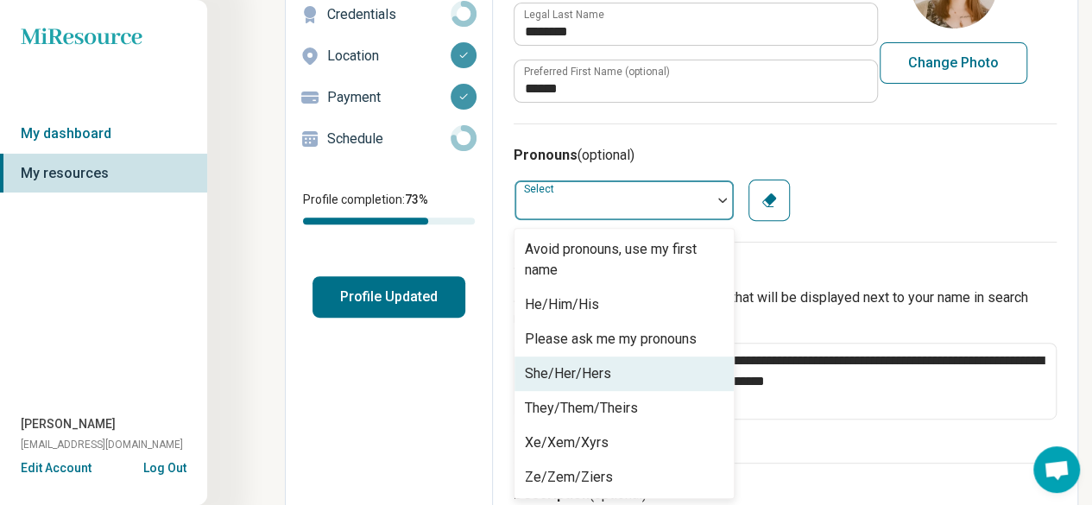
click at [594, 366] on div "She/Her/Hers" at bounding box center [568, 373] width 86 height 21
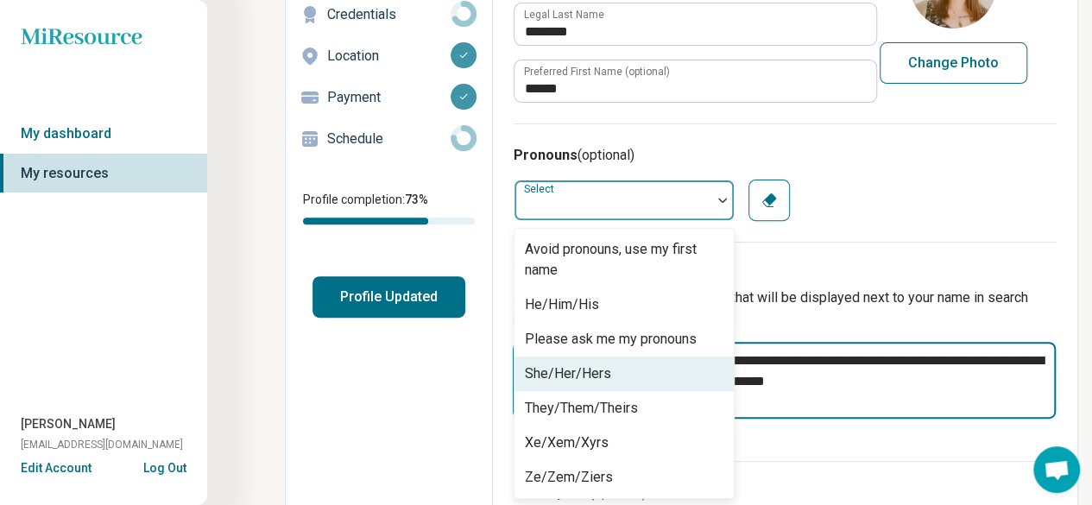
click at [594, 366] on textarea "**********" at bounding box center [784, 380] width 543 height 77
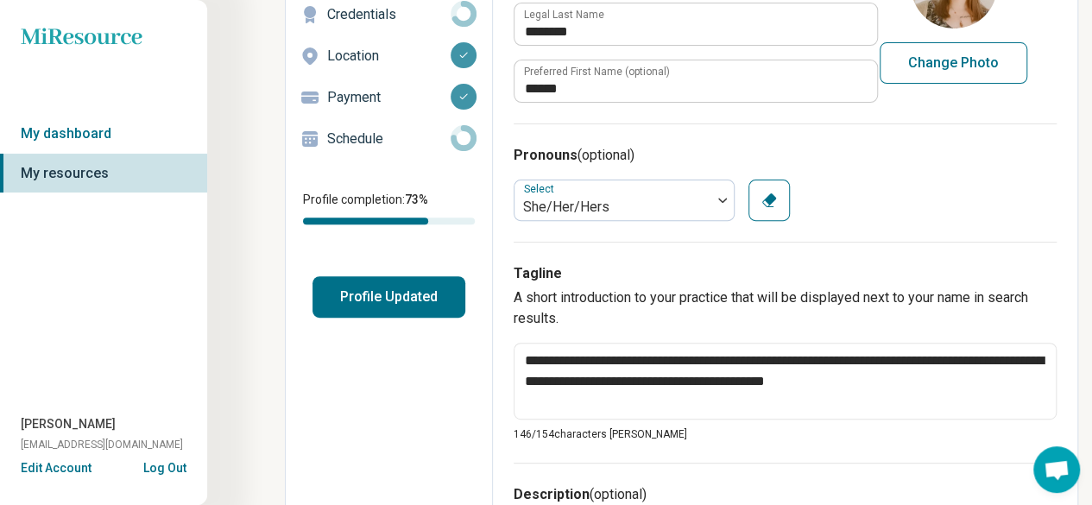
click at [924, 175] on div "Pronouns (optional) Select She/Her/Hers Clear" at bounding box center [785, 182] width 543 height 118
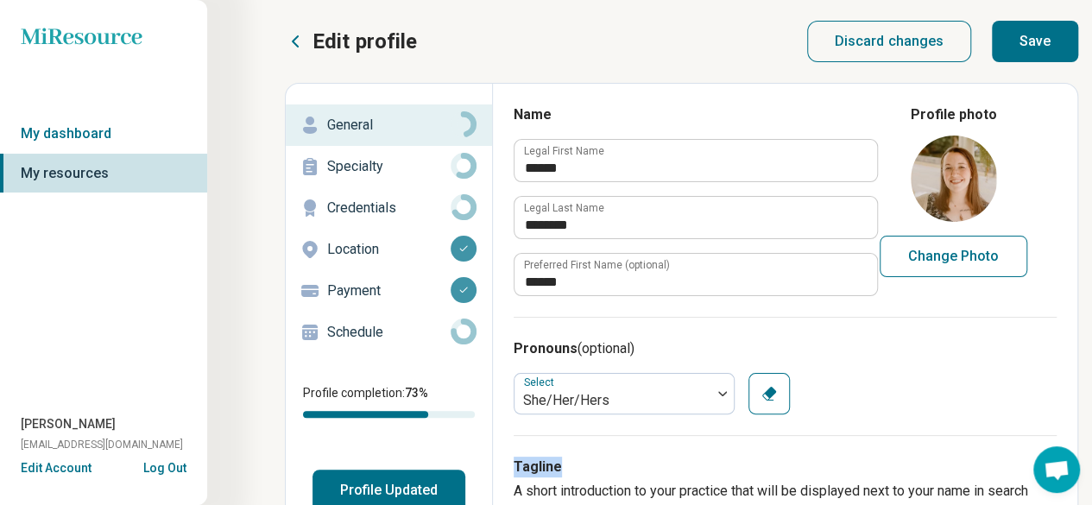
click at [1025, 49] on button "Save" at bounding box center [1035, 41] width 86 height 41
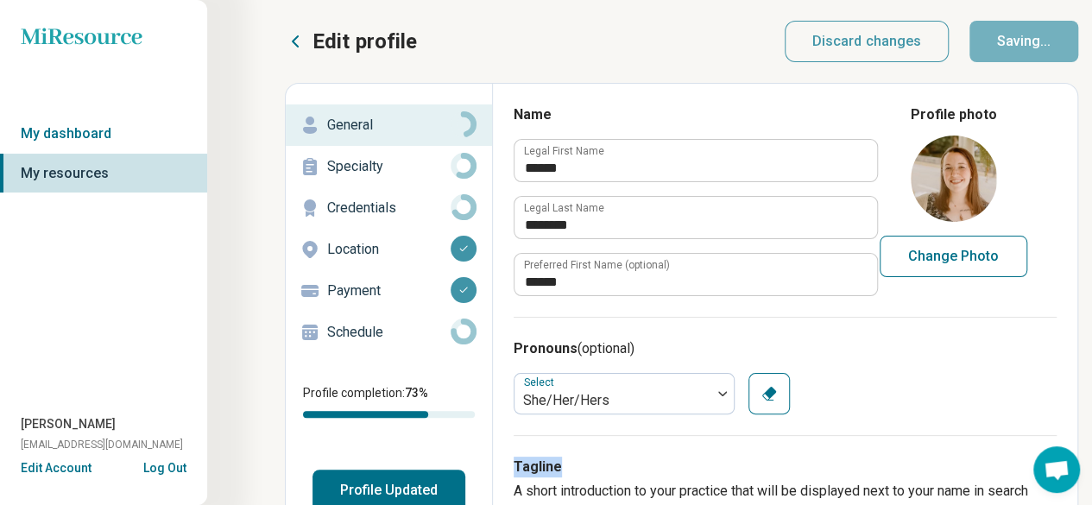
type textarea "*"
click at [428, 156] on p "Specialty" at bounding box center [388, 166] width 123 height 21
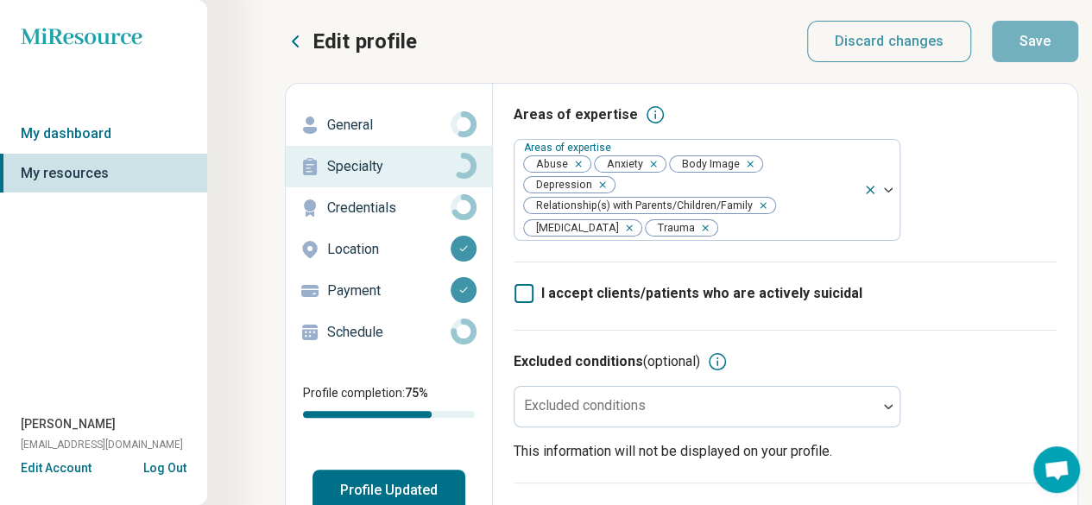
click at [442, 477] on button "Profile Updated" at bounding box center [388, 490] width 153 height 41
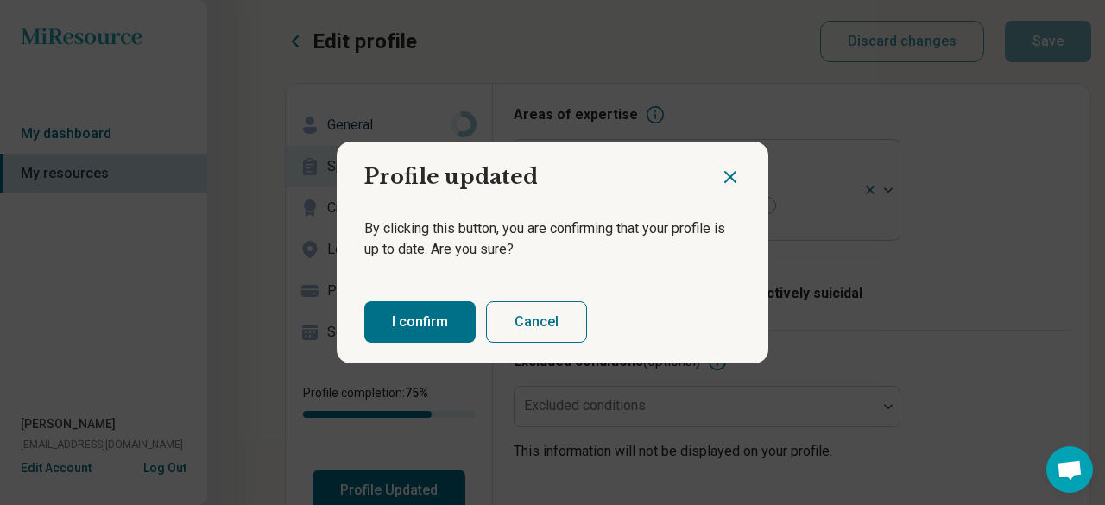
click at [425, 327] on button "I confirm" at bounding box center [419, 321] width 111 height 41
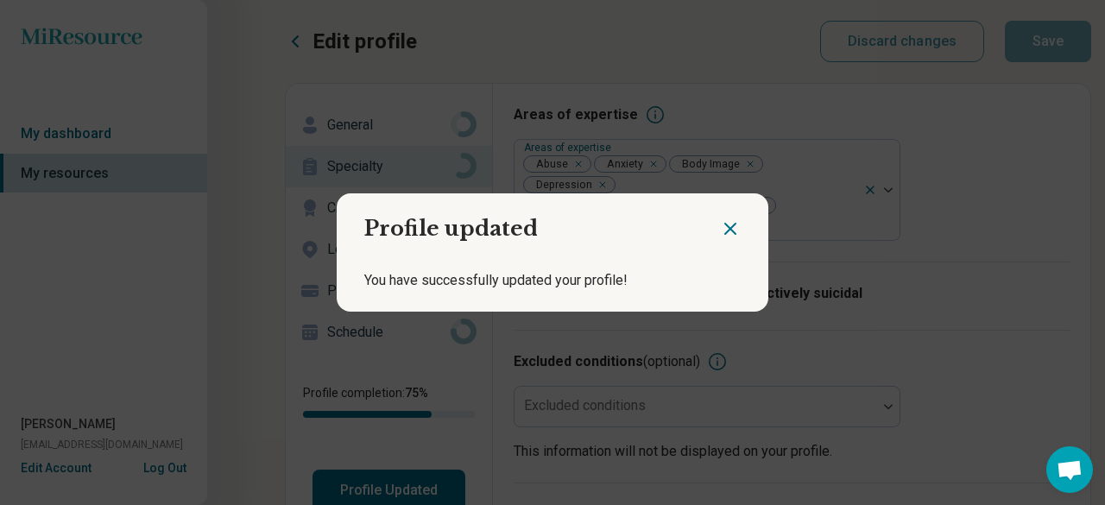
click at [720, 219] on icon "Close dialog" at bounding box center [730, 228] width 21 height 21
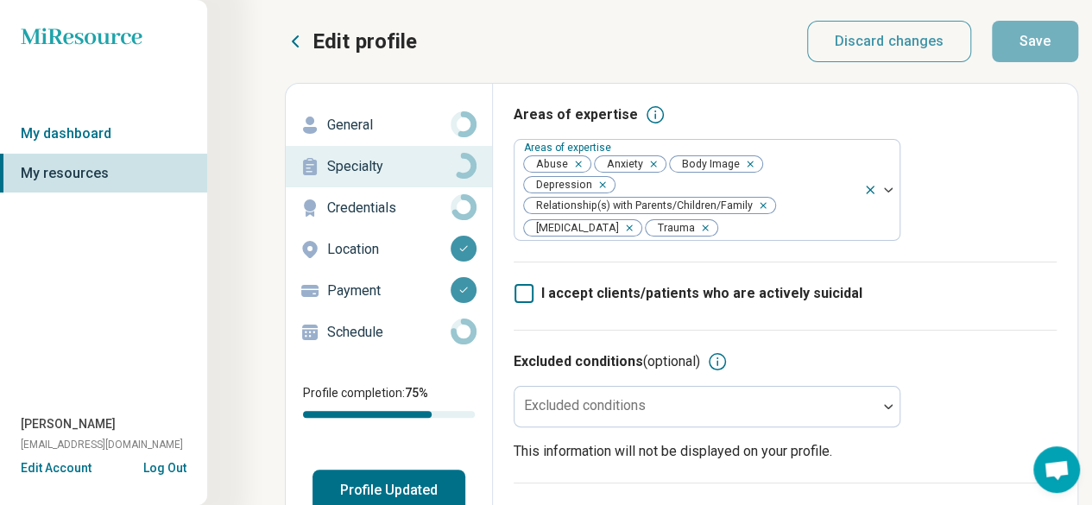
click at [74, 38] on icon "Miresource logo" at bounding box center [82, 36] width 122 height 17
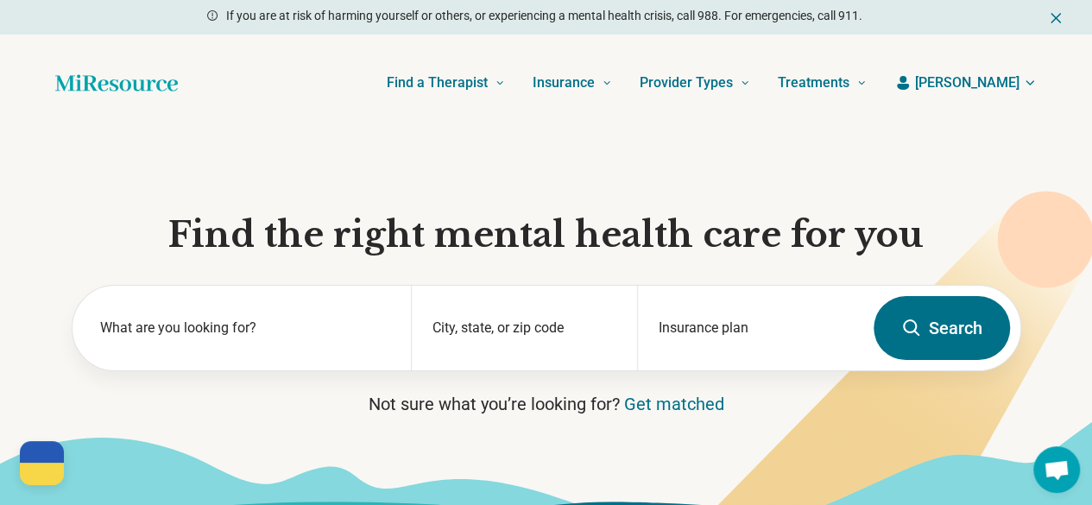
click at [1005, 82] on span "[PERSON_NAME]" at bounding box center [967, 83] width 104 height 21
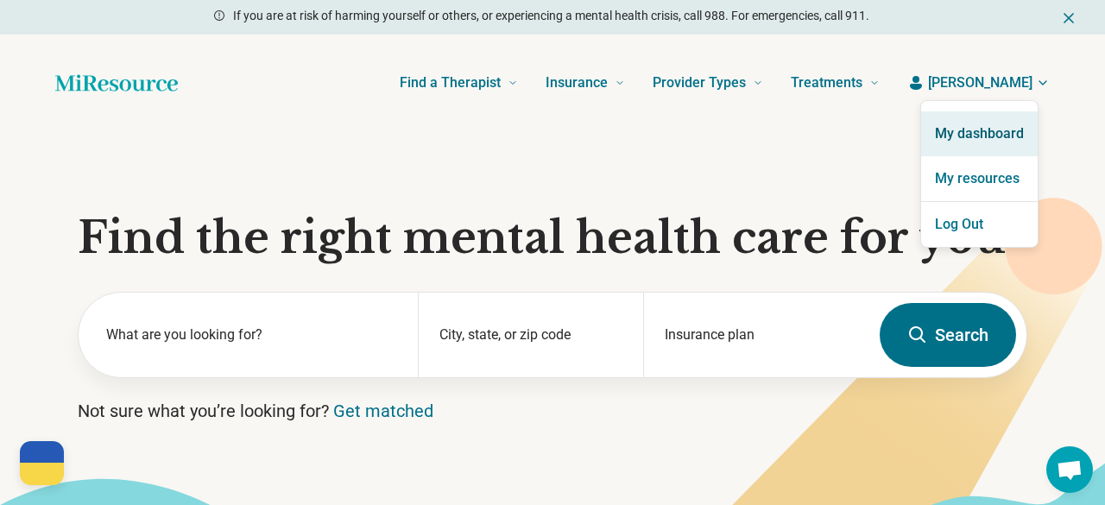
click at [981, 132] on link "My dashboard" at bounding box center [979, 133] width 117 height 45
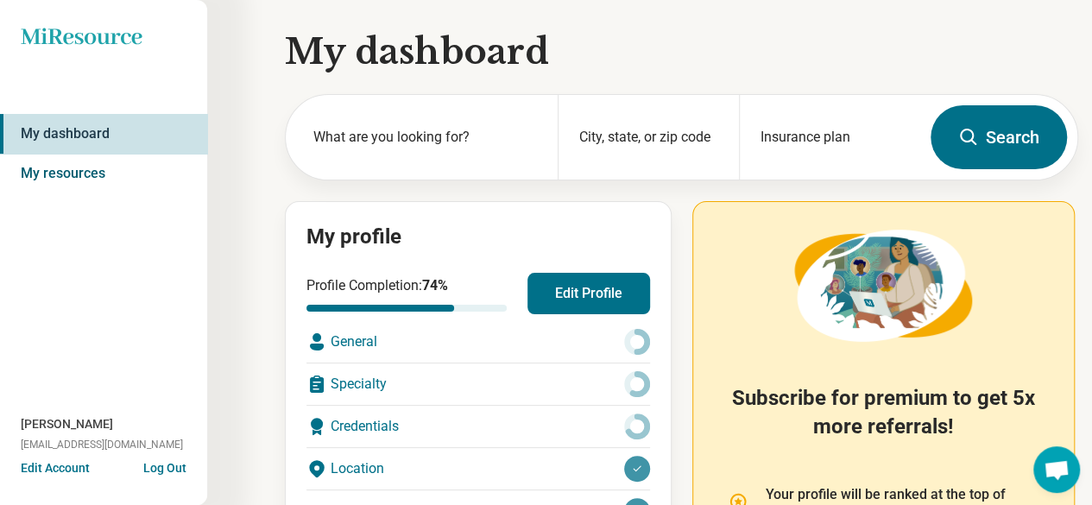
click at [67, 179] on link "My resources" at bounding box center [103, 174] width 207 height 40
